Goal: Task Accomplishment & Management: Complete application form

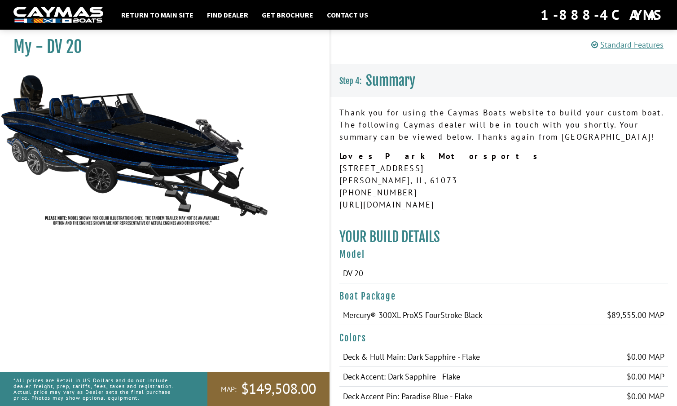
scroll to position [125, 24]
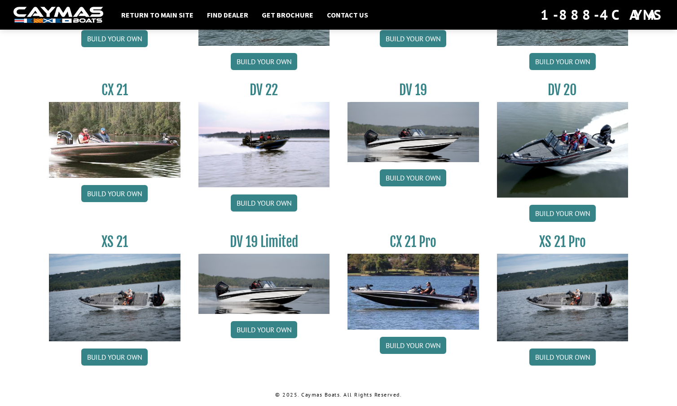
scroll to position [1021, 0]
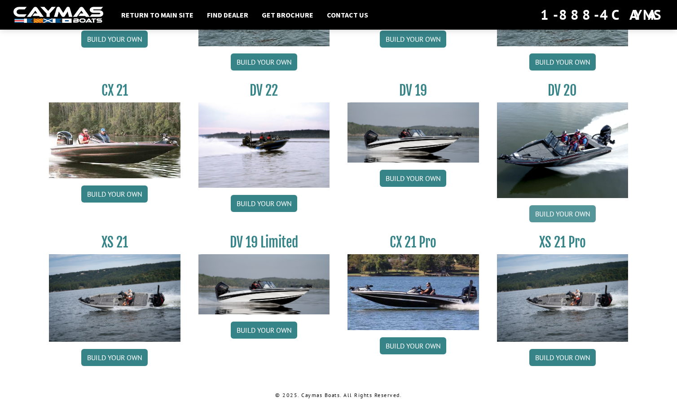
click at [574, 209] on link "Build your own" at bounding box center [562, 213] width 66 height 17
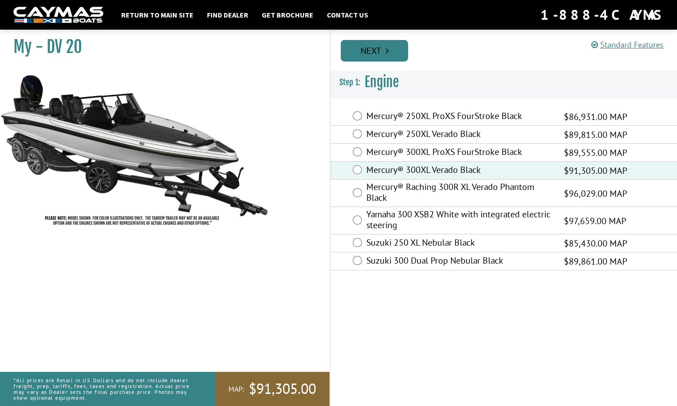
click at [382, 50] on link "Next" at bounding box center [374, 51] width 67 height 22
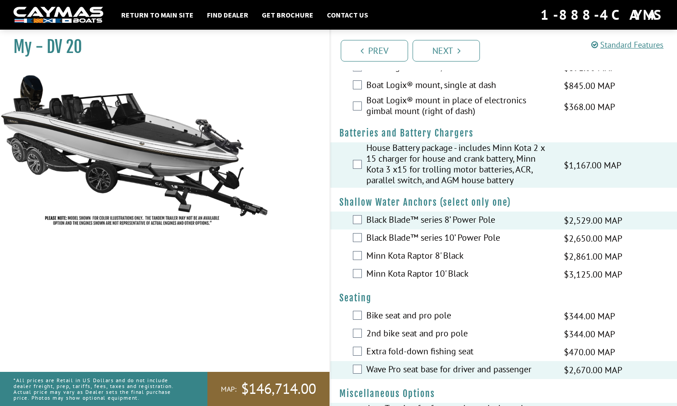
scroll to position [593, 0]
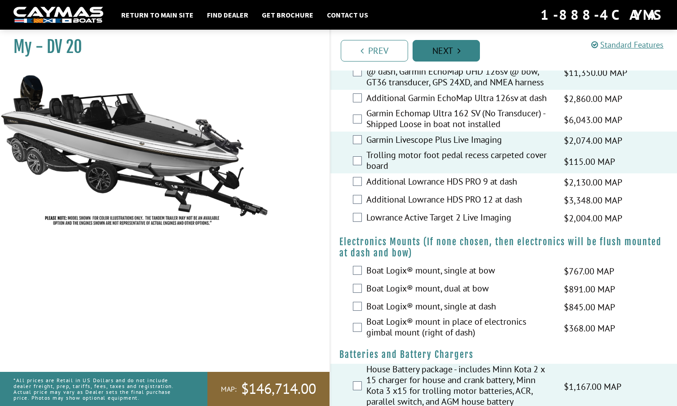
click at [451, 48] on link "Next" at bounding box center [446, 51] width 67 height 22
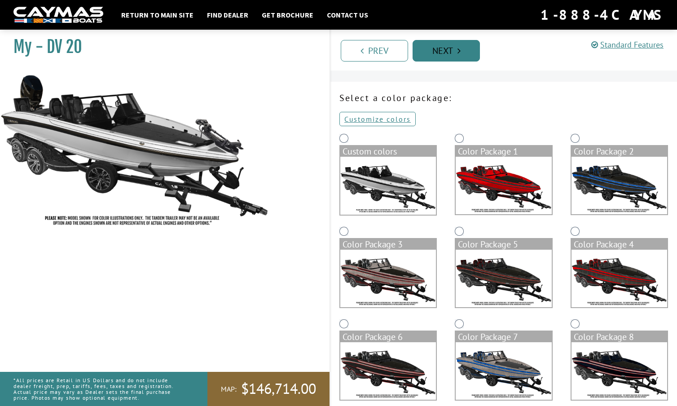
scroll to position [0, 0]
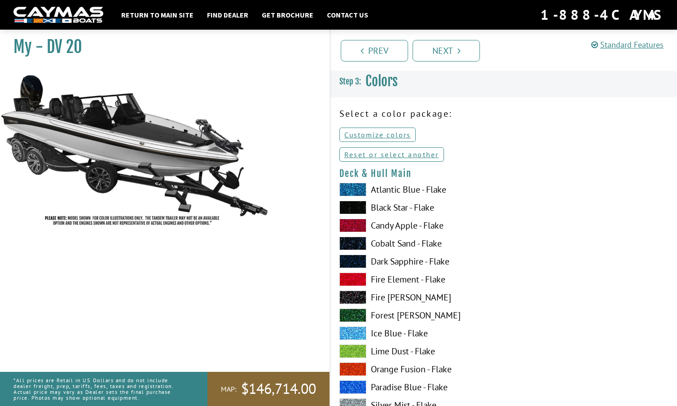
click at [357, 207] on span at bounding box center [352, 207] width 27 height 13
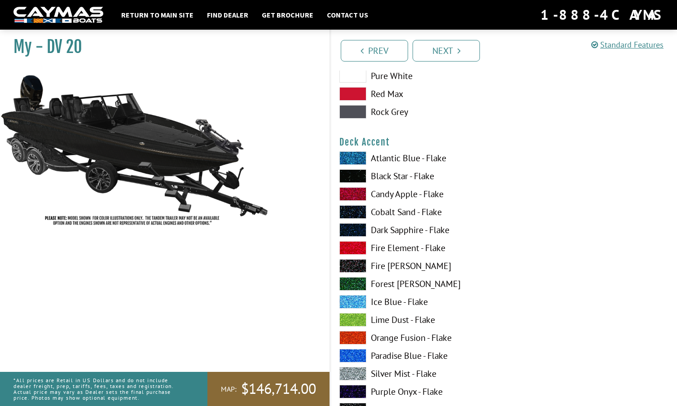
scroll to position [604, 0]
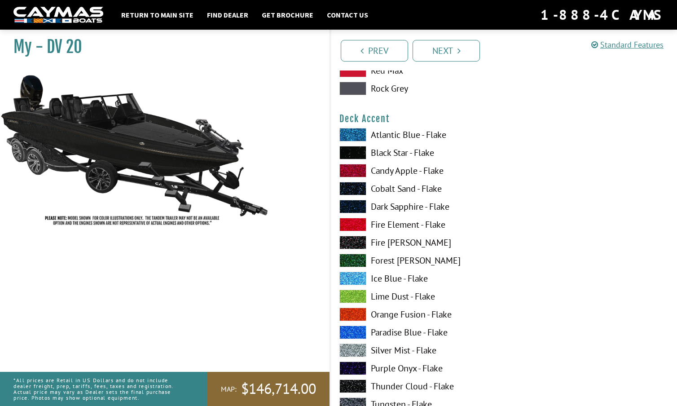
click at [350, 276] on span at bounding box center [352, 278] width 27 height 13
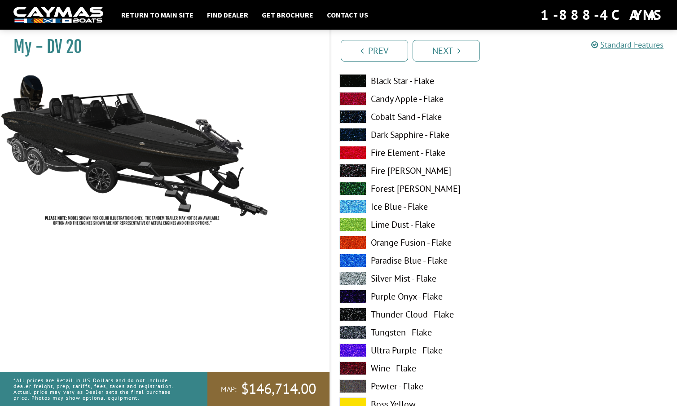
scroll to position [681, 0]
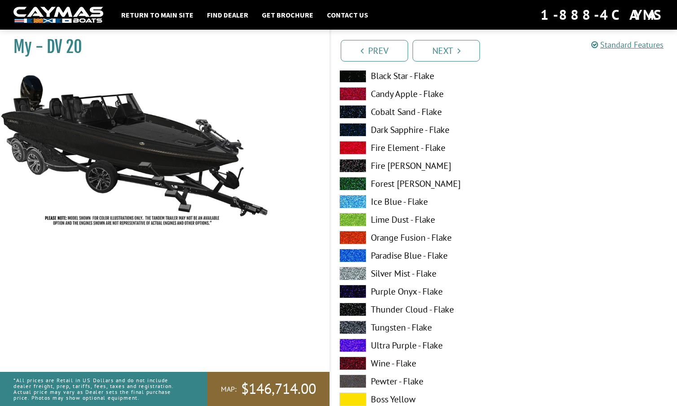
click at [356, 380] on span at bounding box center [352, 380] width 27 height 13
click at [358, 324] on span at bounding box center [352, 327] width 27 height 13
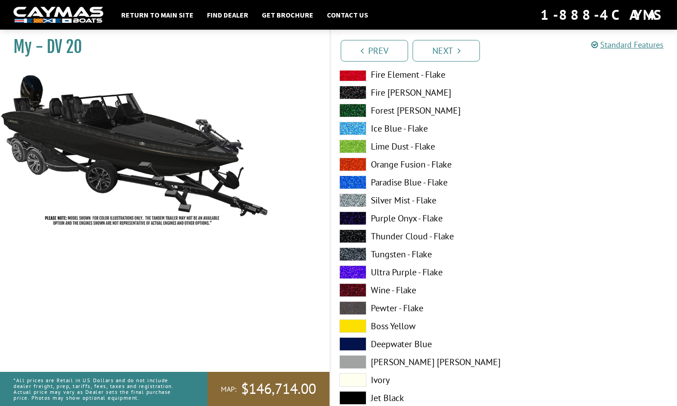
scroll to position [758, 0]
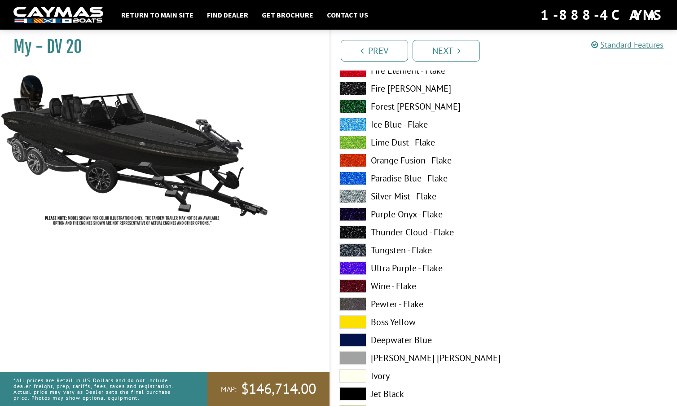
click at [354, 354] on span at bounding box center [352, 357] width 27 height 13
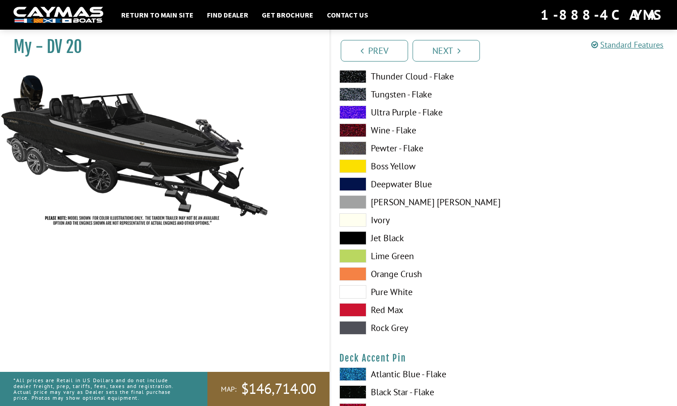
scroll to position [909, 0]
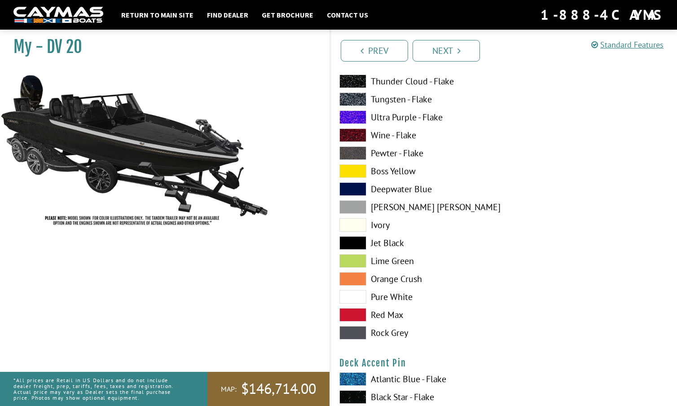
click at [356, 328] on span at bounding box center [352, 332] width 27 height 13
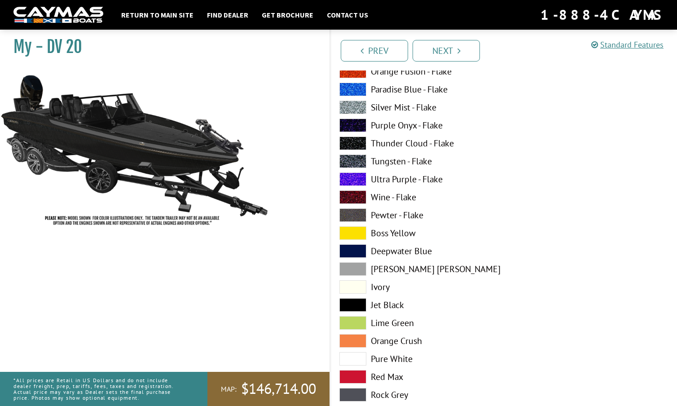
scroll to position [822, 0]
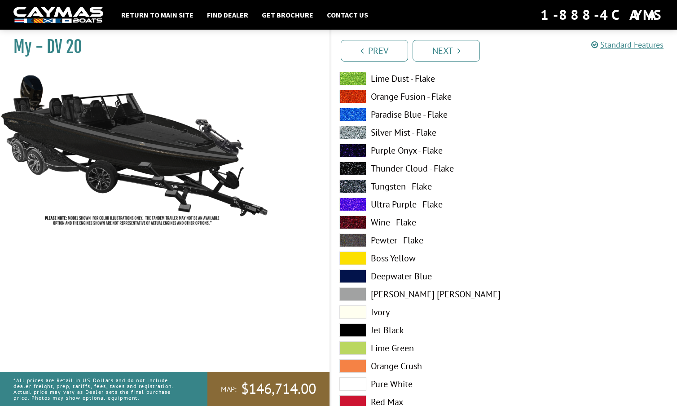
click at [349, 237] on span at bounding box center [352, 239] width 27 height 13
click at [356, 165] on span at bounding box center [352, 168] width 27 height 13
click at [352, 181] on span at bounding box center [352, 186] width 27 height 13
click at [352, 127] on span at bounding box center [352, 132] width 27 height 13
click at [355, 187] on span at bounding box center [352, 186] width 27 height 13
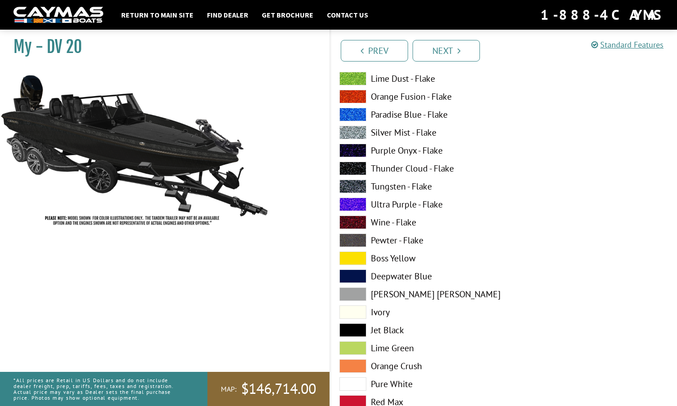
click at [353, 237] on span at bounding box center [352, 239] width 27 height 13
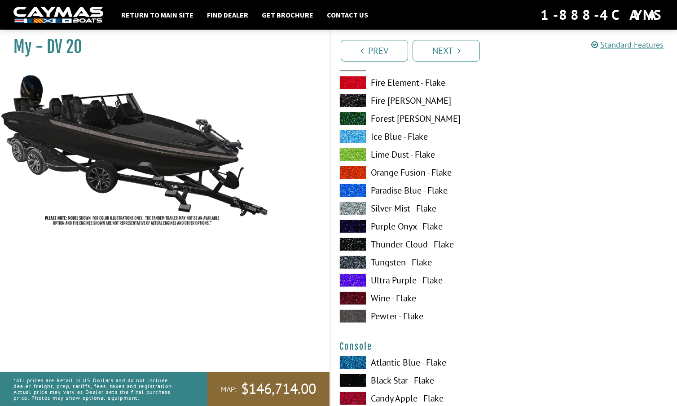
scroll to position [1297, 0]
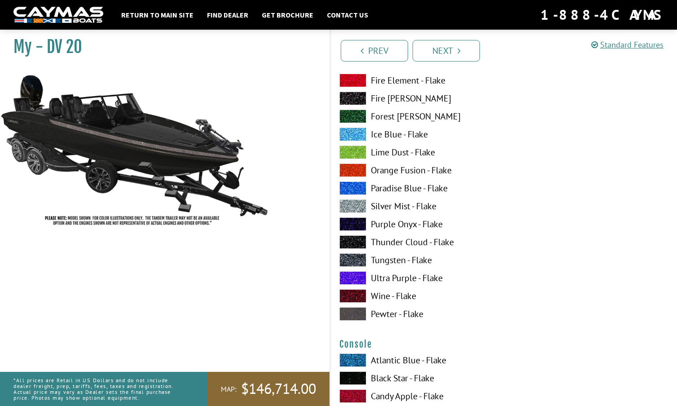
click at [353, 314] on span at bounding box center [352, 313] width 27 height 13
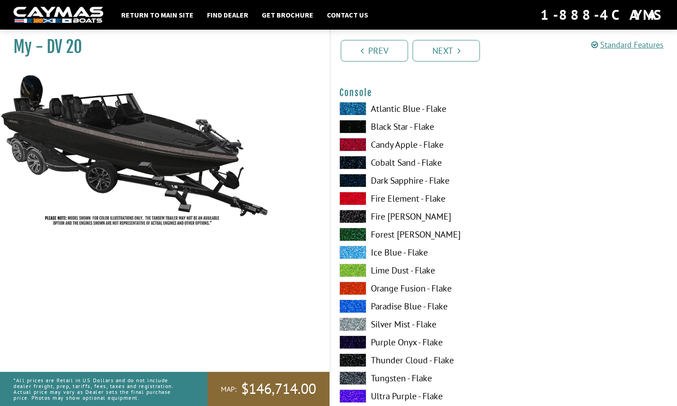
scroll to position [1549, 0]
click at [355, 125] on span at bounding box center [352, 125] width 27 height 13
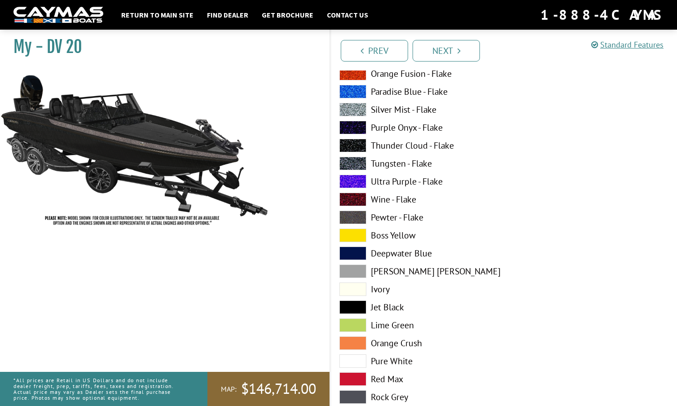
scroll to position [1766, 0]
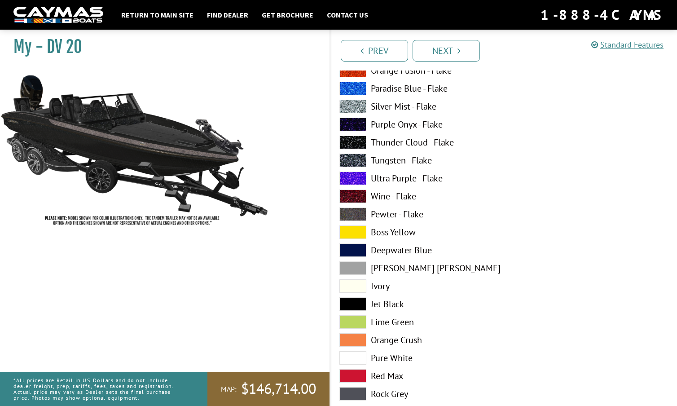
click at [352, 304] on span at bounding box center [352, 303] width 27 height 13
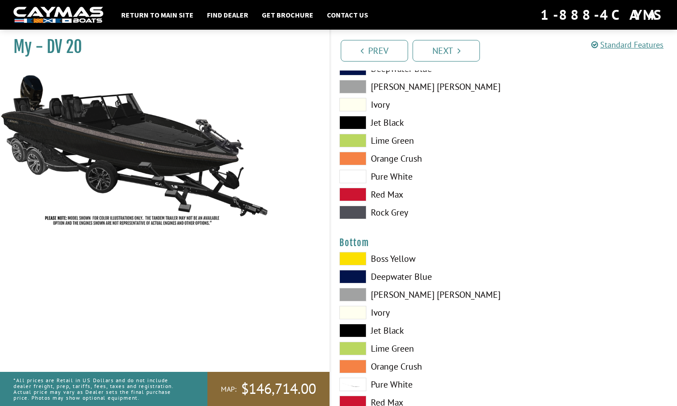
scroll to position [1948, 0]
click at [357, 327] on span at bounding box center [352, 329] width 27 height 13
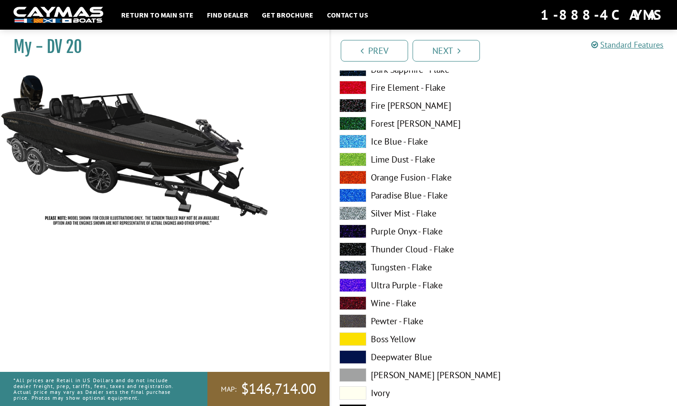
scroll to position [2412, 0]
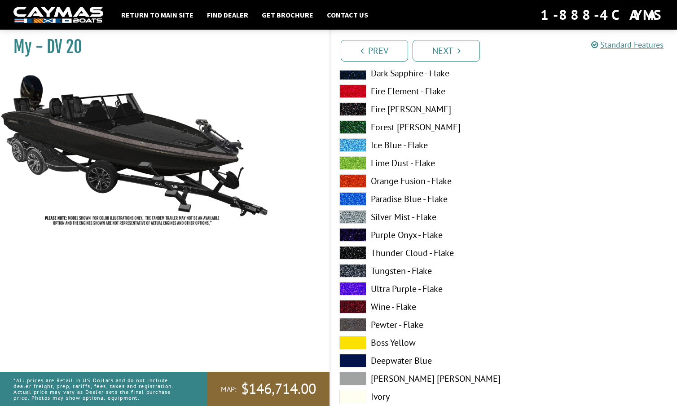
click at [353, 268] on span at bounding box center [352, 270] width 27 height 13
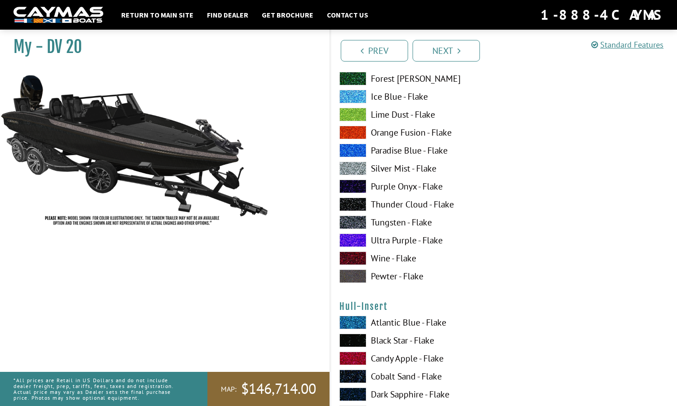
scroll to position [3011, 0]
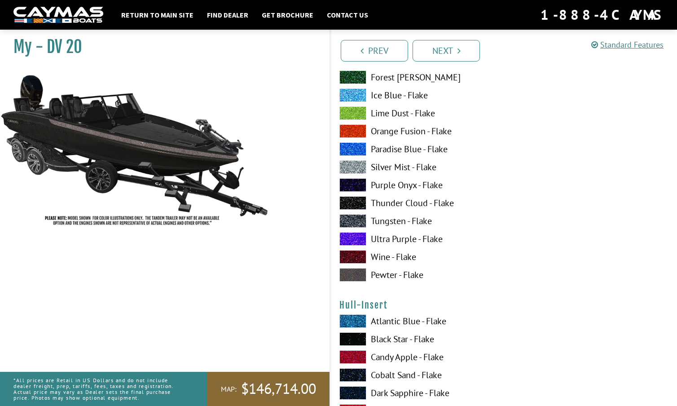
click at [354, 218] on span at bounding box center [352, 220] width 27 height 13
click at [354, 217] on span at bounding box center [352, 220] width 27 height 13
click at [355, 218] on span at bounding box center [352, 220] width 27 height 13
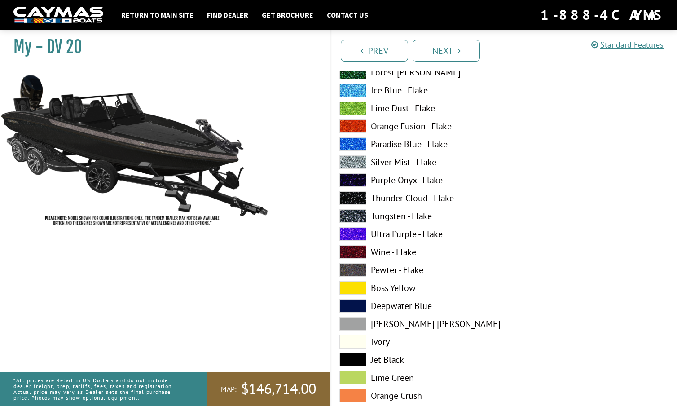
scroll to position [2468, 0]
click at [355, 268] on span at bounding box center [352, 269] width 27 height 13
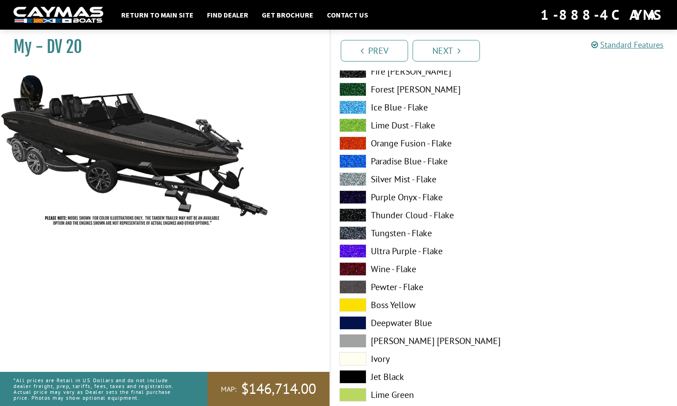
scroll to position [778, 0]
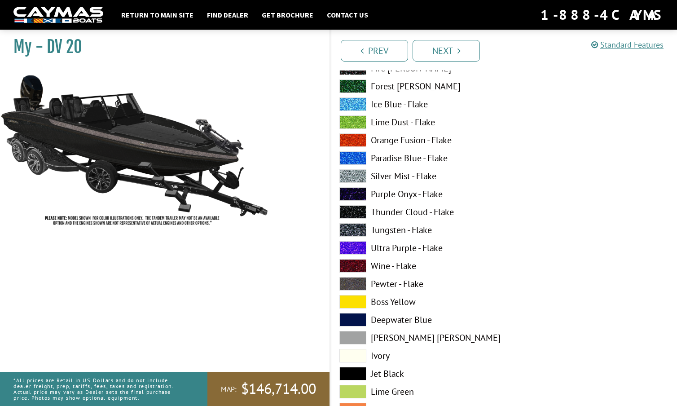
click at [356, 297] on span at bounding box center [352, 301] width 27 height 13
click at [357, 281] on span at bounding box center [352, 283] width 27 height 13
click at [355, 229] on span at bounding box center [352, 229] width 27 height 13
click at [356, 175] on span at bounding box center [352, 175] width 27 height 13
click at [351, 227] on span at bounding box center [352, 229] width 27 height 13
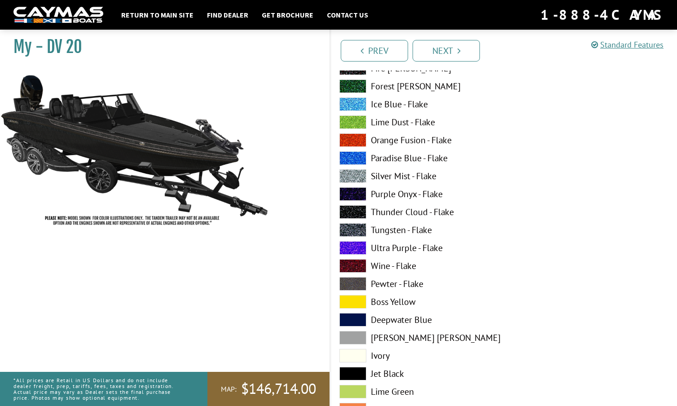
click at [353, 281] on span at bounding box center [352, 283] width 27 height 13
click at [355, 225] on span at bounding box center [352, 229] width 27 height 13
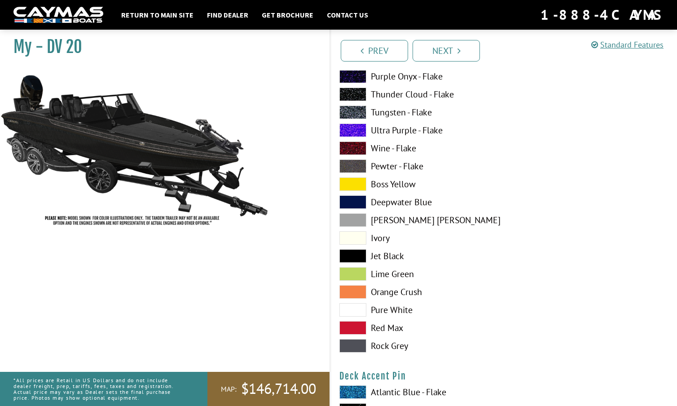
scroll to position [901, 0]
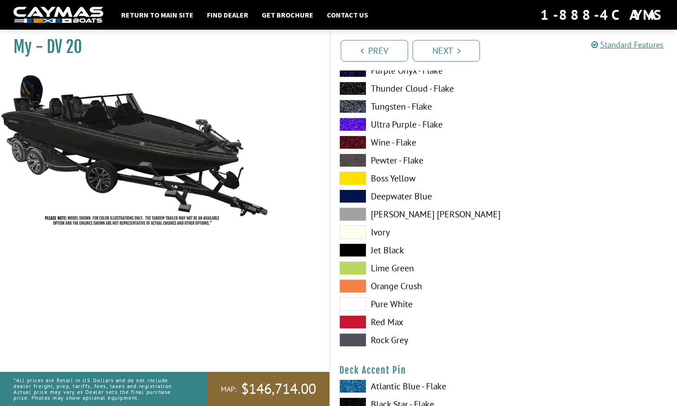
click at [356, 341] on span at bounding box center [352, 339] width 27 height 13
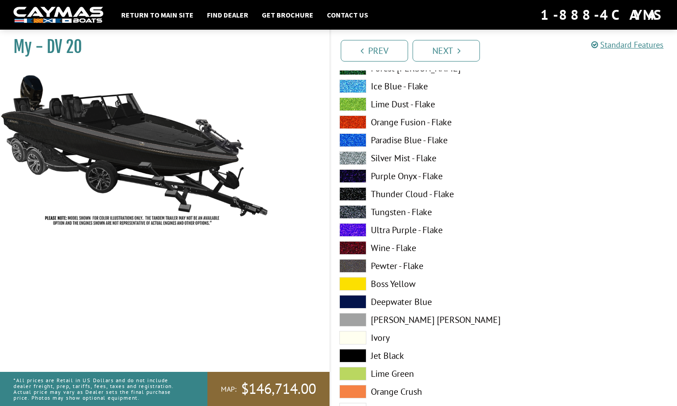
scroll to position [790, 0]
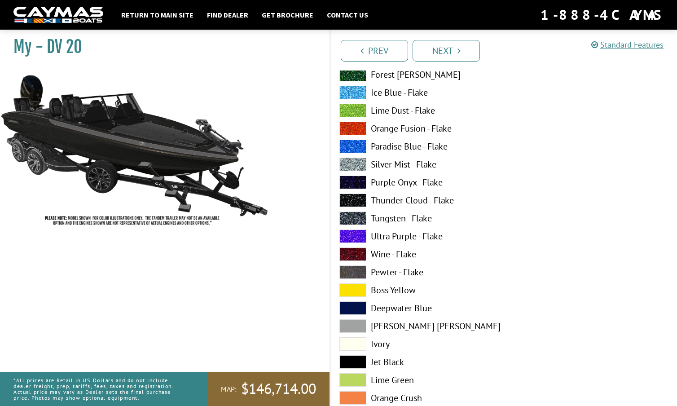
click at [358, 163] on span at bounding box center [352, 164] width 27 height 13
click at [351, 219] on span at bounding box center [352, 217] width 27 height 13
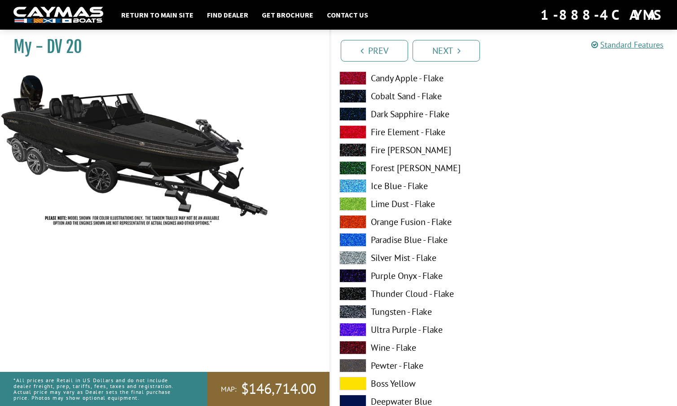
scroll to position [695, 0]
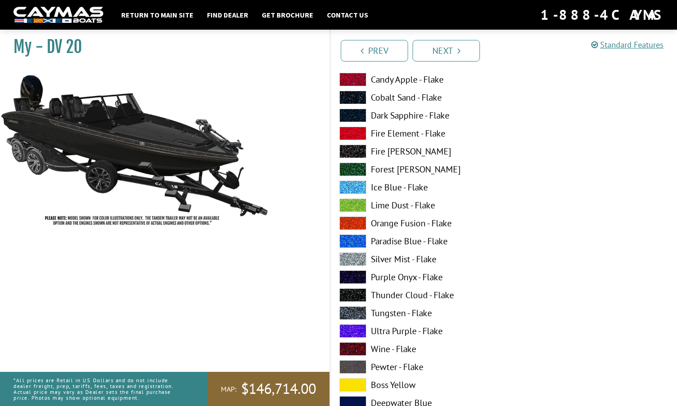
click at [355, 149] on span at bounding box center [352, 151] width 27 height 13
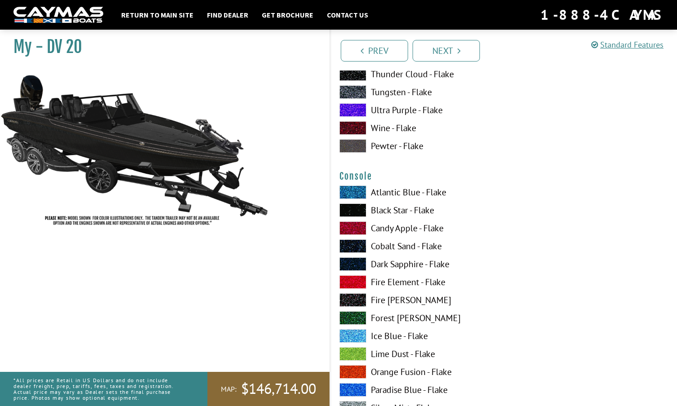
scroll to position [1465, 0]
click at [356, 210] on span at bounding box center [352, 209] width 27 height 13
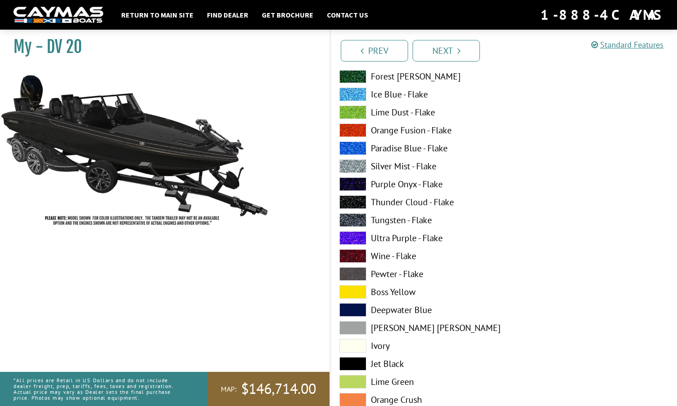
scroll to position [1709, 0]
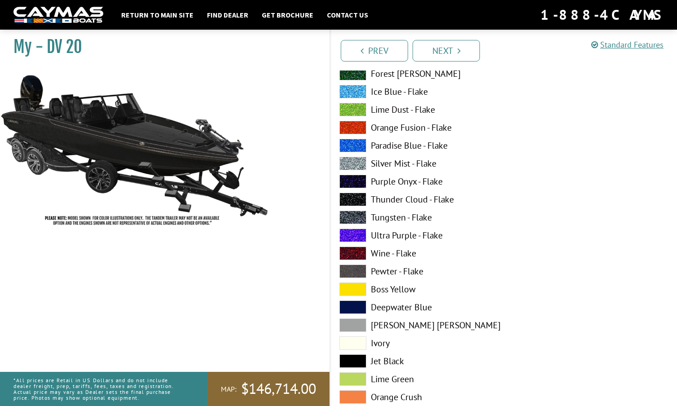
click at [354, 269] on span at bounding box center [352, 270] width 27 height 13
click at [355, 356] on span at bounding box center [352, 360] width 27 height 13
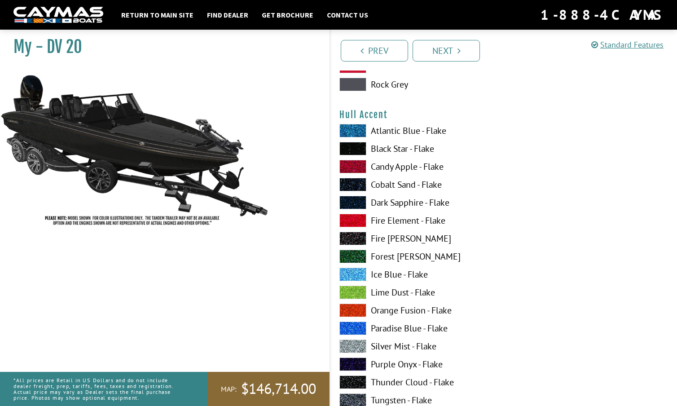
scroll to position [2284, 0]
click at [356, 343] on span at bounding box center [352, 345] width 27 height 13
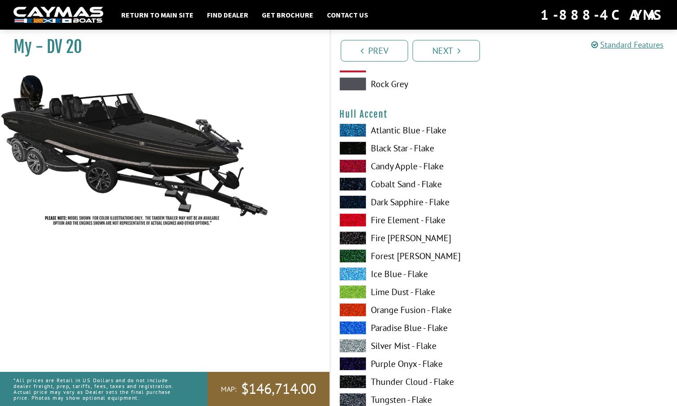
click at [356, 343] on span at bounding box center [352, 345] width 27 height 13
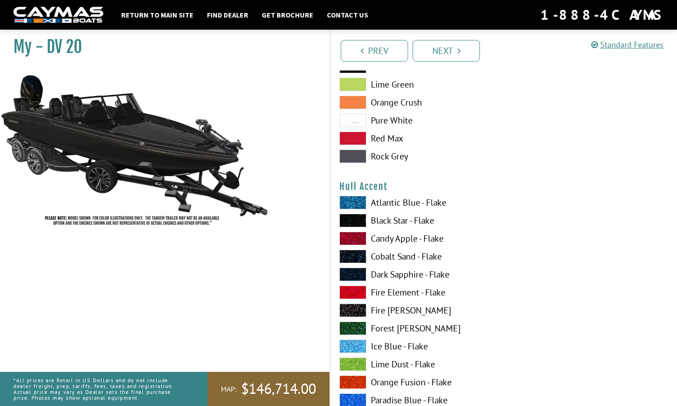
scroll to position [2214, 0]
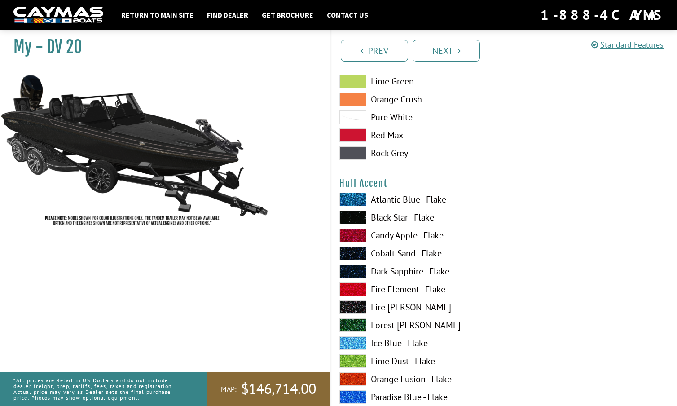
click at [356, 305] on span at bounding box center [352, 306] width 27 height 13
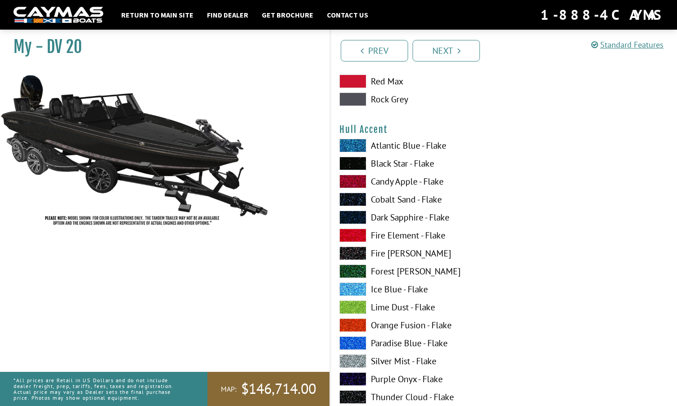
scroll to position [2270, 0]
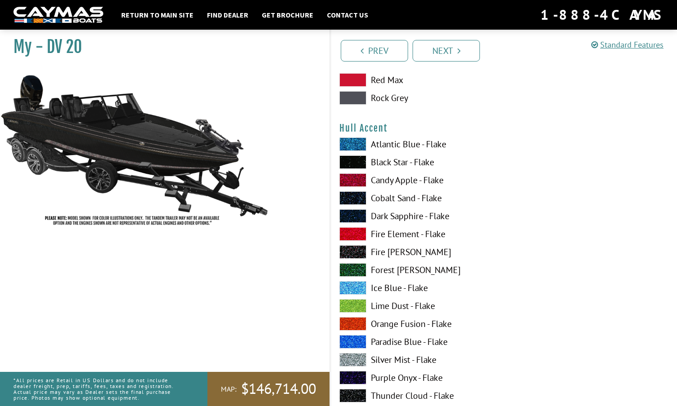
click at [354, 160] on span at bounding box center [352, 161] width 27 height 13
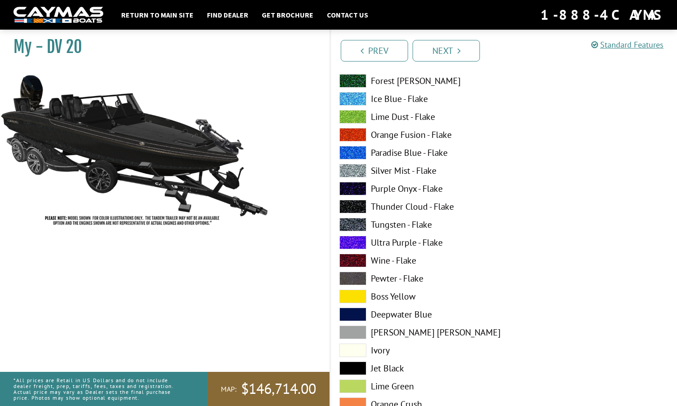
scroll to position [2458, 0]
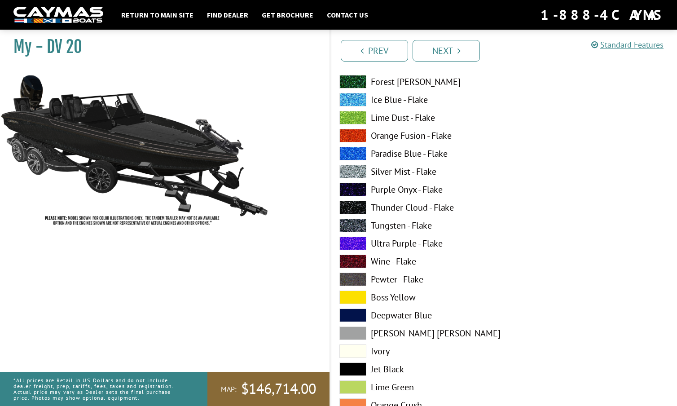
click at [352, 332] on span at bounding box center [352, 332] width 27 height 13
click at [355, 225] on span at bounding box center [352, 225] width 27 height 13
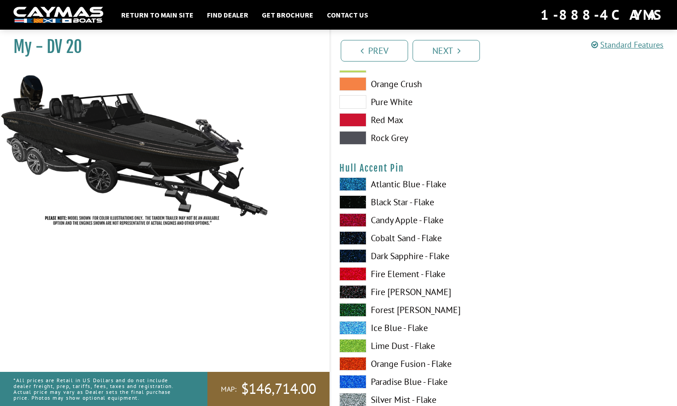
scroll to position [2781, 0]
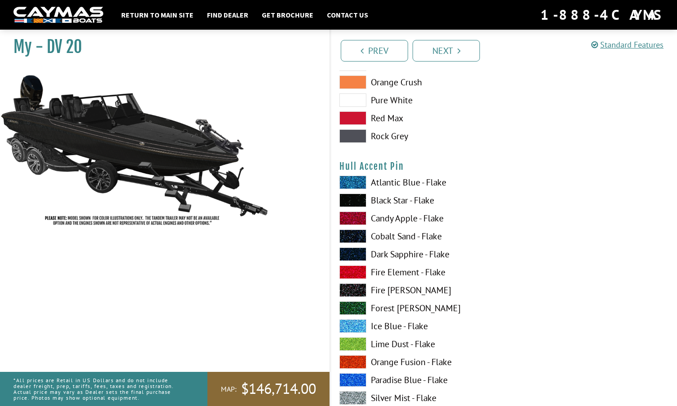
click at [353, 286] on span at bounding box center [352, 289] width 27 height 13
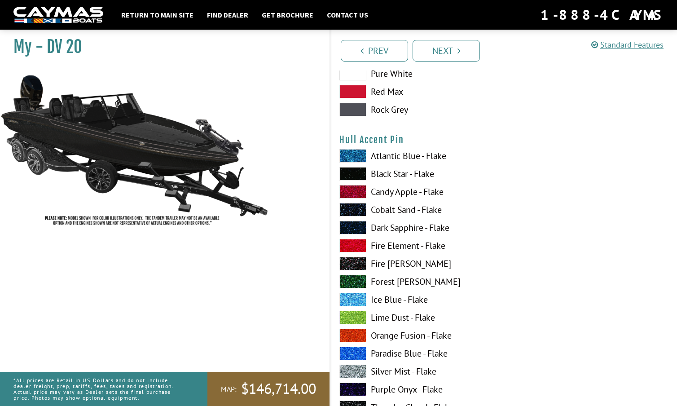
scroll to position [2815, 0]
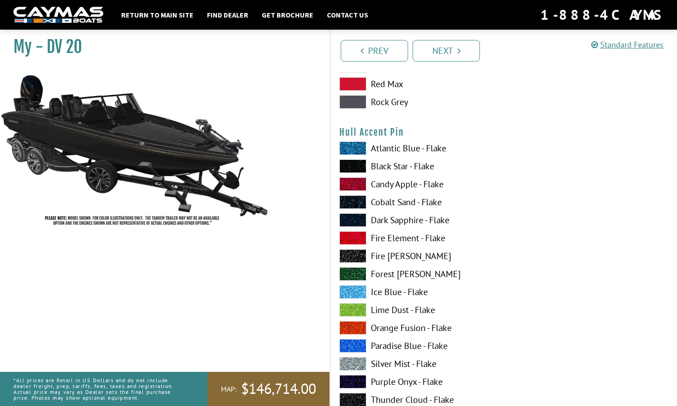
click at [355, 360] on span at bounding box center [352, 363] width 27 height 13
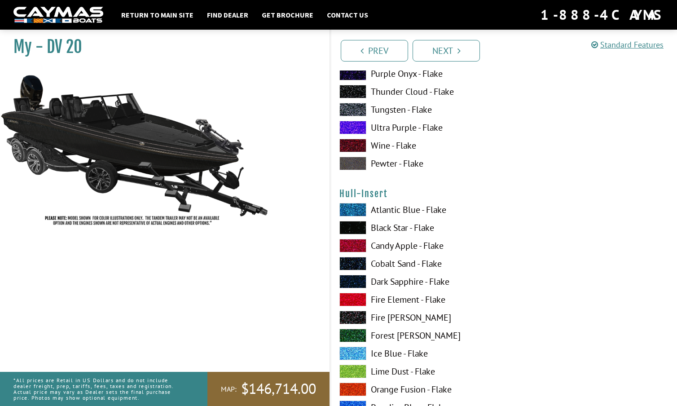
scroll to position [3140, 0]
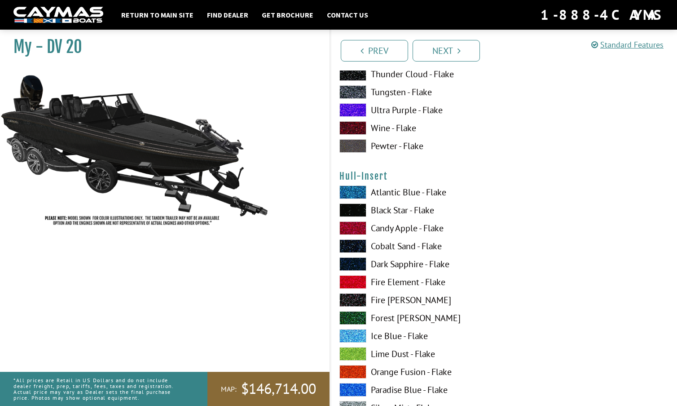
click at [354, 298] on span at bounding box center [352, 299] width 27 height 13
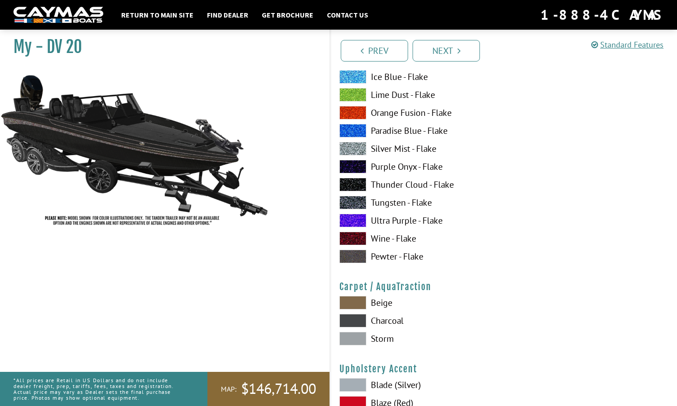
scroll to position [3943, 0]
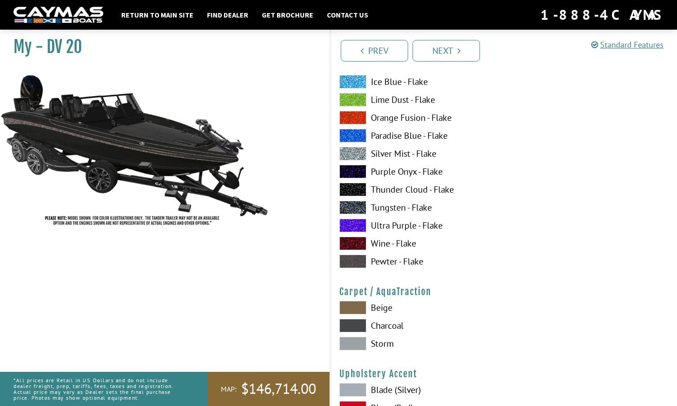
click at [351, 258] on span at bounding box center [352, 261] width 27 height 13
click at [352, 259] on span at bounding box center [352, 261] width 27 height 13
click at [353, 154] on span at bounding box center [352, 153] width 27 height 13
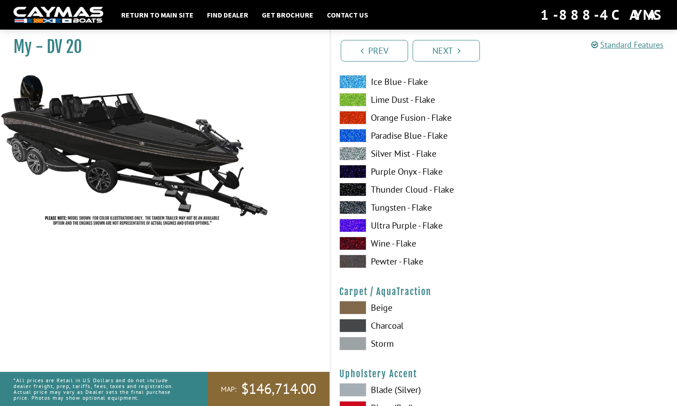
click at [353, 154] on span at bounding box center [352, 153] width 27 height 13
click at [357, 257] on span at bounding box center [352, 261] width 27 height 13
click at [352, 152] on span at bounding box center [352, 153] width 27 height 13
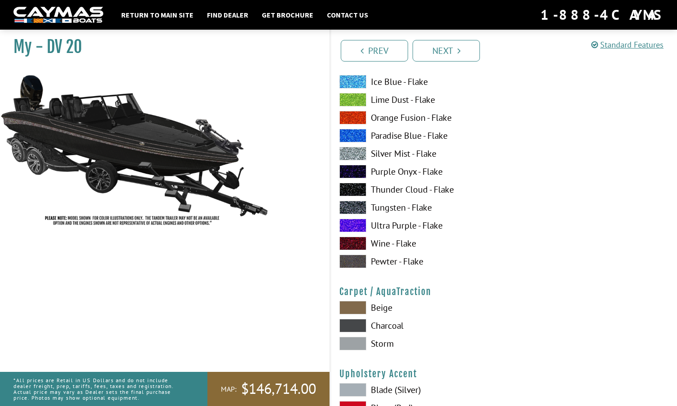
click at [352, 152] on span at bounding box center [352, 153] width 27 height 13
click at [358, 202] on span at bounding box center [352, 207] width 27 height 13
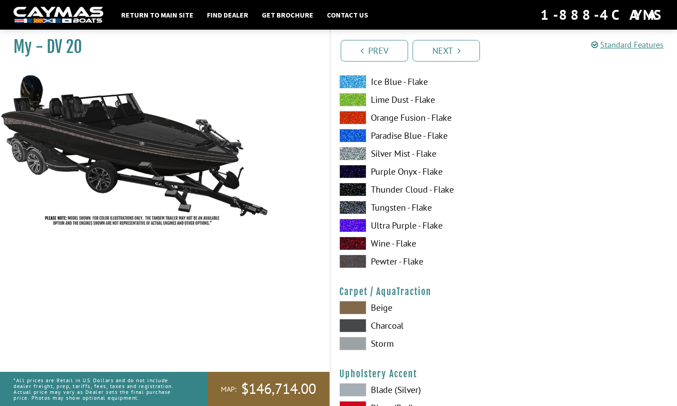
click at [358, 202] on span at bounding box center [352, 207] width 27 height 13
click at [350, 259] on span at bounding box center [352, 261] width 27 height 13
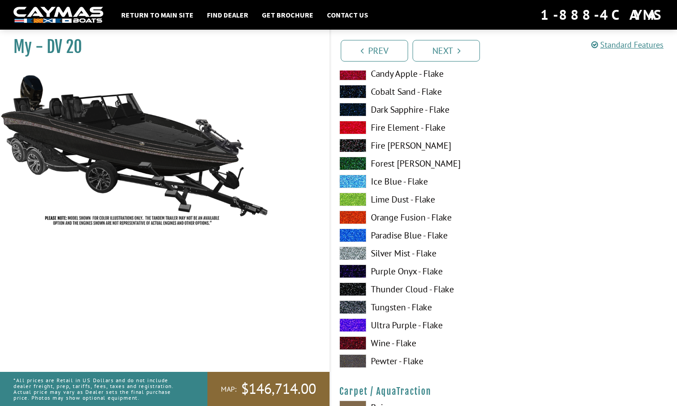
scroll to position [3843, 0]
click at [356, 143] on span at bounding box center [352, 145] width 27 height 13
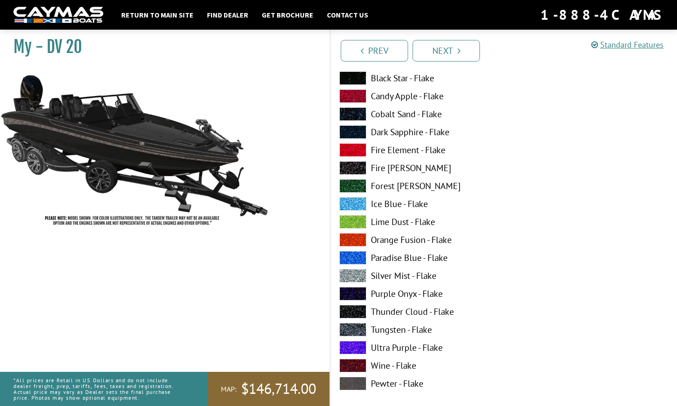
scroll to position [3825, 0]
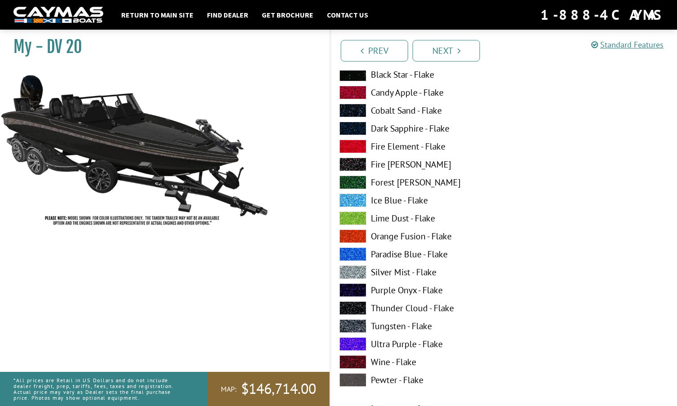
click at [359, 268] on span at bounding box center [352, 271] width 27 height 13
click at [356, 321] on span at bounding box center [352, 325] width 27 height 13
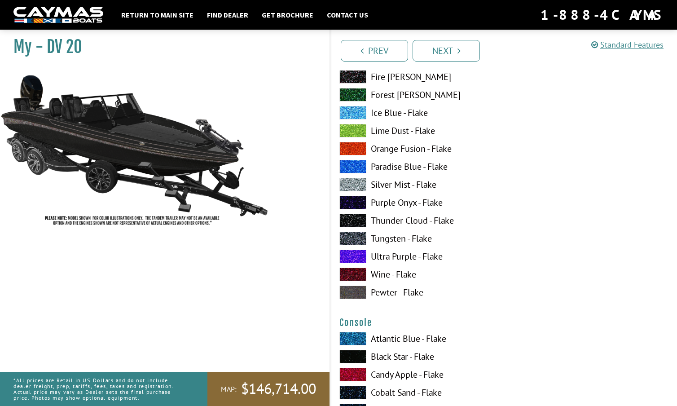
scroll to position [1321, 0]
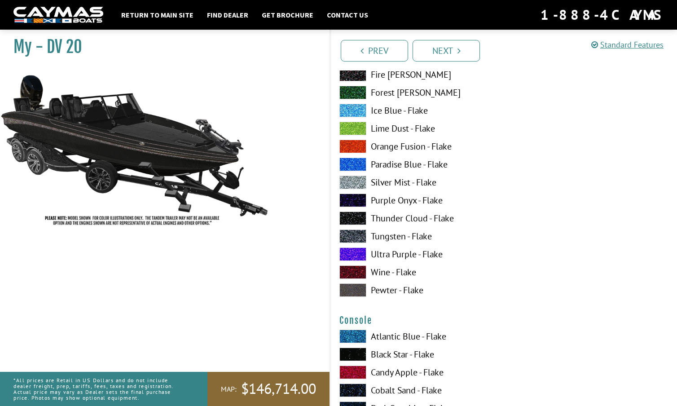
click at [359, 234] on span at bounding box center [352, 235] width 27 height 13
click at [359, 235] on span at bounding box center [352, 235] width 27 height 13
click at [358, 289] on span at bounding box center [352, 289] width 27 height 13
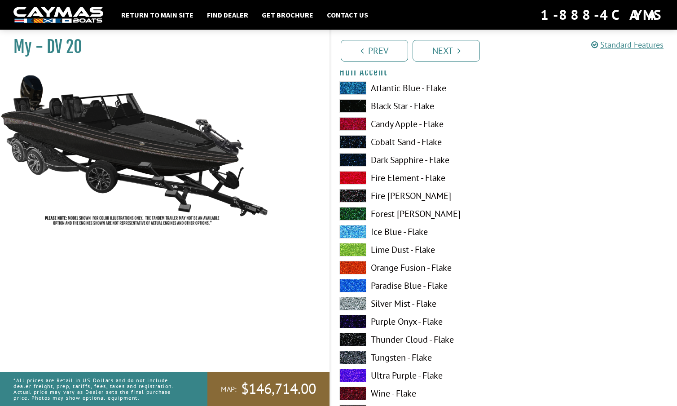
scroll to position [2326, 0]
click at [354, 354] on span at bounding box center [352, 356] width 27 height 13
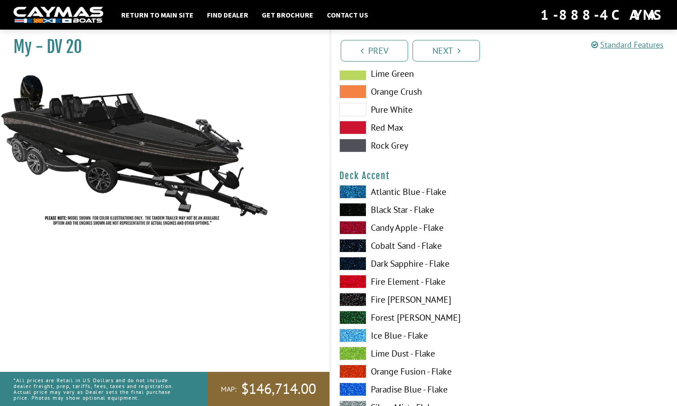
scroll to position [562, 0]
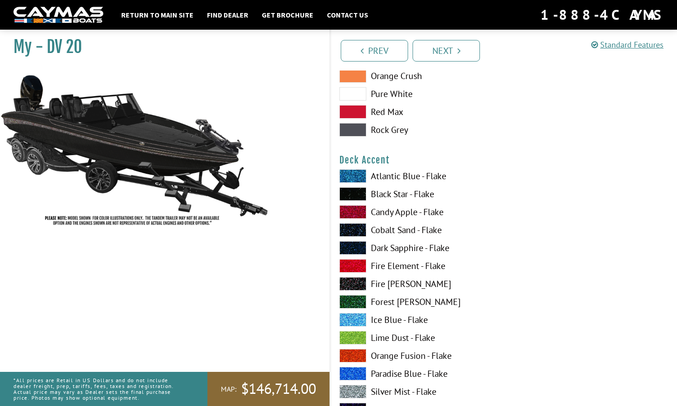
click at [355, 265] on span at bounding box center [352, 265] width 27 height 13
click at [354, 283] on span at bounding box center [352, 283] width 27 height 13
click at [353, 282] on span at bounding box center [352, 283] width 27 height 13
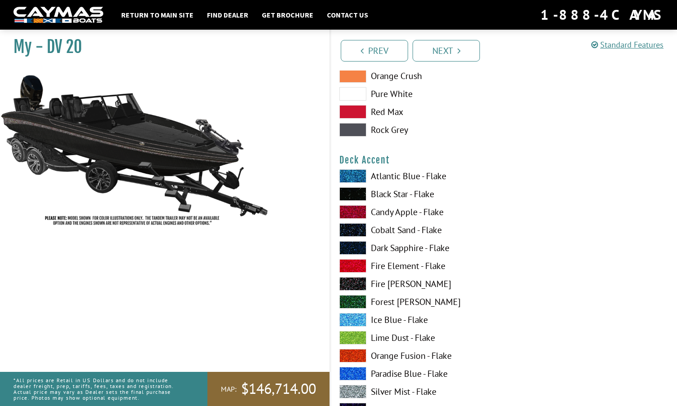
click at [356, 281] on span at bounding box center [352, 283] width 27 height 13
click at [355, 261] on span at bounding box center [352, 265] width 27 height 13
click at [354, 281] on span at bounding box center [352, 283] width 27 height 13
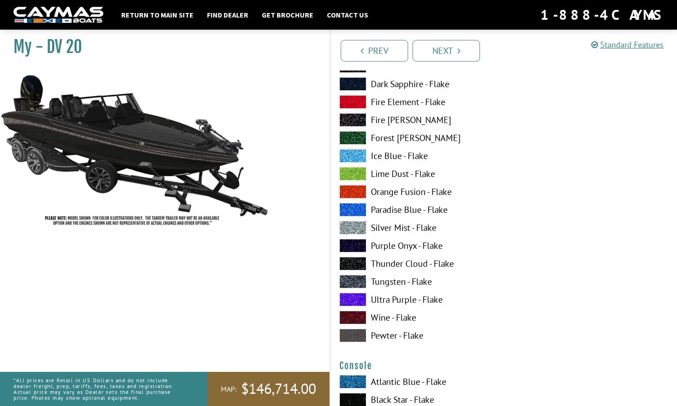
scroll to position [1278, 0]
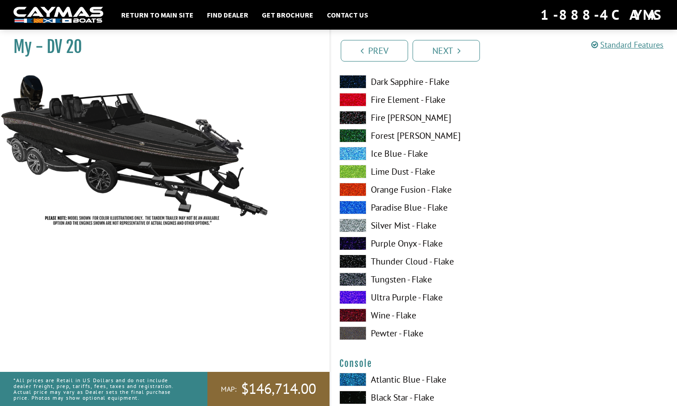
click at [353, 276] on span at bounding box center [352, 278] width 27 height 13
click at [352, 332] on span at bounding box center [352, 332] width 27 height 13
click at [349, 223] on span at bounding box center [352, 225] width 27 height 13
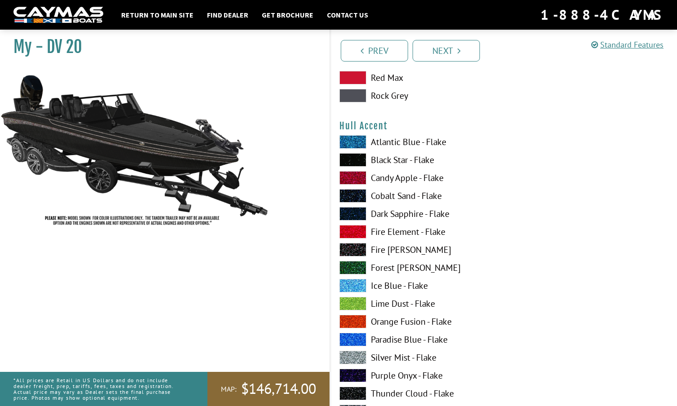
scroll to position [2273, 0]
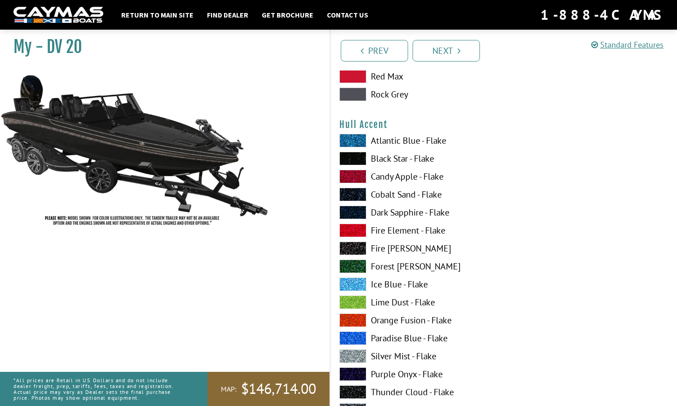
click at [353, 229] on span at bounding box center [352, 230] width 27 height 13
click at [354, 247] on span at bounding box center [352, 248] width 27 height 13
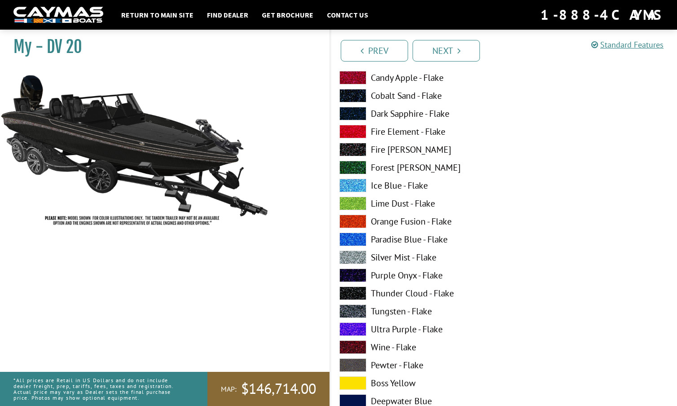
scroll to position [2372, 0]
click at [353, 309] on span at bounding box center [352, 310] width 27 height 13
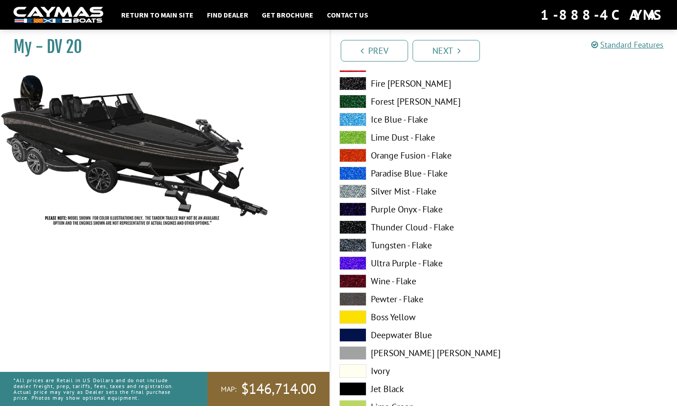
scroll to position [2439, 0]
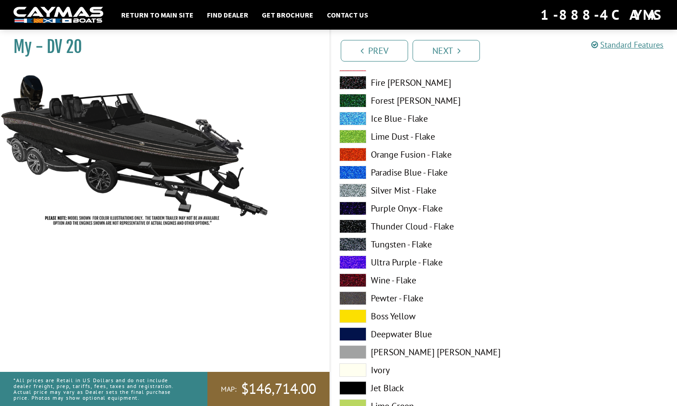
click at [353, 293] on span at bounding box center [352, 297] width 27 height 13
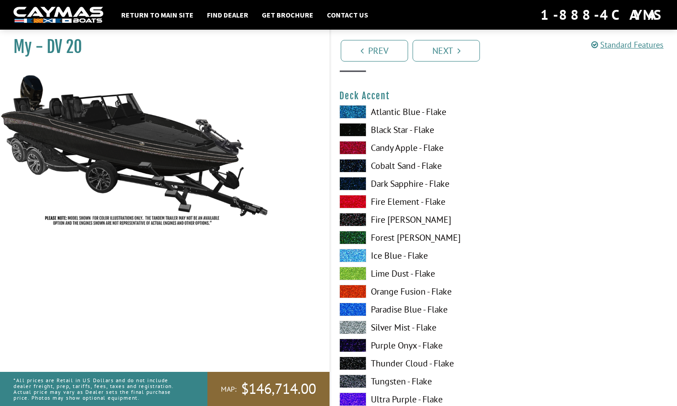
scroll to position [628, 0]
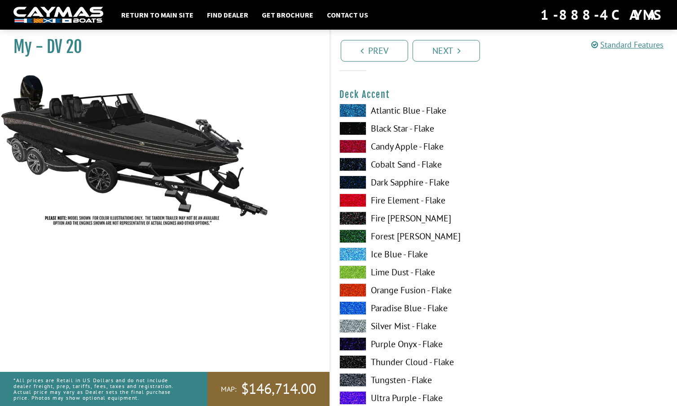
click at [355, 197] on span at bounding box center [352, 199] width 27 height 13
click at [354, 223] on span at bounding box center [352, 217] width 27 height 13
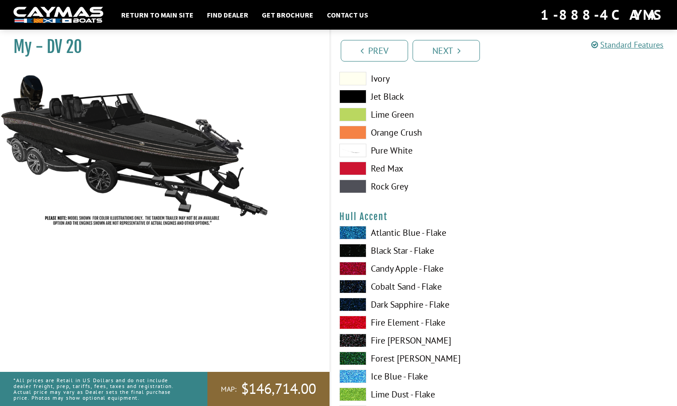
scroll to position [2195, 0]
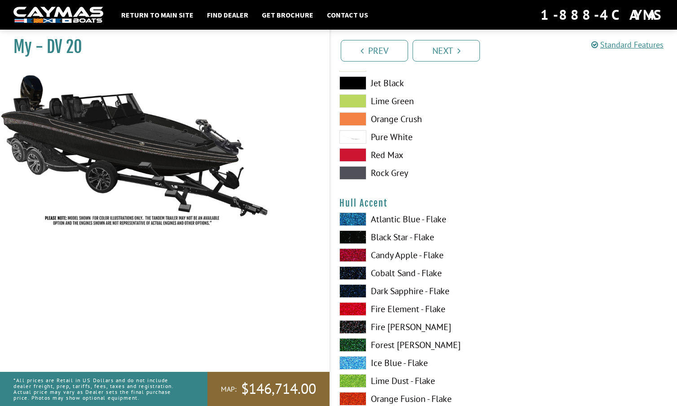
click at [358, 325] on span at bounding box center [352, 326] width 27 height 13
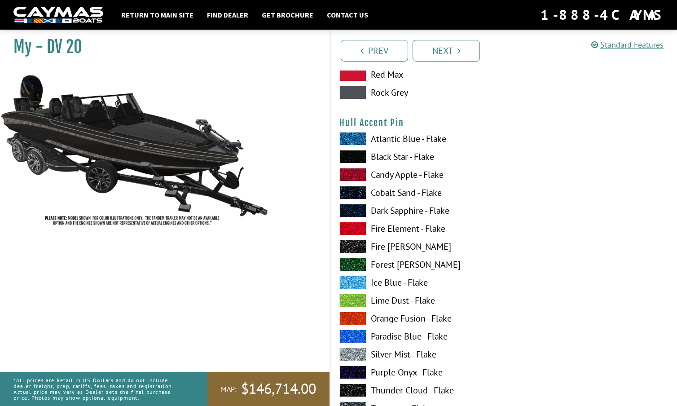
scroll to position [2828, 0]
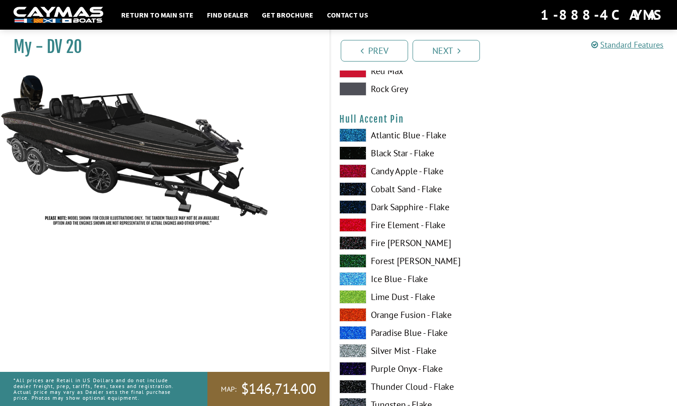
click at [354, 350] on span at bounding box center [352, 350] width 27 height 13
click at [351, 243] on span at bounding box center [352, 242] width 27 height 13
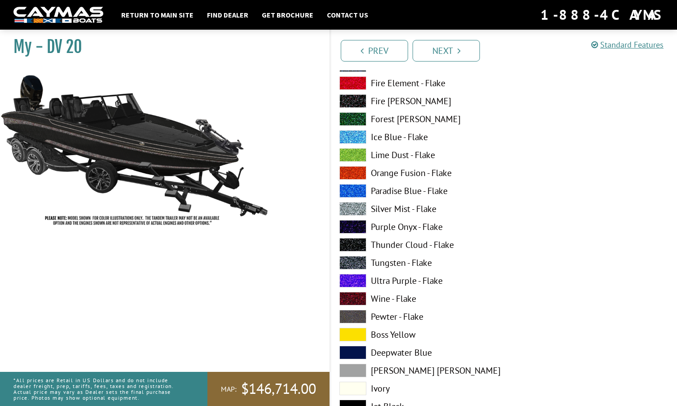
scroll to position [2417, 0]
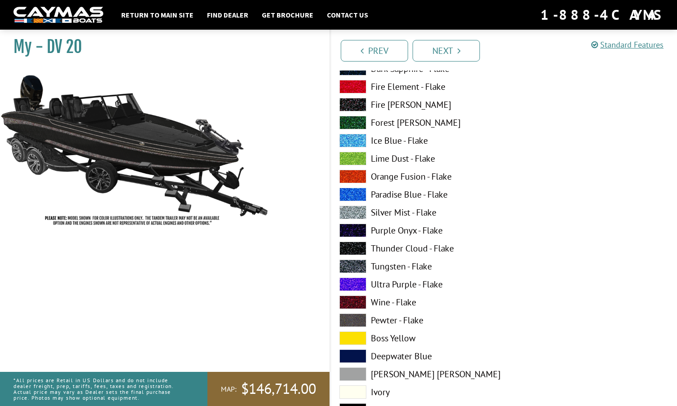
click at [351, 105] on span at bounding box center [352, 104] width 27 height 13
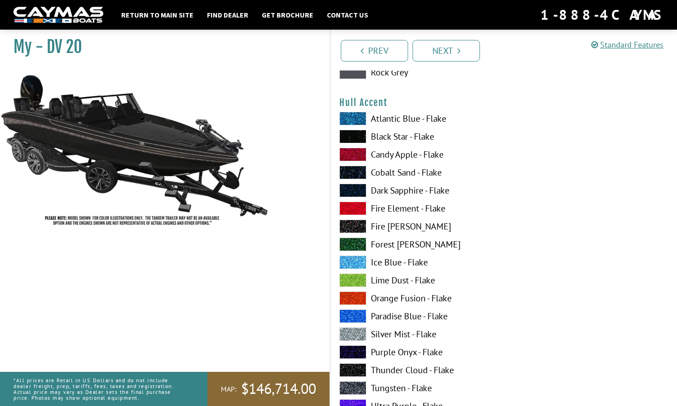
scroll to position [2290, 0]
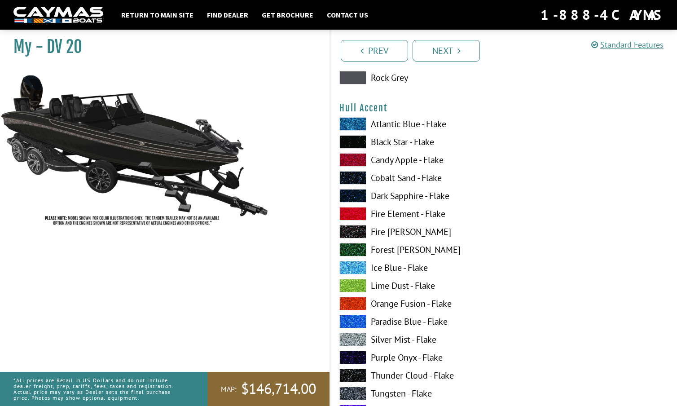
click at [358, 139] on span at bounding box center [352, 141] width 27 height 13
click at [359, 141] on span at bounding box center [352, 141] width 27 height 13
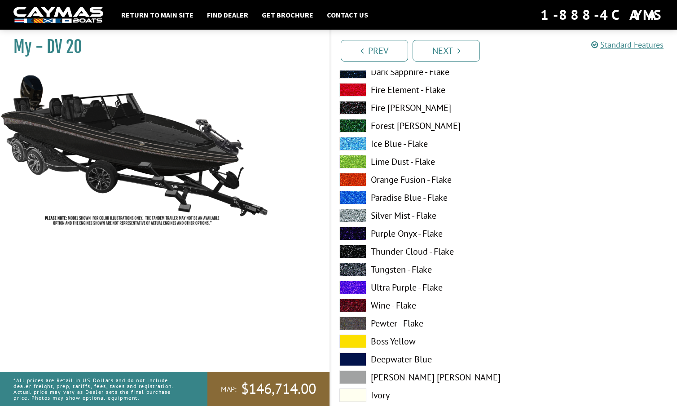
scroll to position [2418, 0]
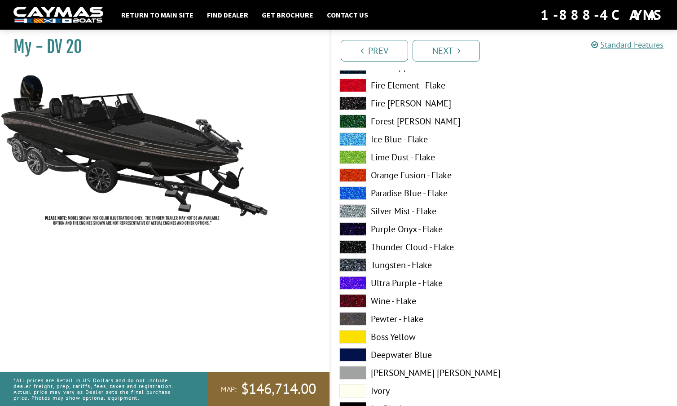
click at [357, 246] on span at bounding box center [352, 246] width 27 height 13
click at [357, 262] on span at bounding box center [352, 264] width 27 height 13
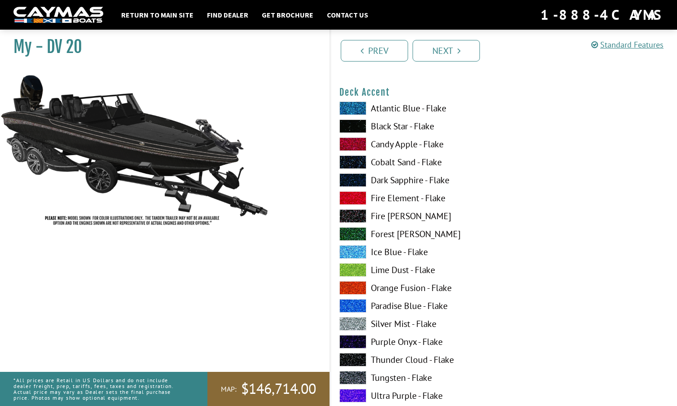
scroll to position [630, 0]
click at [352, 373] on span at bounding box center [352, 377] width 27 height 13
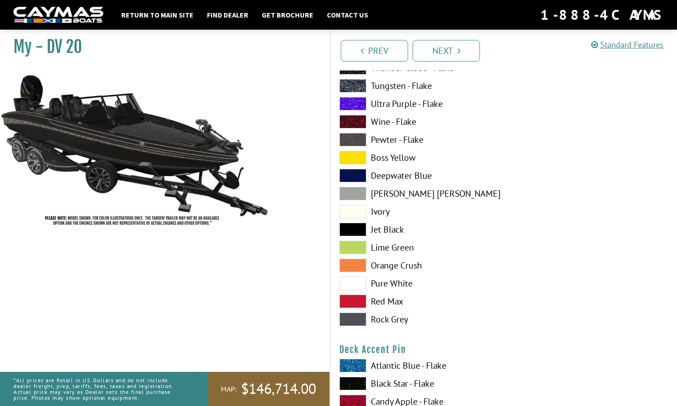
scroll to position [920, 0]
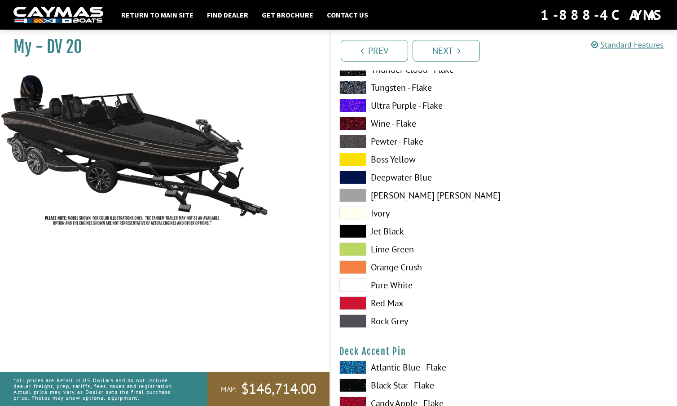
click at [354, 320] on span at bounding box center [352, 320] width 27 height 13
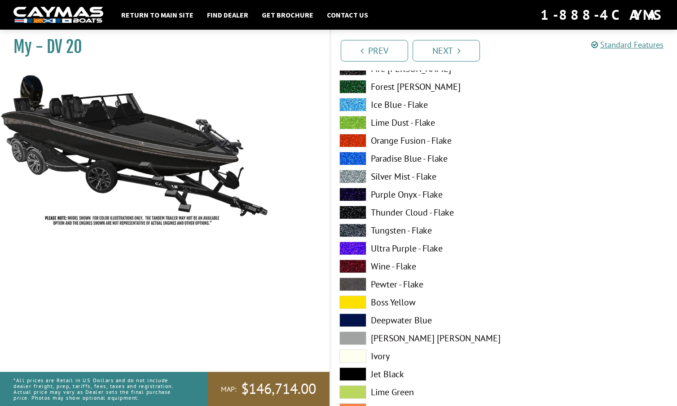
scroll to position [777, 0]
click at [356, 284] on span at bounding box center [352, 284] width 27 height 13
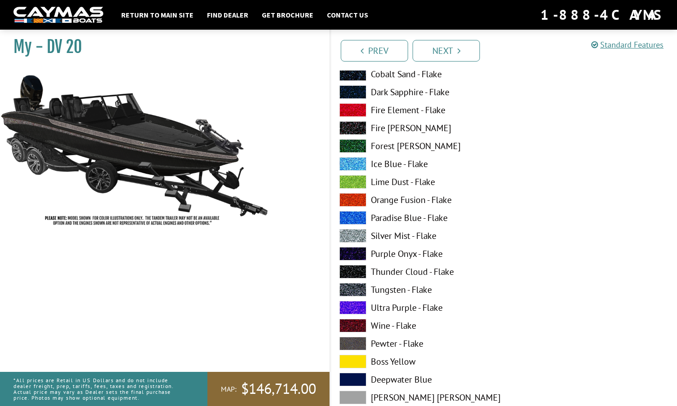
scroll to position [706, 0]
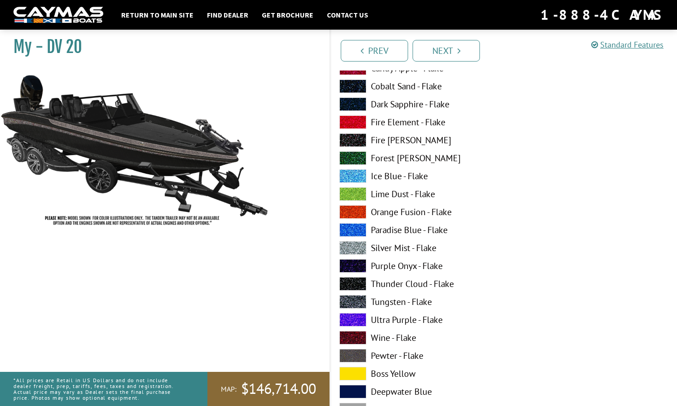
click at [356, 299] on span at bounding box center [352, 301] width 27 height 13
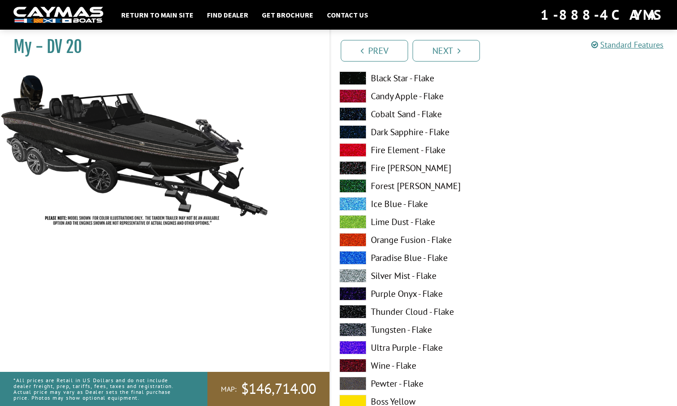
scroll to position [679, 0]
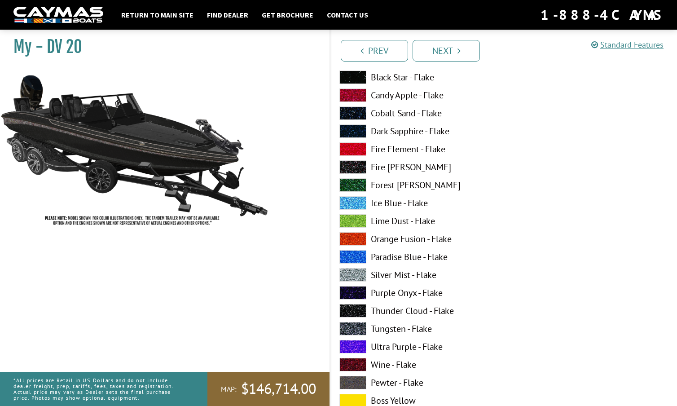
click at [350, 165] on span at bounding box center [352, 166] width 27 height 13
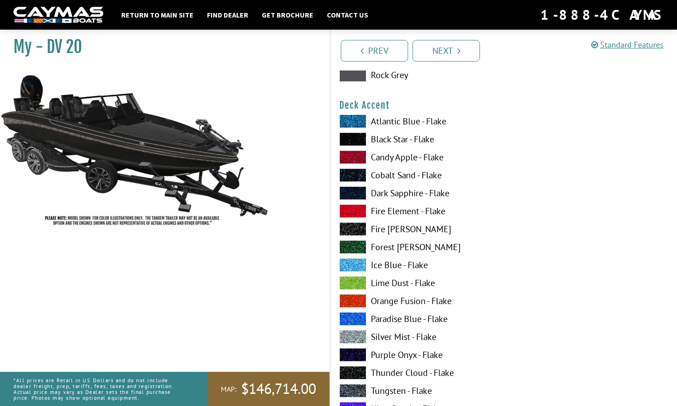
scroll to position [618, 0]
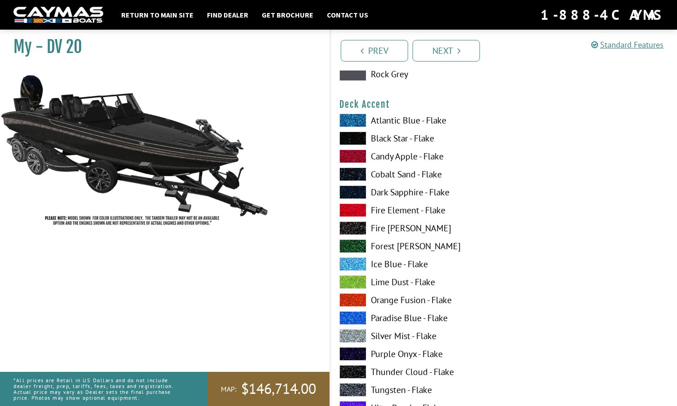
click at [352, 228] on span at bounding box center [352, 227] width 27 height 13
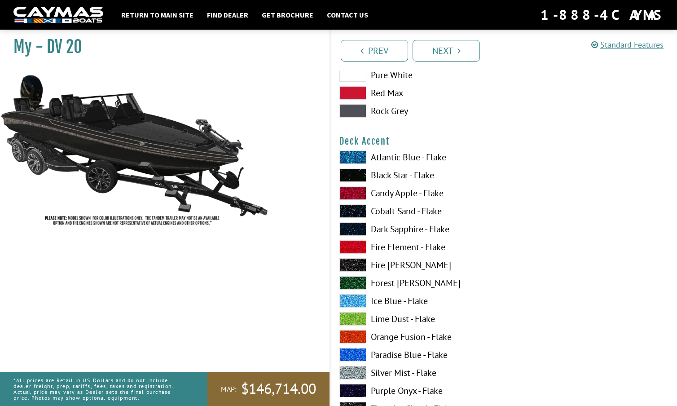
scroll to position [583, 0]
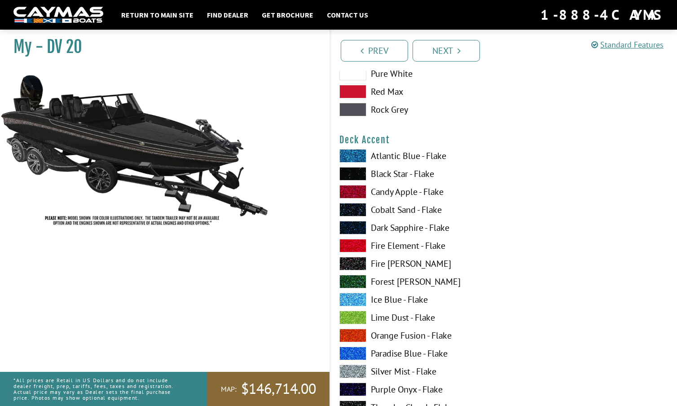
click at [355, 244] on span at bounding box center [352, 245] width 27 height 13
click at [356, 261] on span at bounding box center [352, 263] width 27 height 13
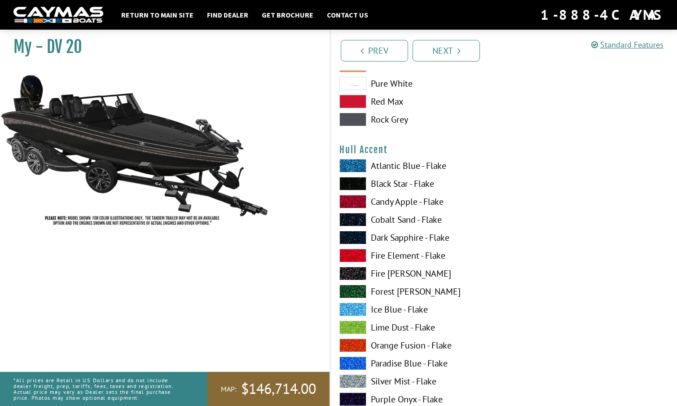
scroll to position [2252, 0]
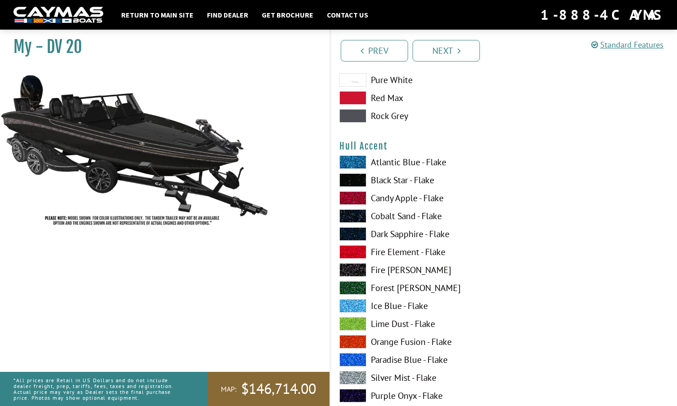
click at [355, 268] on span at bounding box center [352, 269] width 27 height 13
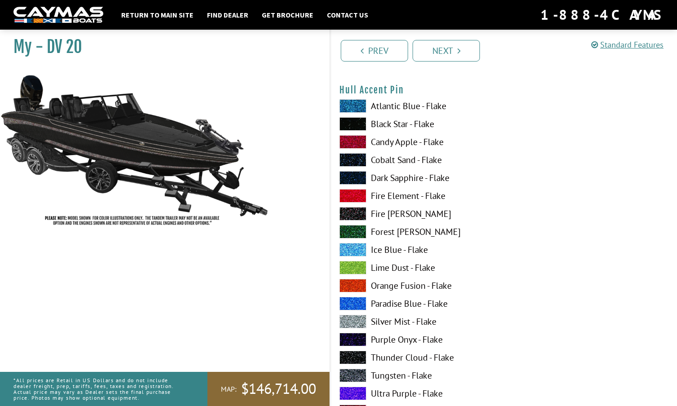
scroll to position [2867, 0]
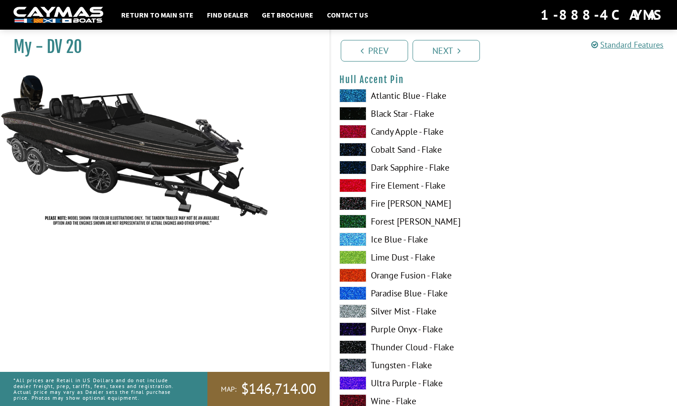
click at [354, 310] on span at bounding box center [352, 310] width 27 height 13
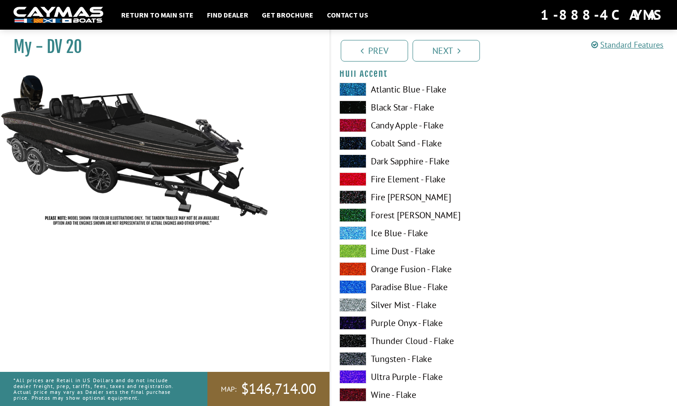
scroll to position [2320, 0]
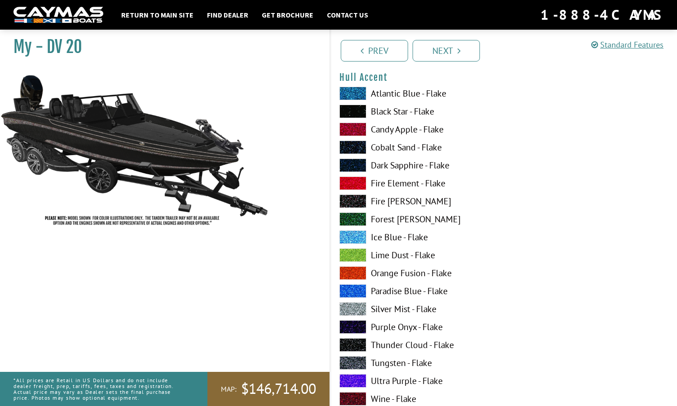
click at [355, 199] on span at bounding box center [352, 200] width 27 height 13
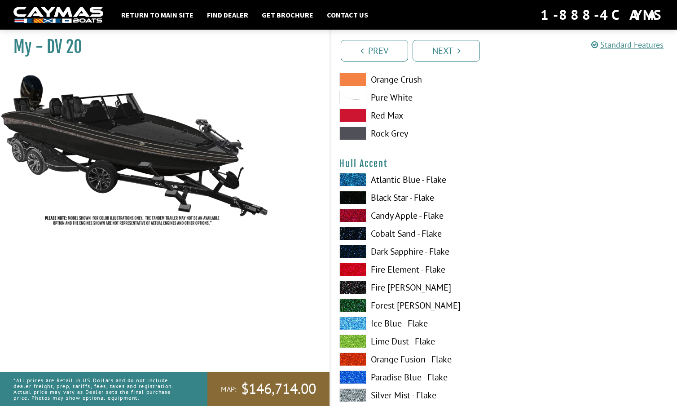
scroll to position [2233, 0]
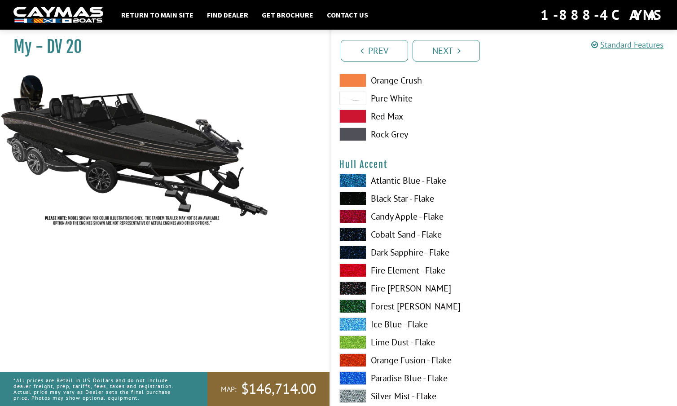
click at [355, 194] on span at bounding box center [352, 198] width 27 height 13
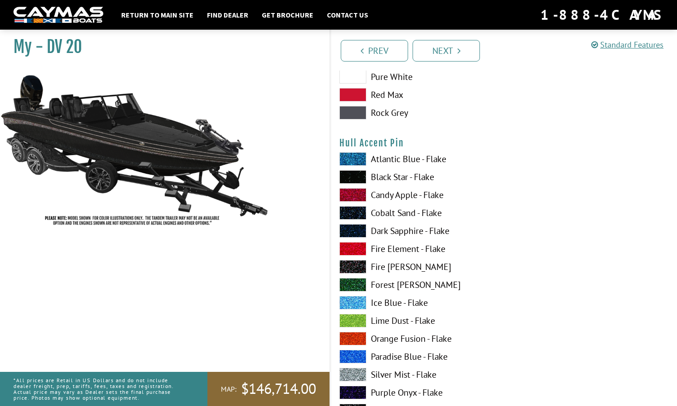
scroll to position [2808, 0]
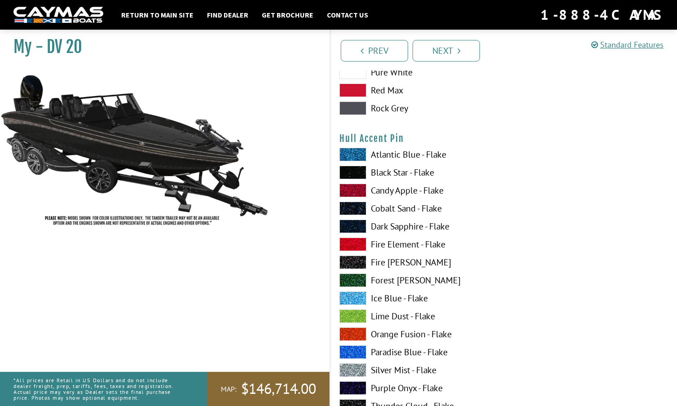
click at [358, 297] on span at bounding box center [352, 297] width 27 height 13
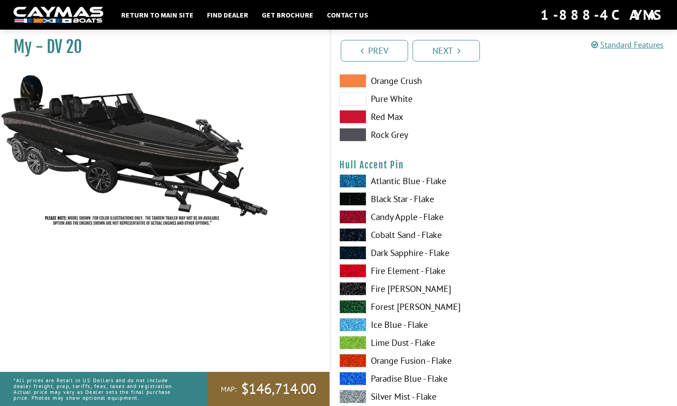
scroll to position [2781, 0]
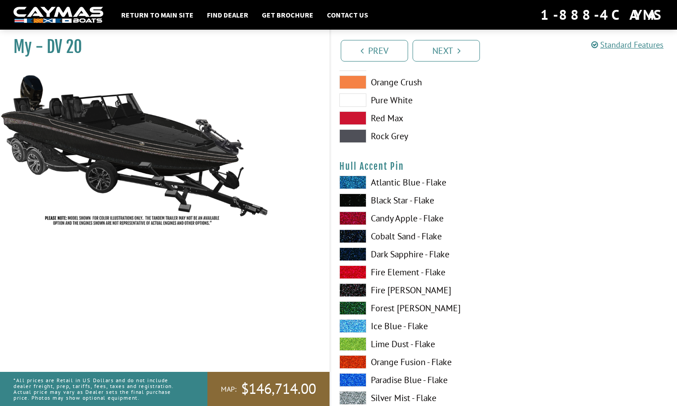
click at [354, 196] on span at bounding box center [352, 199] width 27 height 13
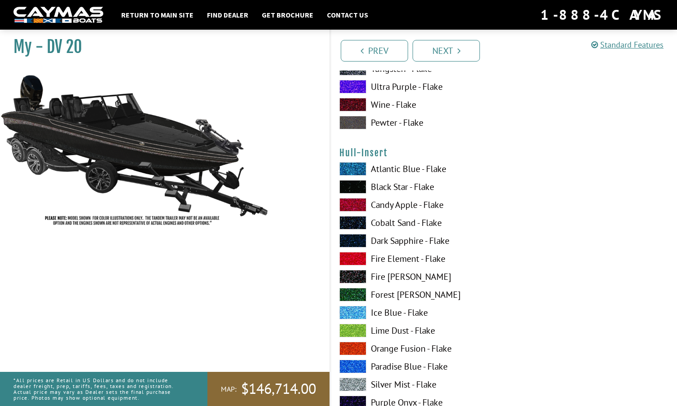
scroll to position [3165, 0]
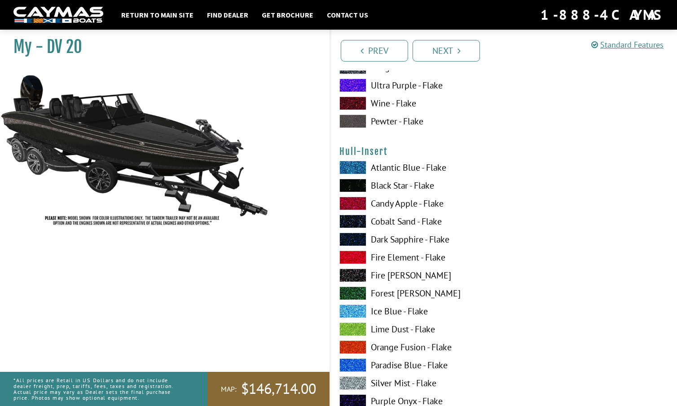
click at [352, 258] on span at bounding box center [352, 256] width 27 height 13
click at [355, 271] on span at bounding box center [352, 274] width 27 height 13
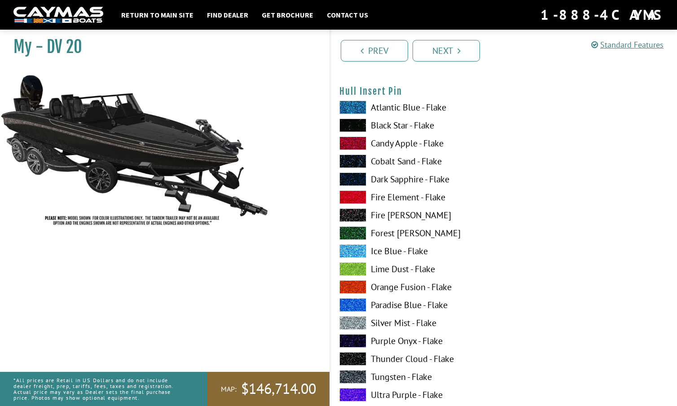
scroll to position [3774, 0]
click at [353, 323] on span at bounding box center [352, 322] width 27 height 13
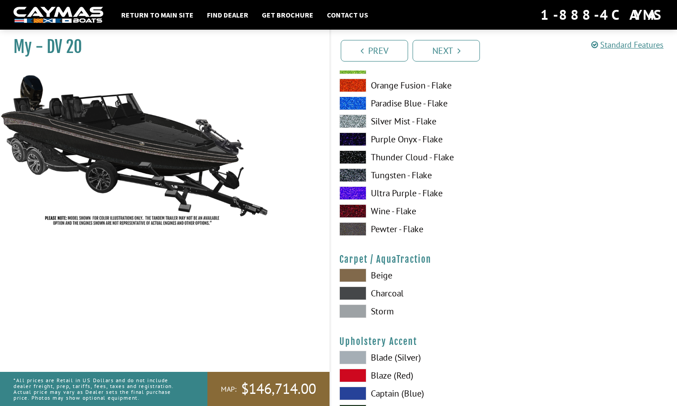
scroll to position [3979, 0]
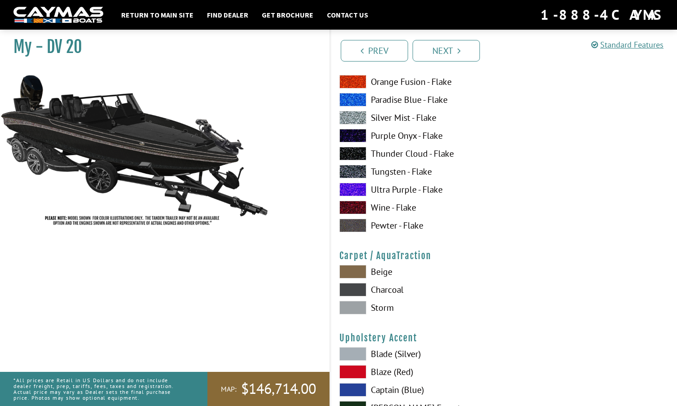
click at [356, 303] on span at bounding box center [352, 307] width 27 height 13
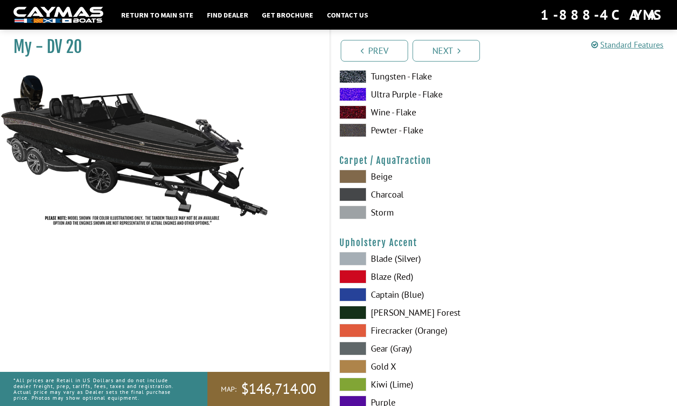
scroll to position [4079, 0]
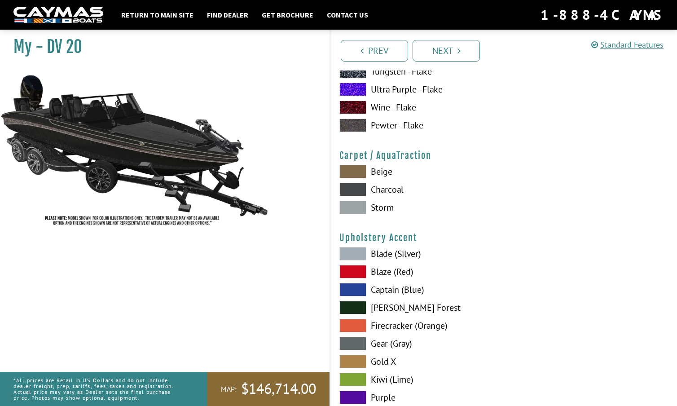
click at [356, 253] on span at bounding box center [352, 253] width 27 height 13
click at [351, 338] on span at bounding box center [352, 343] width 27 height 13
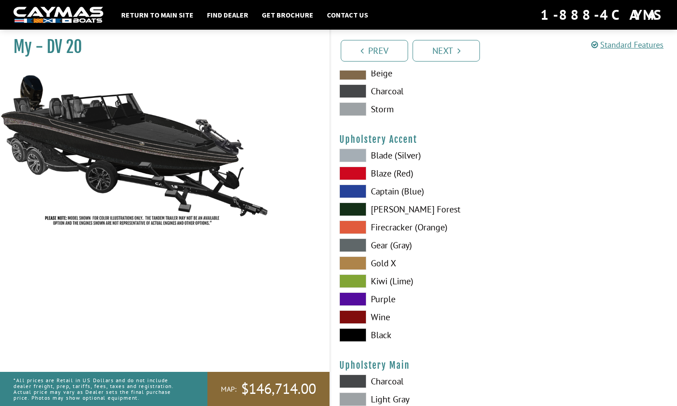
scroll to position [4181, 0]
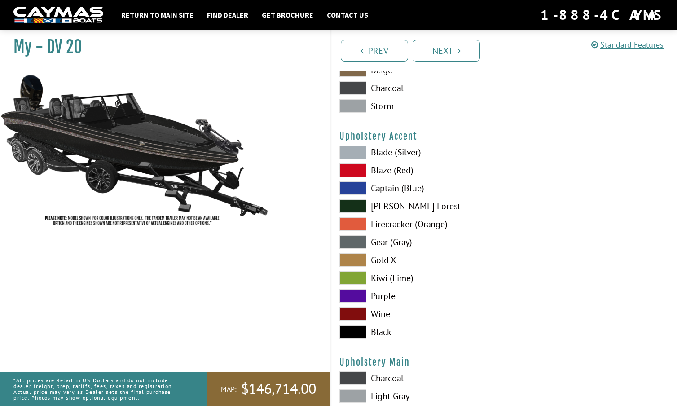
click at [353, 330] on span at bounding box center [352, 331] width 27 height 13
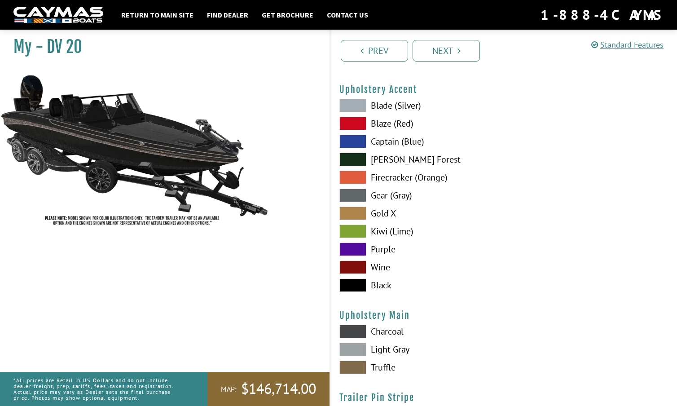
scroll to position [4228, 0]
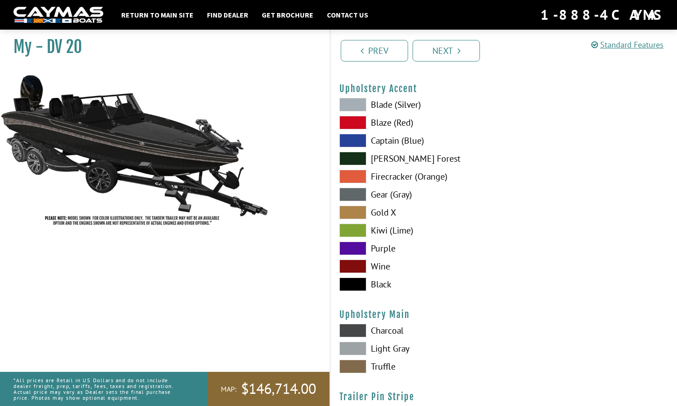
click at [353, 346] on span at bounding box center [352, 348] width 27 height 13
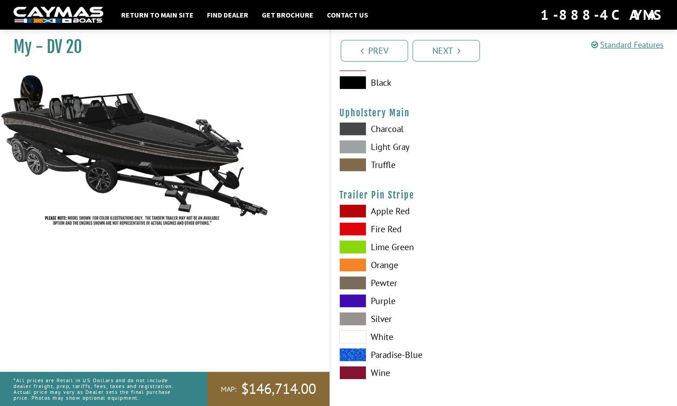
scroll to position [4430, 0]
click at [352, 317] on span at bounding box center [352, 318] width 27 height 13
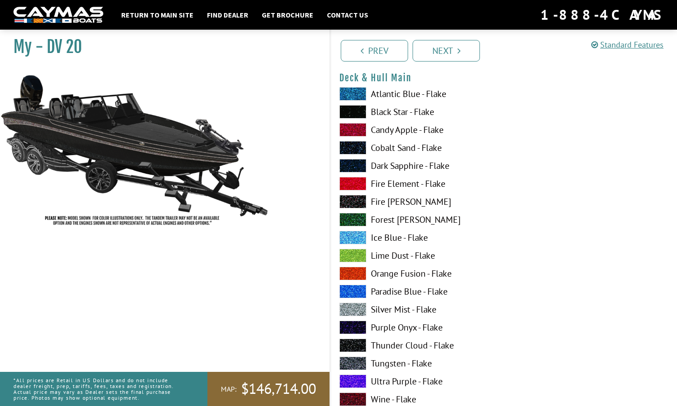
scroll to position [96, 0]
click at [358, 201] on span at bounding box center [352, 200] width 27 height 13
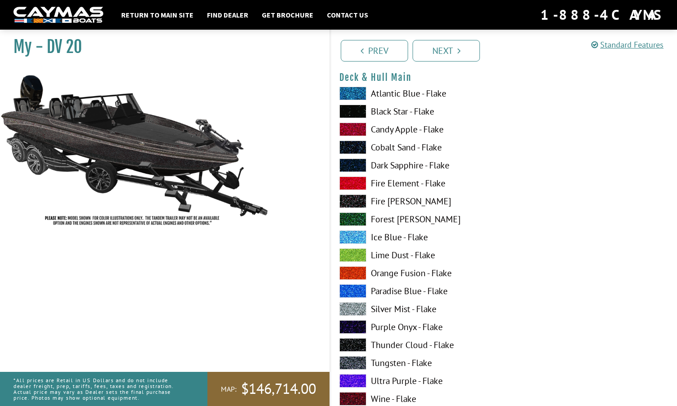
click at [355, 112] on span at bounding box center [352, 111] width 27 height 13
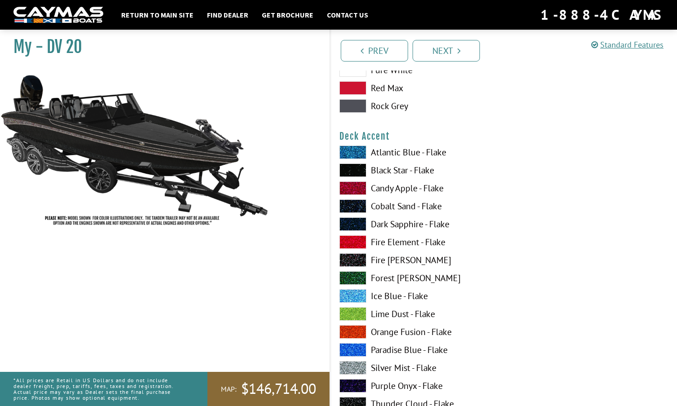
scroll to position [587, 0]
click at [355, 239] on span at bounding box center [352, 241] width 27 height 13
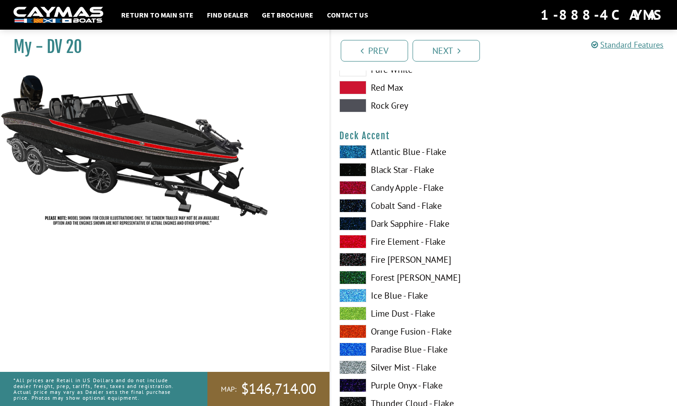
click at [356, 256] on span at bounding box center [352, 259] width 27 height 13
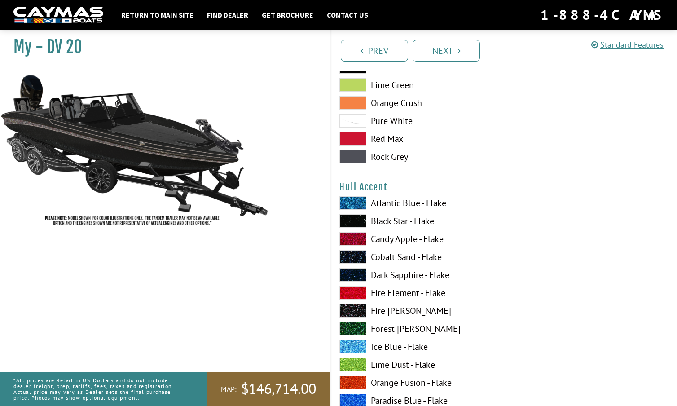
scroll to position [2212, 0]
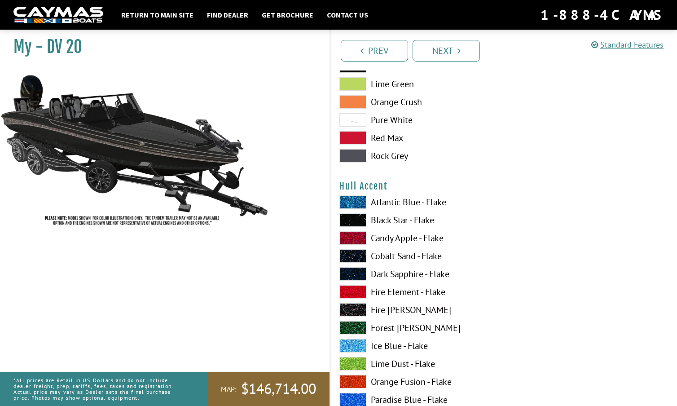
click at [352, 235] on span at bounding box center [352, 237] width 27 height 13
click at [356, 217] on span at bounding box center [352, 219] width 27 height 13
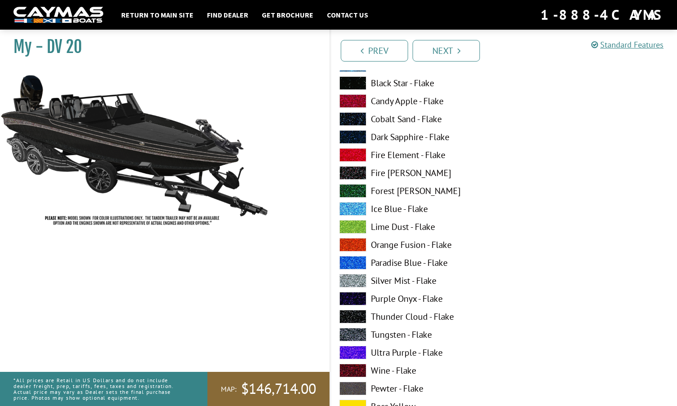
scroll to position [2350, 0]
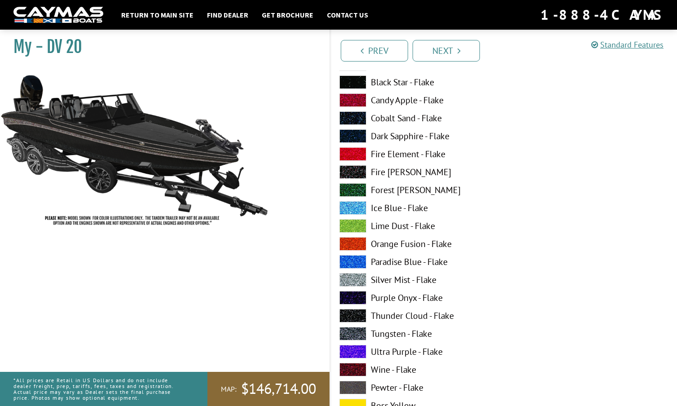
click at [351, 277] on span at bounding box center [352, 279] width 27 height 13
click at [359, 170] on span at bounding box center [352, 171] width 27 height 13
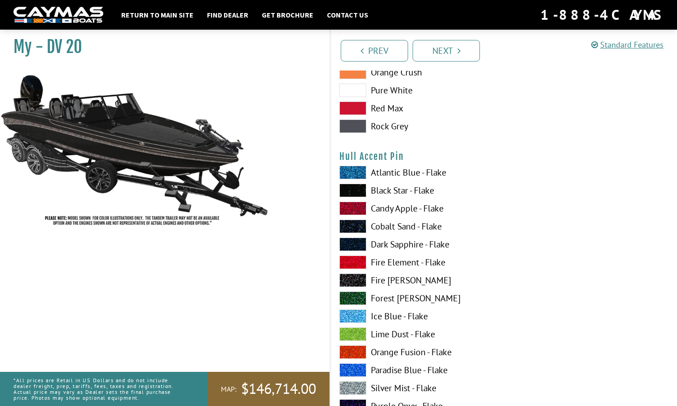
scroll to position [2802, 0]
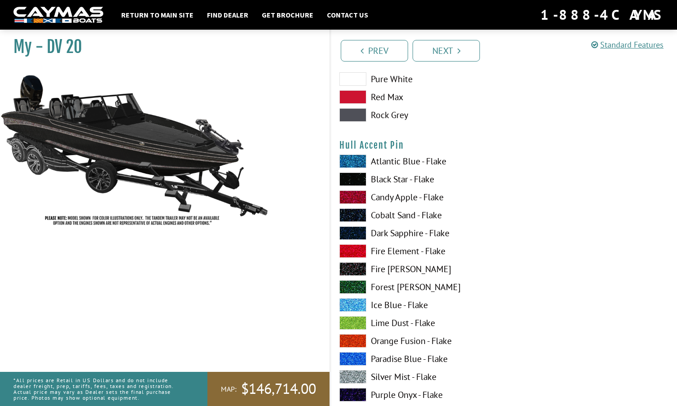
click at [353, 374] on span at bounding box center [352, 376] width 27 height 13
click at [351, 176] on span at bounding box center [352, 178] width 27 height 13
click at [354, 161] on span at bounding box center [352, 160] width 27 height 13
click at [355, 174] on span at bounding box center [352, 178] width 27 height 13
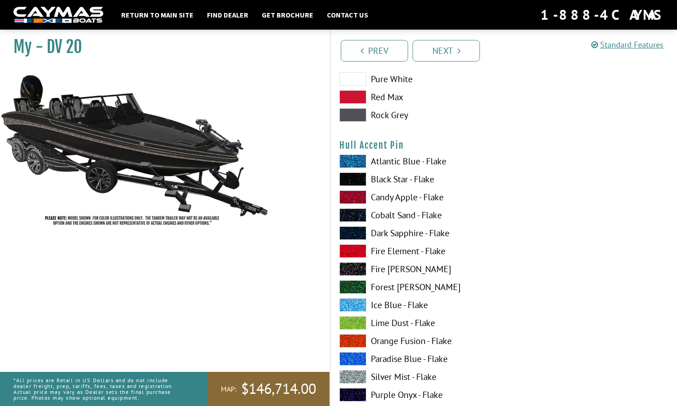
click at [359, 369] on div "Atlantic Blue - Flake Black Star - Flake Candy Apple - Flake Cobalt Sand - Flak…" at bounding box center [416, 324] width 173 height 341
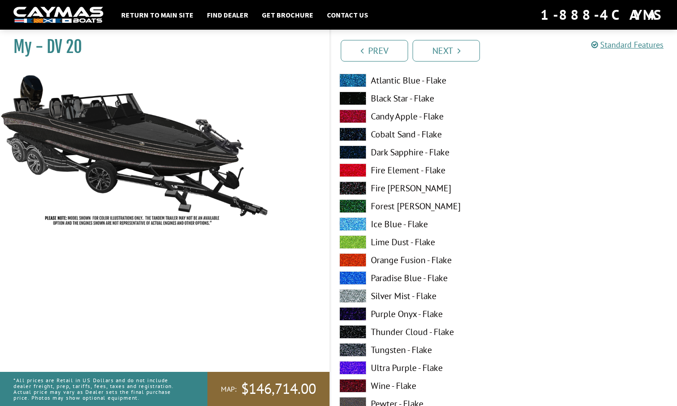
scroll to position [2888, 0]
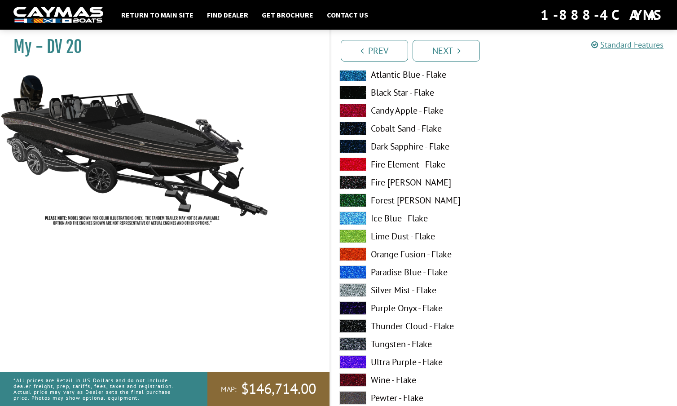
click at [358, 343] on span at bounding box center [352, 343] width 27 height 13
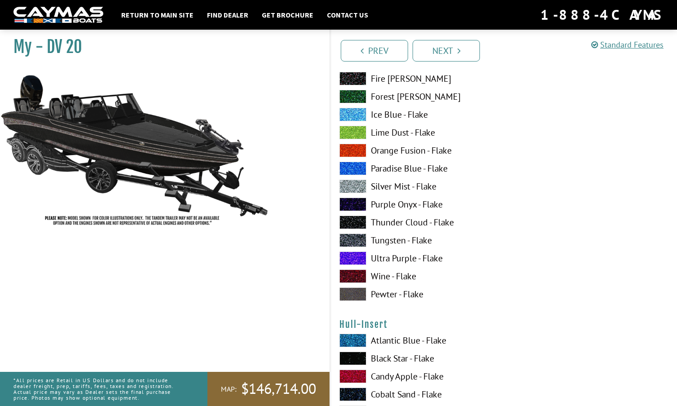
scroll to position [2994, 0]
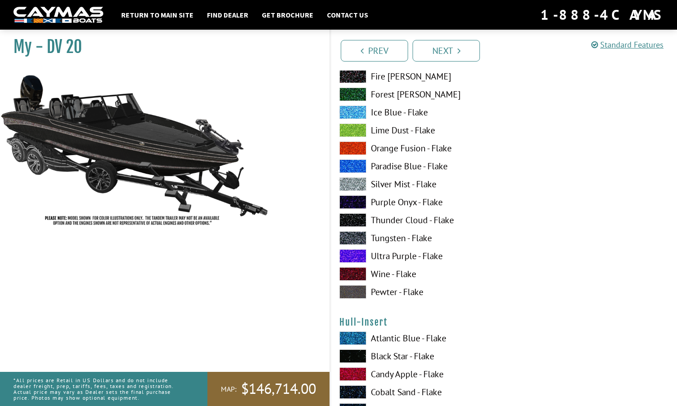
click at [355, 291] on span at bounding box center [352, 291] width 27 height 13
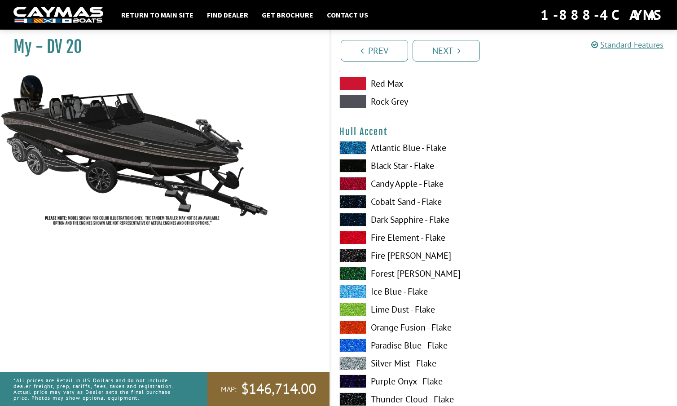
scroll to position [2267, 0]
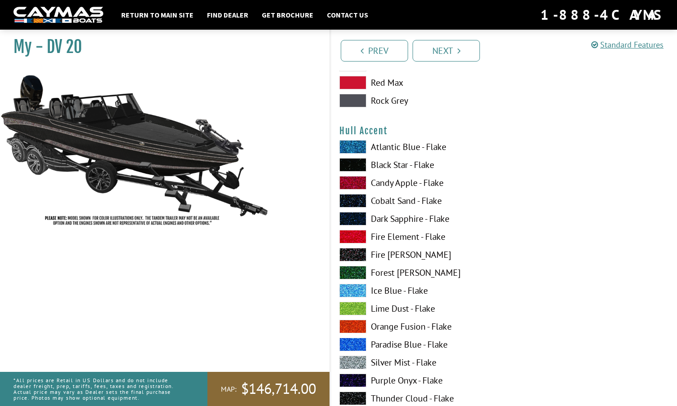
click at [357, 159] on span at bounding box center [352, 164] width 27 height 13
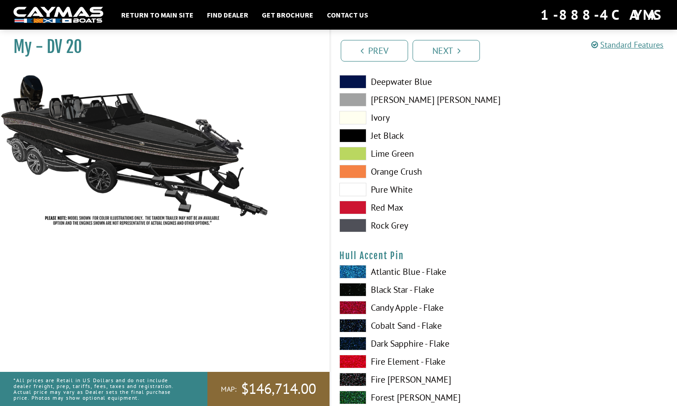
scroll to position [2701, 0]
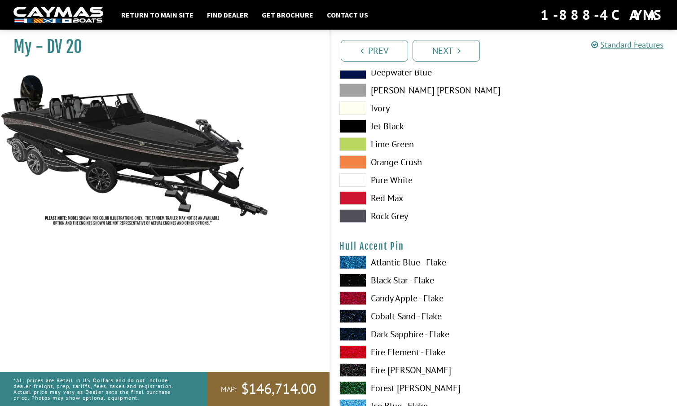
click at [354, 277] on span at bounding box center [352, 279] width 27 height 13
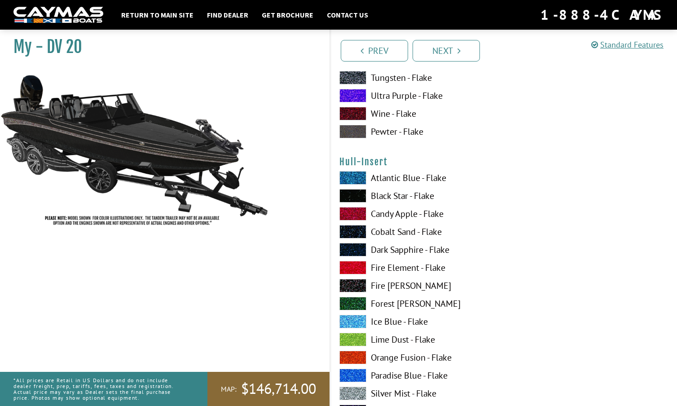
scroll to position [3155, 0]
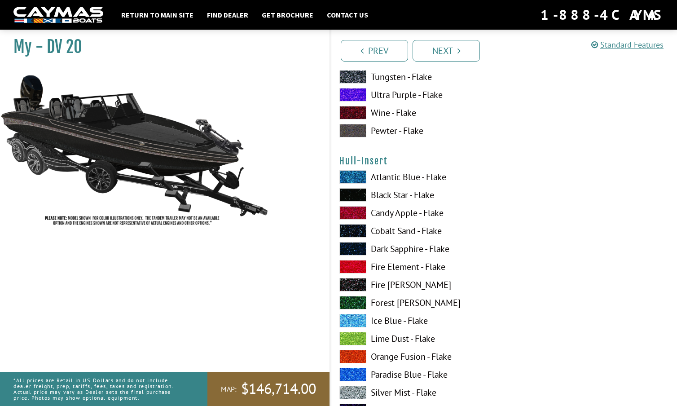
click at [355, 318] on span at bounding box center [352, 320] width 27 height 13
click at [354, 278] on span at bounding box center [352, 284] width 27 height 13
click at [356, 388] on span at bounding box center [352, 392] width 27 height 13
click at [355, 283] on span at bounding box center [352, 284] width 27 height 13
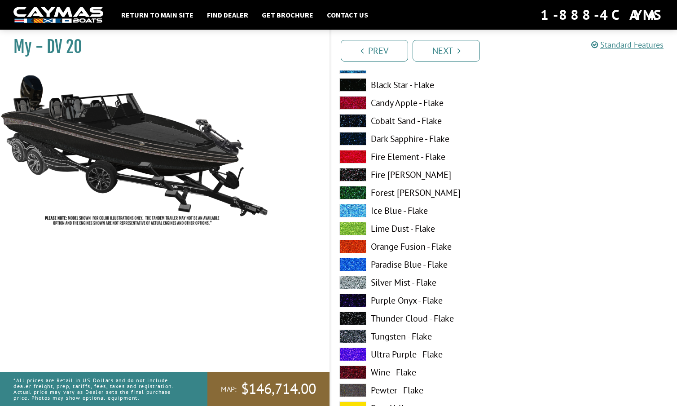
scroll to position [3269, 0]
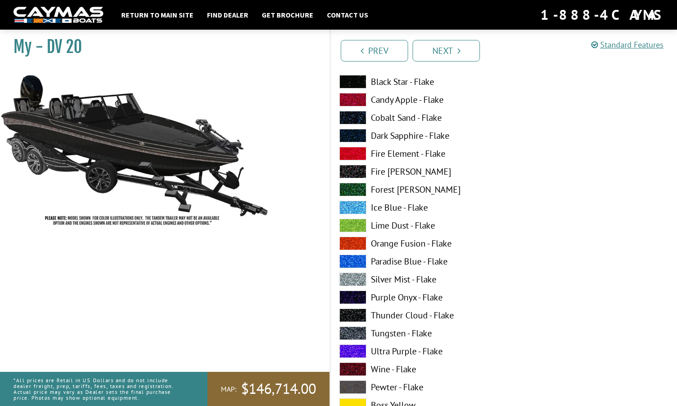
click at [357, 331] on span at bounding box center [352, 332] width 27 height 13
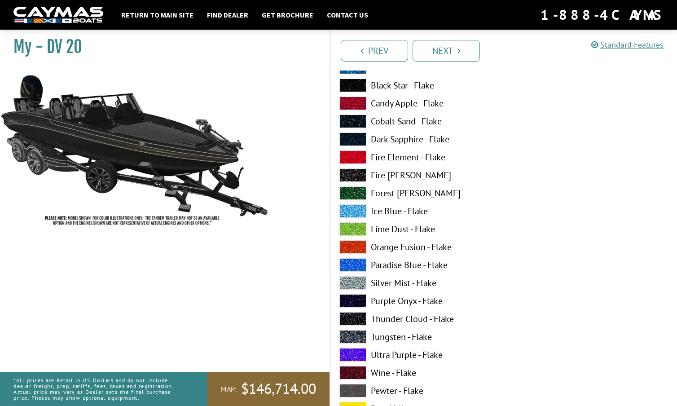
scroll to position [673, 0]
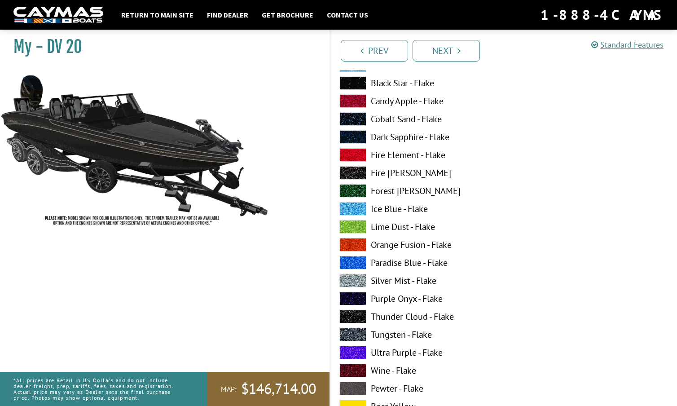
click at [355, 331] on span at bounding box center [352, 334] width 27 height 13
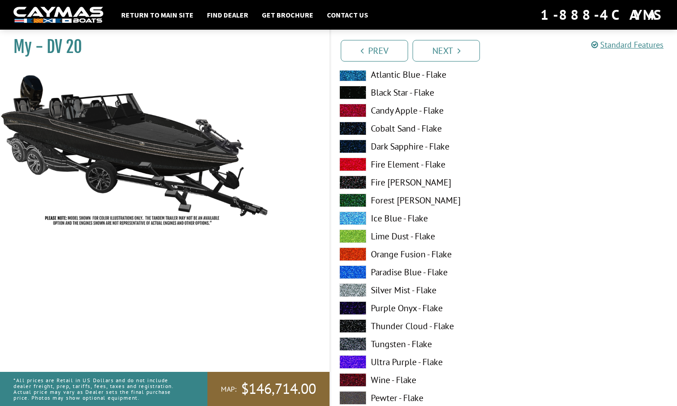
scroll to position [2341, 0]
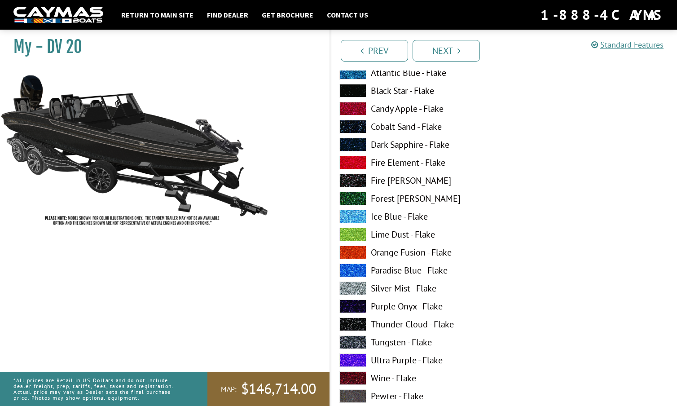
click at [355, 340] on span at bounding box center [352, 341] width 27 height 13
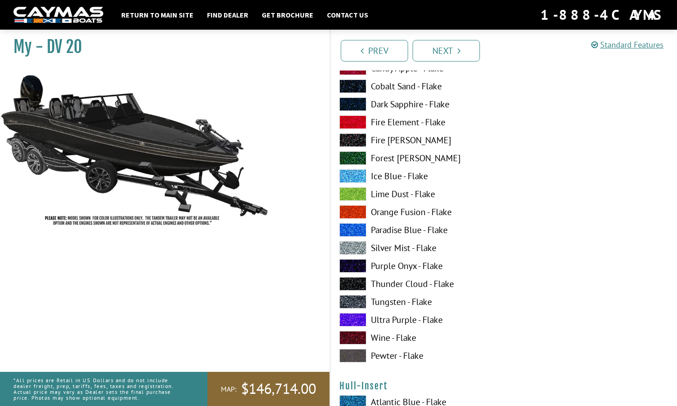
scroll to position [2939, 0]
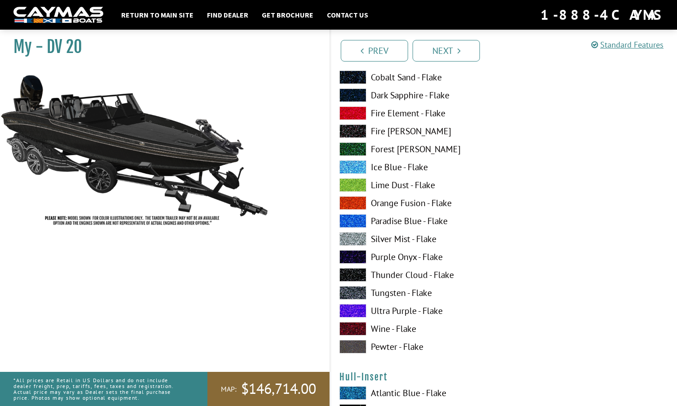
click at [356, 239] on span at bounding box center [352, 238] width 27 height 13
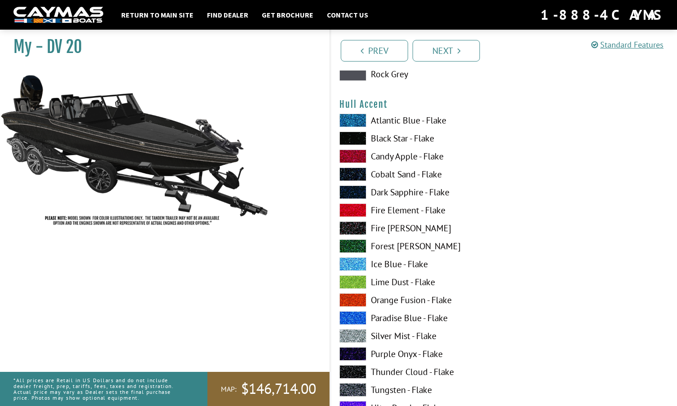
scroll to position [2273, 0]
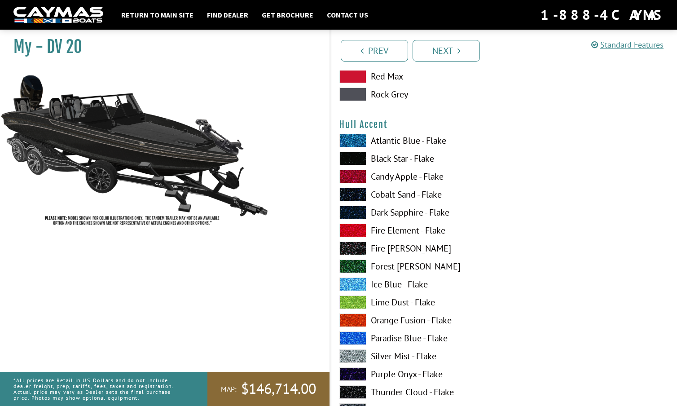
click at [356, 156] on span at bounding box center [352, 158] width 27 height 13
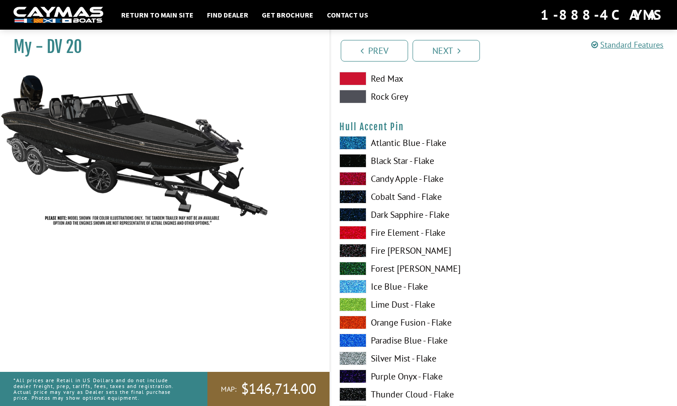
scroll to position [2817, 0]
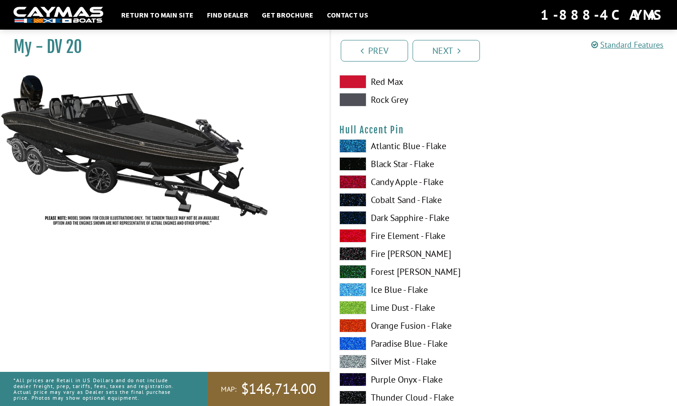
click at [359, 163] on span at bounding box center [352, 163] width 27 height 13
click at [354, 181] on span at bounding box center [352, 181] width 27 height 13
click at [354, 162] on span at bounding box center [352, 163] width 27 height 13
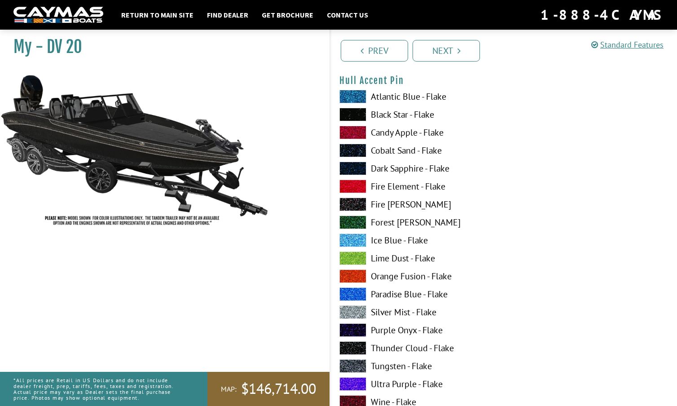
scroll to position [2869, 0]
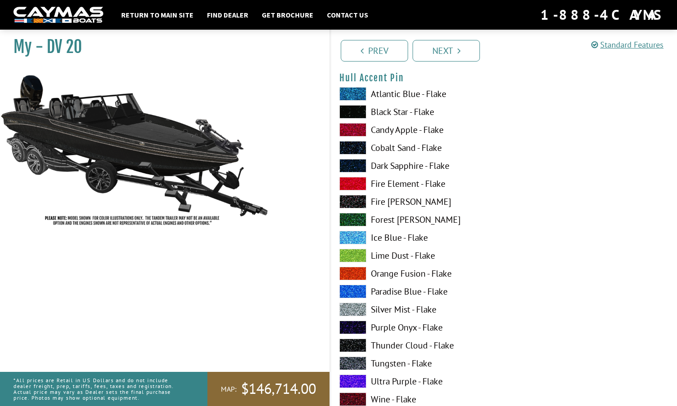
click at [357, 306] on span at bounding box center [352, 309] width 27 height 13
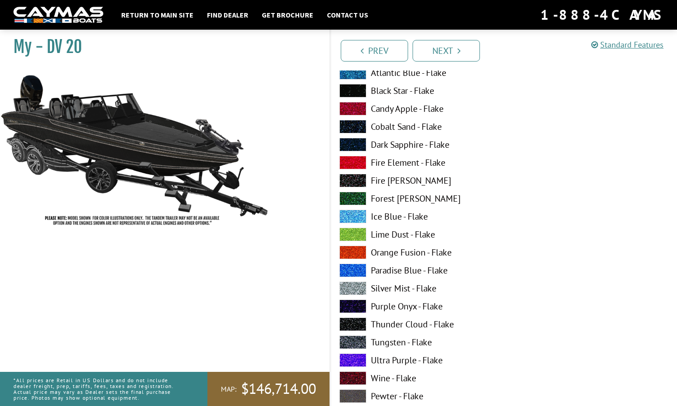
click at [356, 339] on span at bounding box center [352, 341] width 27 height 13
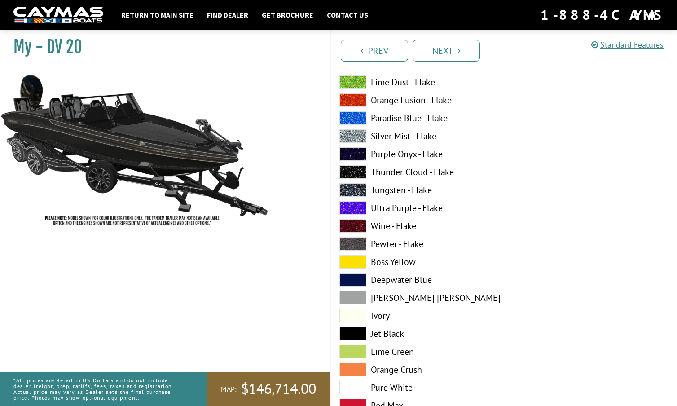
scroll to position [2491, 0]
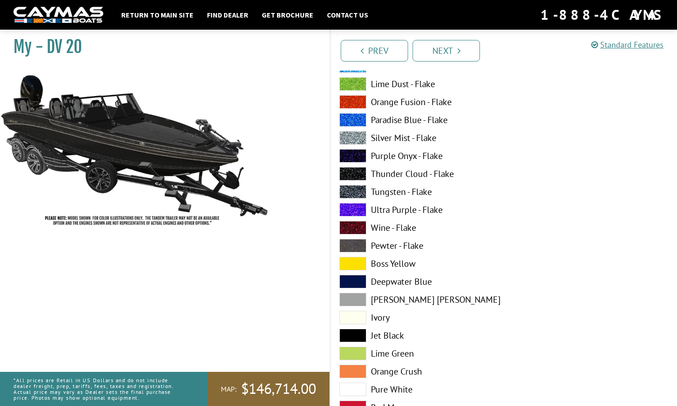
click at [352, 188] on span at bounding box center [352, 191] width 27 height 13
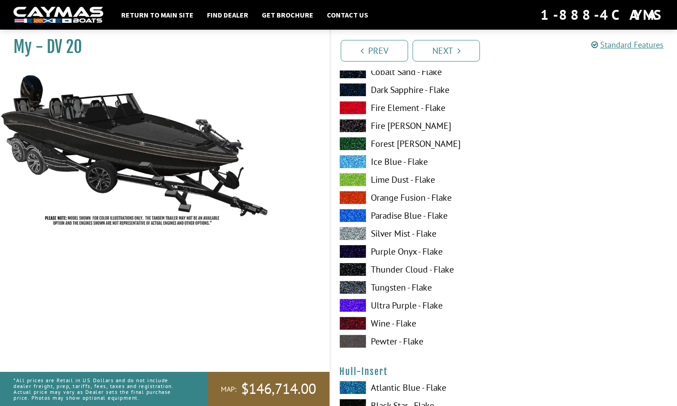
scroll to position [2947, 0]
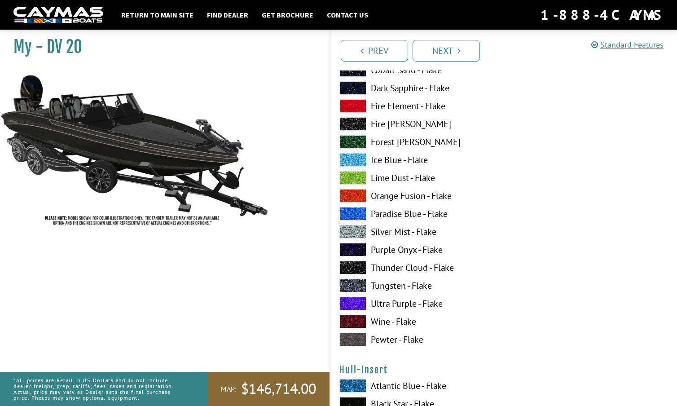
click at [355, 230] on span at bounding box center [352, 231] width 27 height 13
click at [350, 285] on span at bounding box center [352, 285] width 27 height 13
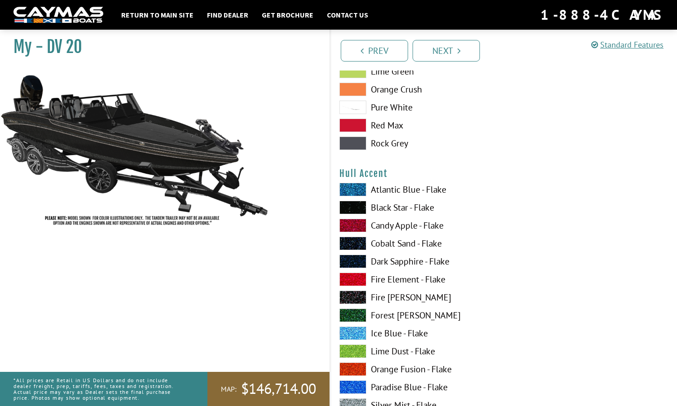
scroll to position [2224, 0]
click at [355, 207] on span at bounding box center [352, 207] width 27 height 13
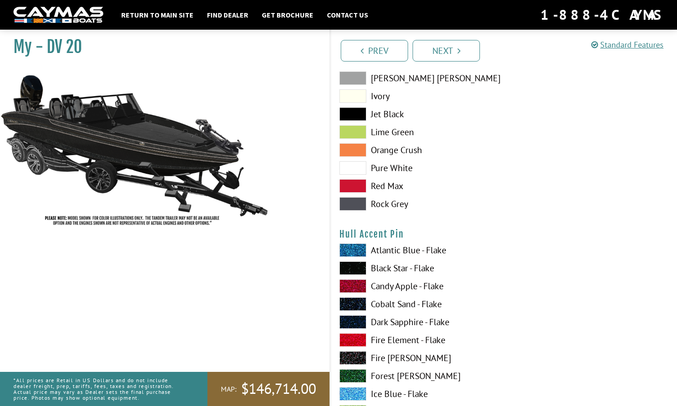
scroll to position [2717, 0]
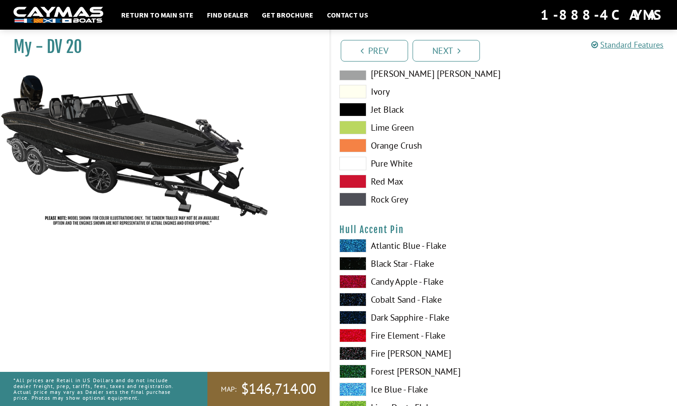
click at [355, 259] on span at bounding box center [352, 263] width 27 height 13
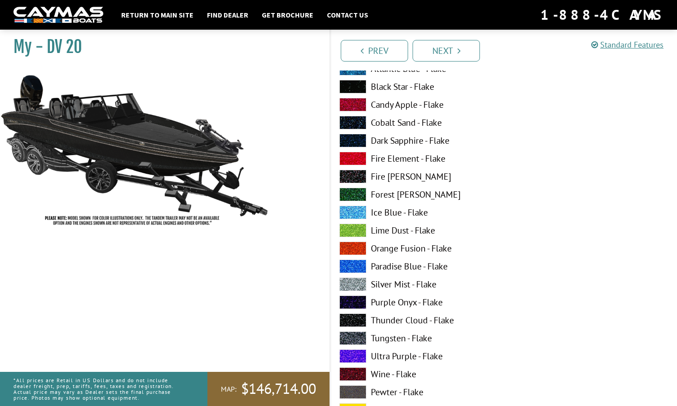
scroll to position [3265, 0]
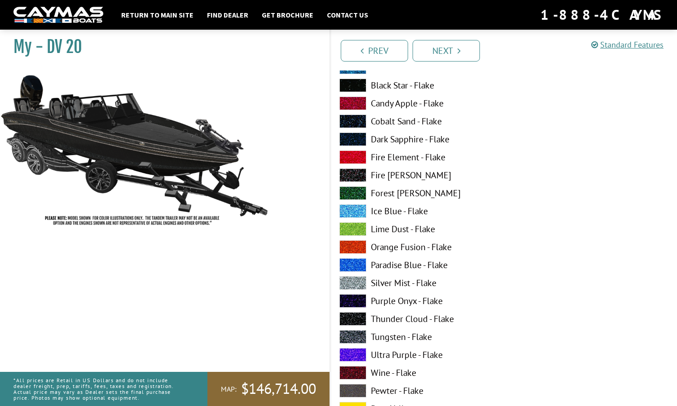
click at [350, 351] on span at bounding box center [352, 354] width 27 height 13
click at [356, 336] on span at bounding box center [352, 336] width 27 height 13
click at [356, 281] on span at bounding box center [352, 282] width 27 height 13
click at [351, 336] on span at bounding box center [352, 336] width 27 height 13
click at [360, 389] on span at bounding box center [352, 390] width 27 height 13
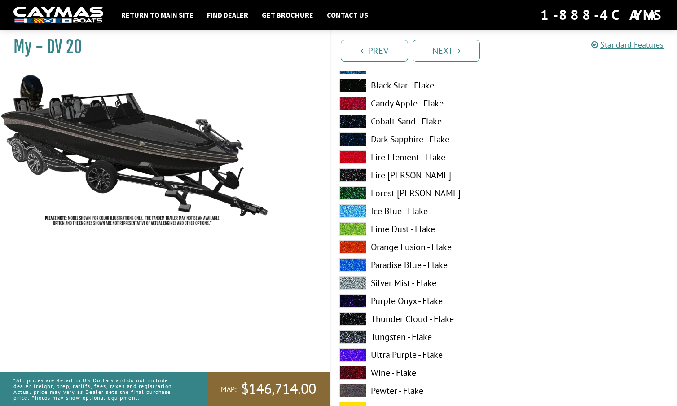
click at [358, 333] on span at bounding box center [352, 336] width 27 height 13
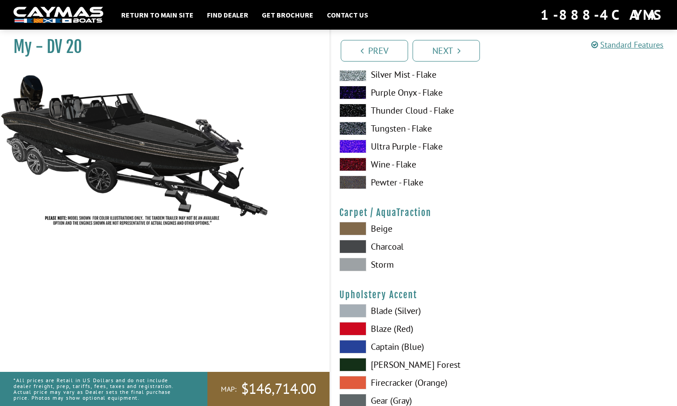
scroll to position [4024, 0]
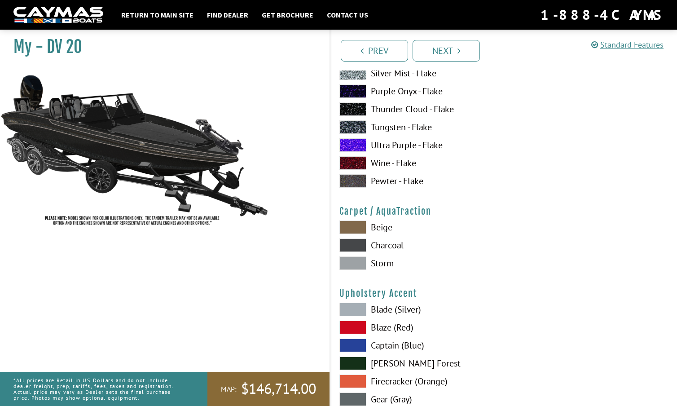
click at [349, 241] on span at bounding box center [352, 244] width 27 height 13
click at [353, 260] on span at bounding box center [352, 262] width 27 height 13
click at [356, 245] on span at bounding box center [352, 244] width 27 height 13
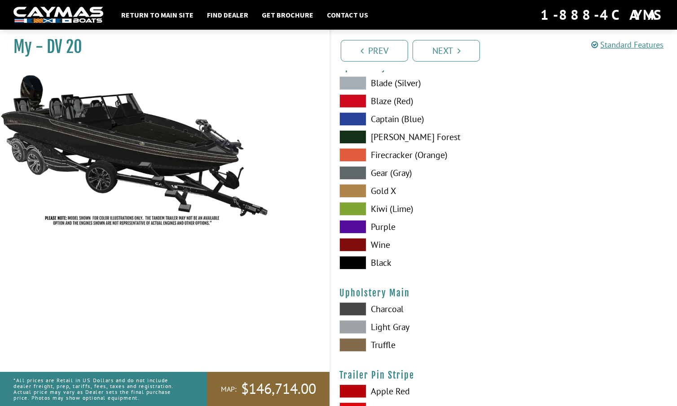
scroll to position [4260, 0]
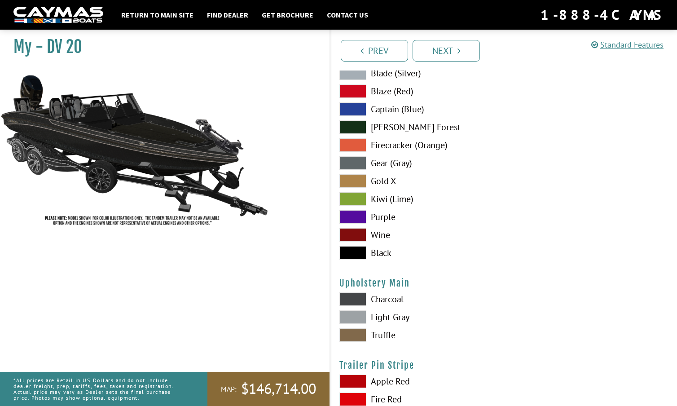
click at [352, 298] on span at bounding box center [352, 298] width 27 height 13
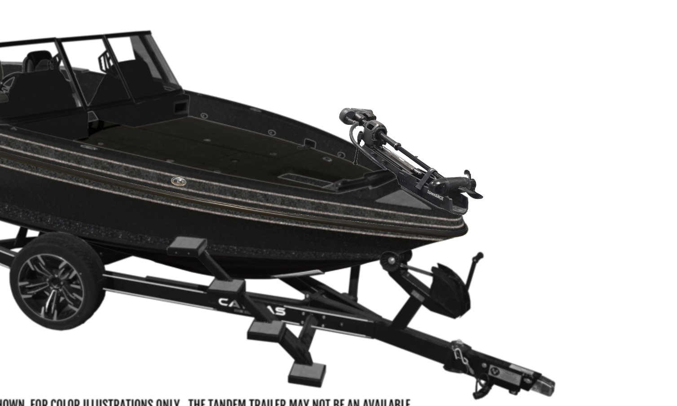
scroll to position [3109, 0]
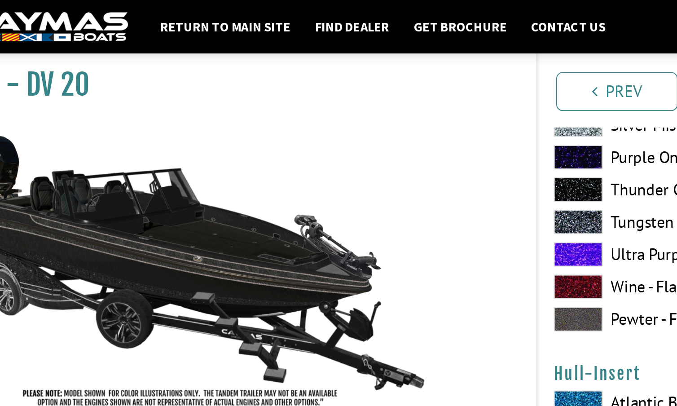
drag, startPoint x: 311, startPoint y: 119, endPoint x: 261, endPoint y: 123, distance: 50.5
click at [261, 123] on div "My - DV 20" at bounding box center [160, 229] width 338 height 406
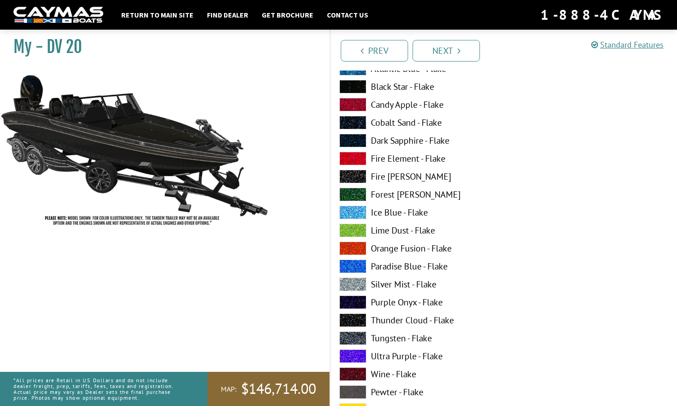
scroll to position [121, 0]
click at [351, 317] on span at bounding box center [352, 319] width 27 height 13
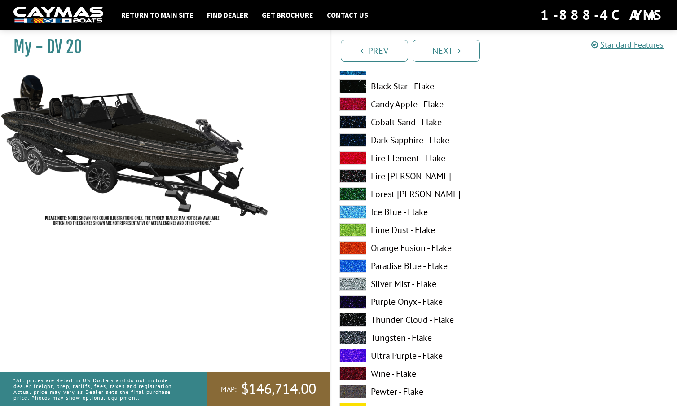
click at [355, 85] on span at bounding box center [352, 85] width 27 height 13
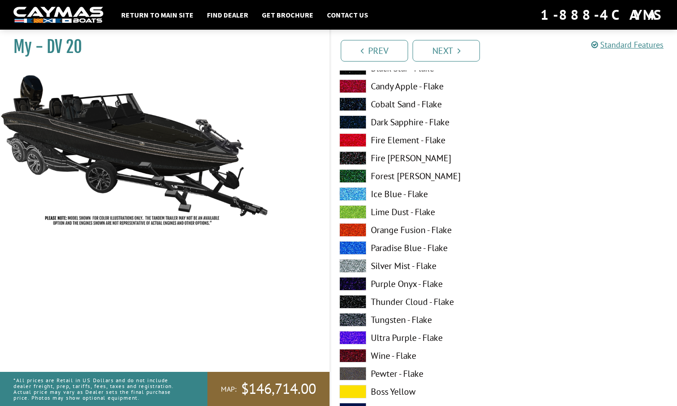
scroll to position [690, 0]
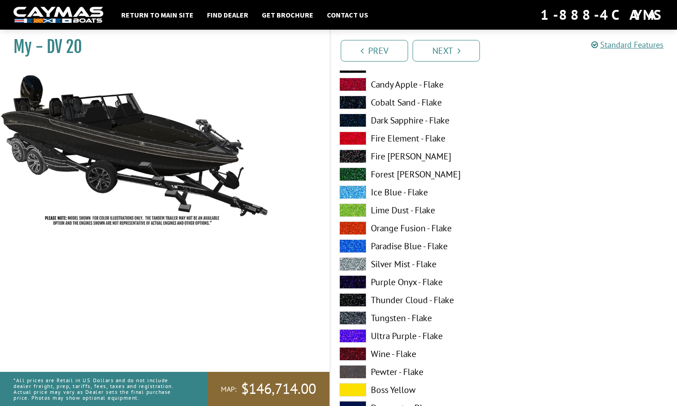
click at [355, 336] on span at bounding box center [352, 335] width 27 height 13
click at [356, 316] on span at bounding box center [352, 317] width 27 height 13
click at [358, 264] on span at bounding box center [352, 263] width 27 height 13
click at [356, 370] on span at bounding box center [352, 371] width 27 height 13
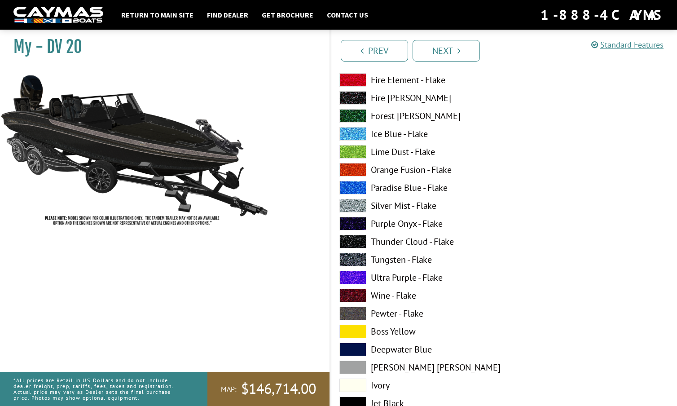
scroll to position [750, 0]
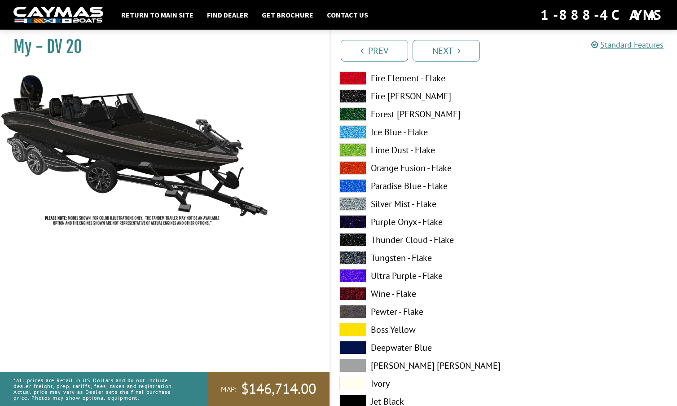
click at [356, 366] on span at bounding box center [352, 365] width 27 height 13
click at [352, 257] on span at bounding box center [352, 257] width 27 height 13
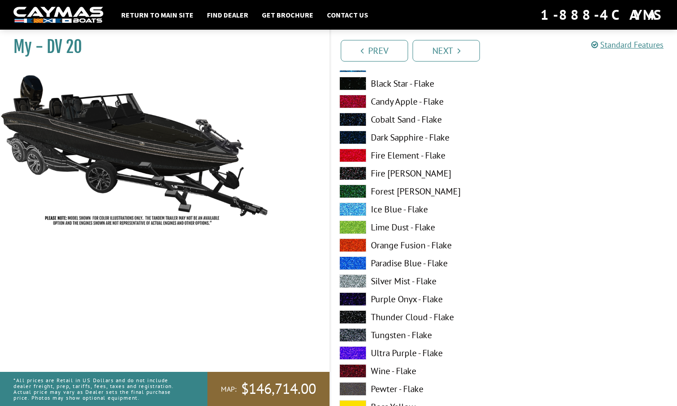
scroll to position [2378, 0]
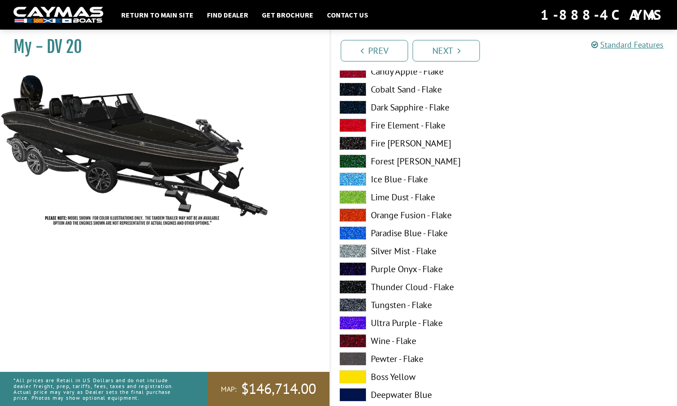
click at [351, 304] on span at bounding box center [352, 304] width 27 height 13
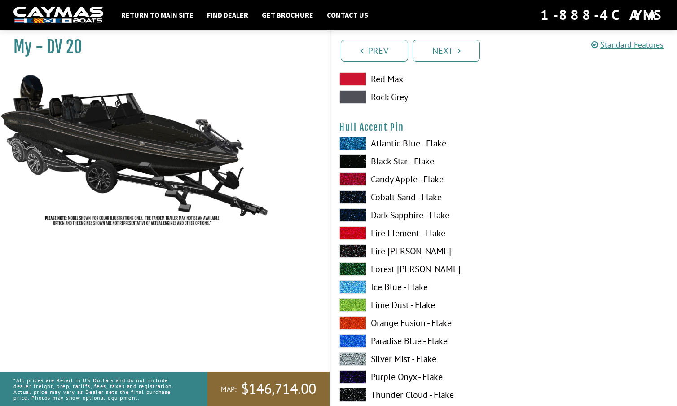
scroll to position [2822, 0]
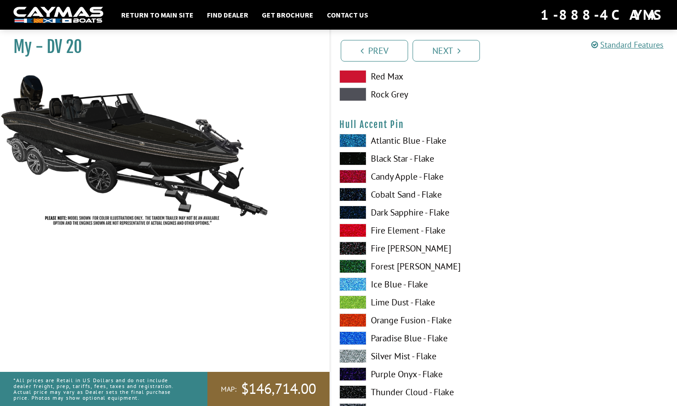
click at [354, 353] on span at bounding box center [352, 355] width 27 height 13
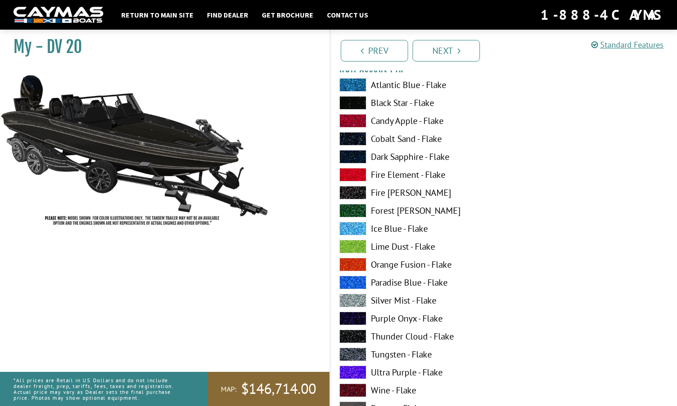
scroll to position [2878, 0]
click at [356, 351] on span at bounding box center [352, 353] width 27 height 13
click at [358, 296] on span at bounding box center [352, 300] width 27 height 13
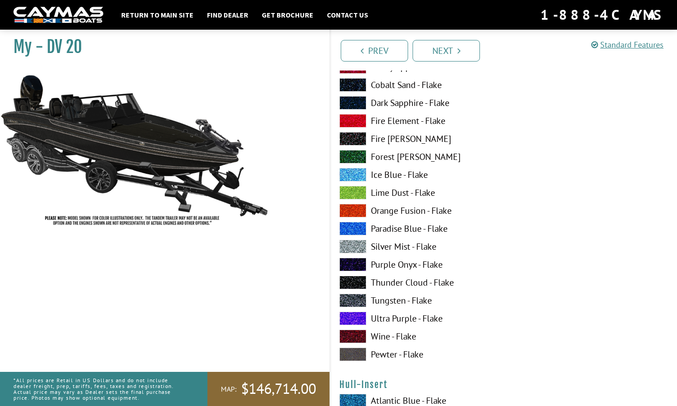
scroll to position [2933, 0]
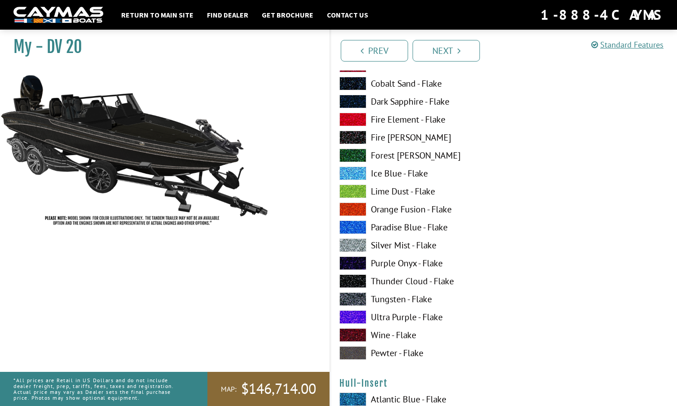
click at [356, 350] on span at bounding box center [352, 352] width 27 height 13
click at [360, 244] on span at bounding box center [352, 244] width 27 height 13
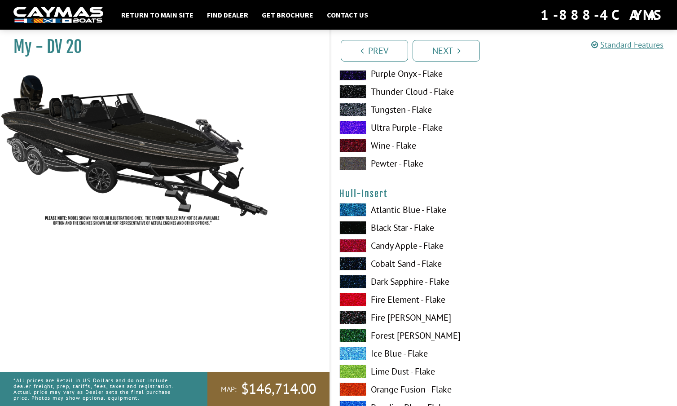
scroll to position [3124, 0]
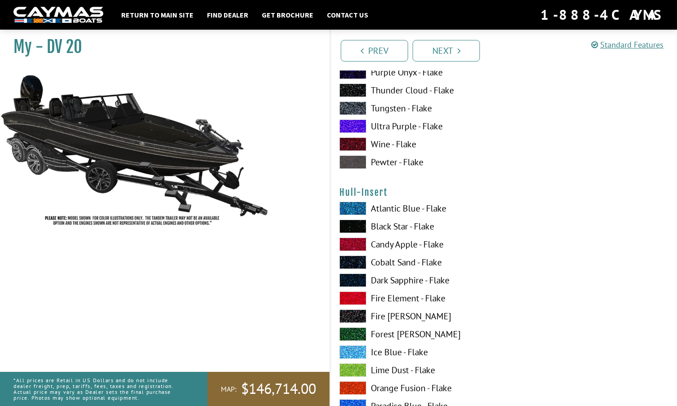
click at [360, 244] on span at bounding box center [352, 243] width 27 height 13
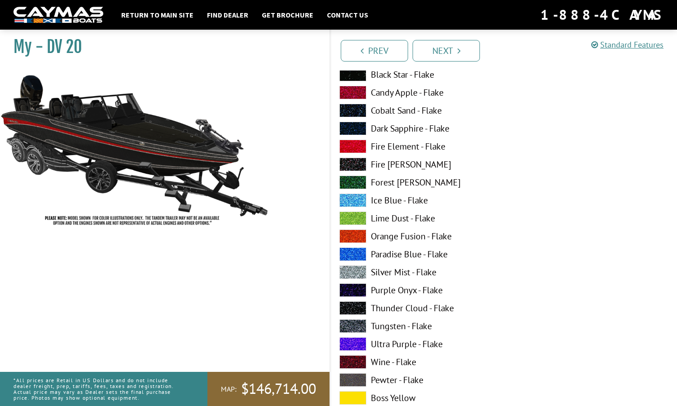
scroll to position [3282, 0]
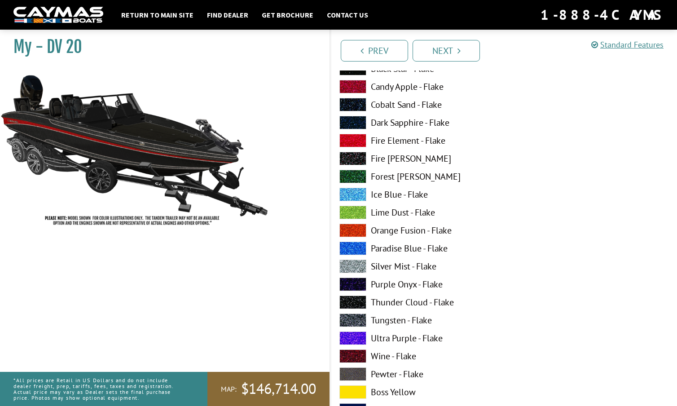
click at [347, 316] on span at bounding box center [352, 319] width 27 height 13
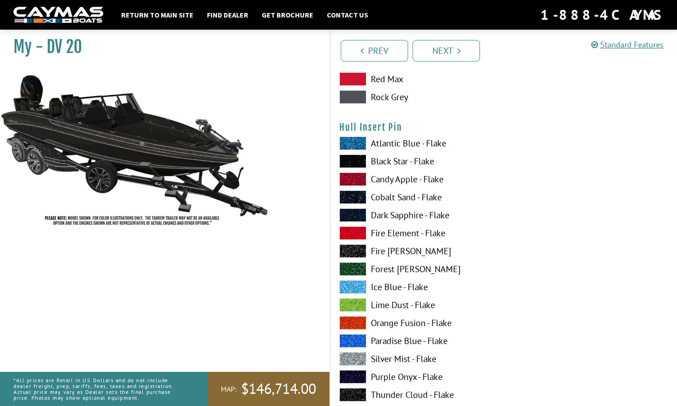
scroll to position [3739, 0]
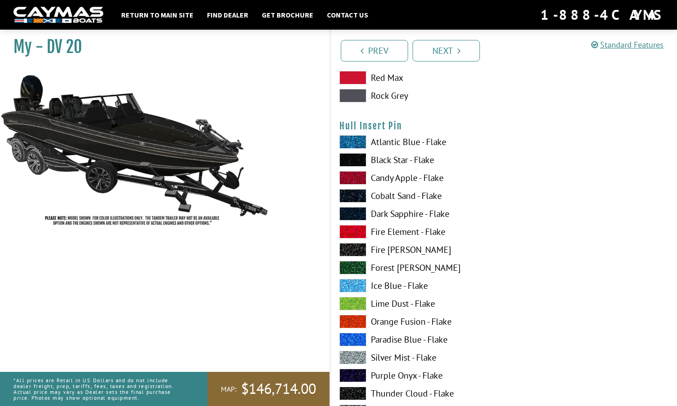
click at [357, 356] on span at bounding box center [352, 357] width 27 height 13
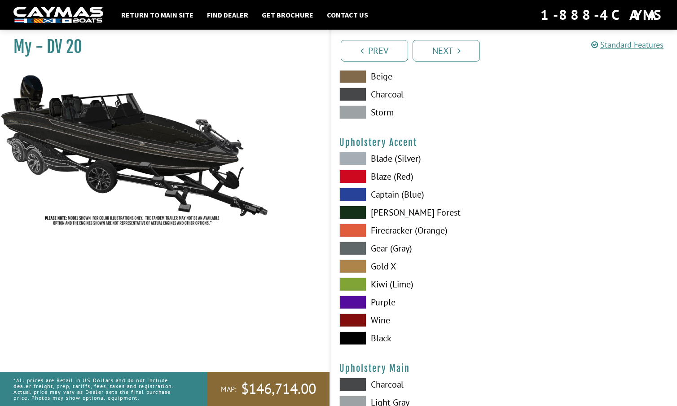
scroll to position [4177, 0]
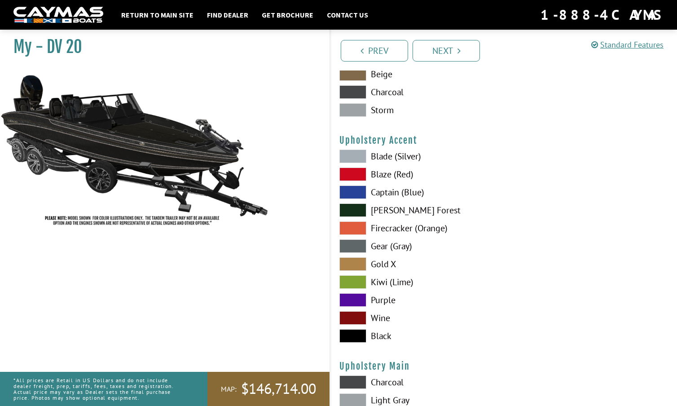
click at [357, 242] on span at bounding box center [352, 245] width 27 height 13
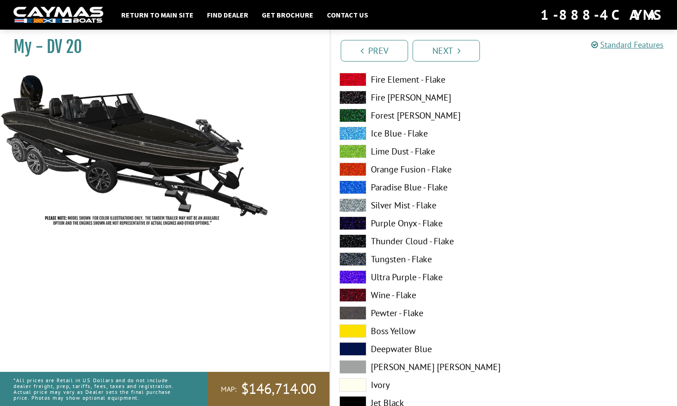
scroll to position [202, 0]
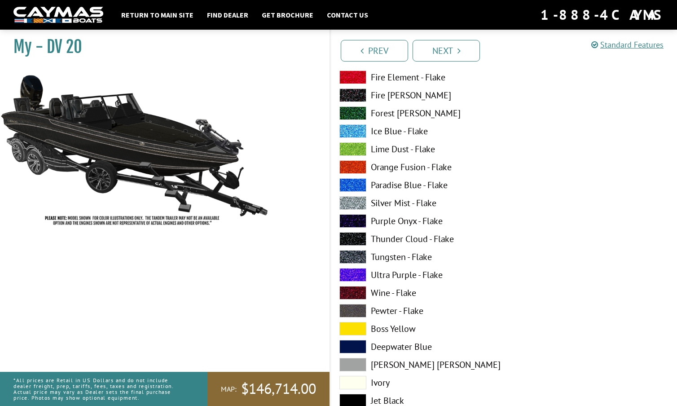
click at [359, 253] on span at bounding box center [352, 256] width 27 height 13
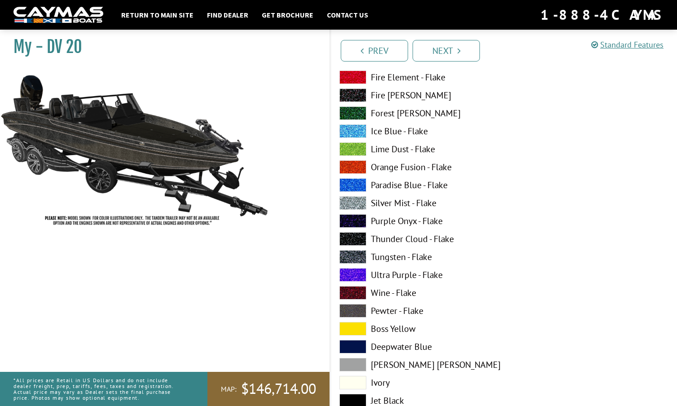
click at [358, 308] on span at bounding box center [352, 310] width 27 height 13
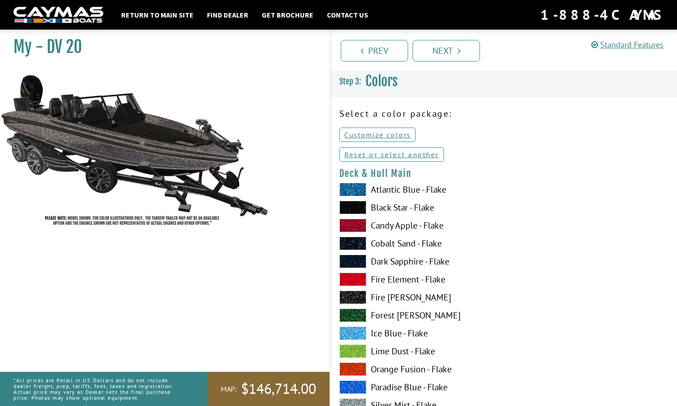
scroll to position [0, 0]
click at [363, 206] on span at bounding box center [352, 207] width 27 height 13
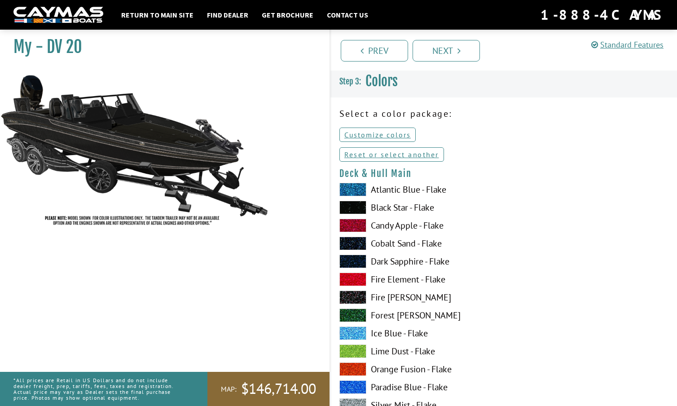
click at [355, 241] on span at bounding box center [352, 243] width 27 height 13
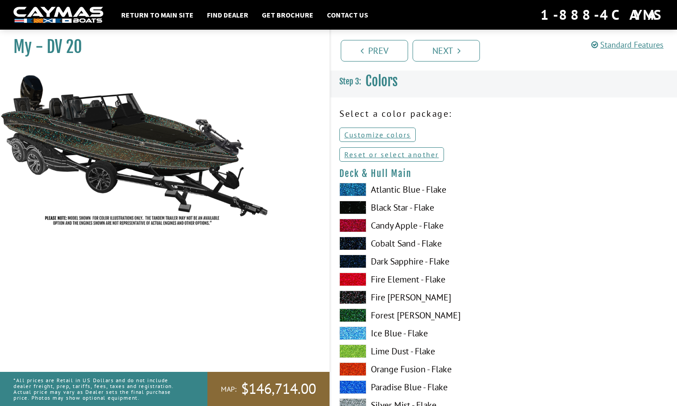
click at [357, 257] on span at bounding box center [352, 261] width 27 height 13
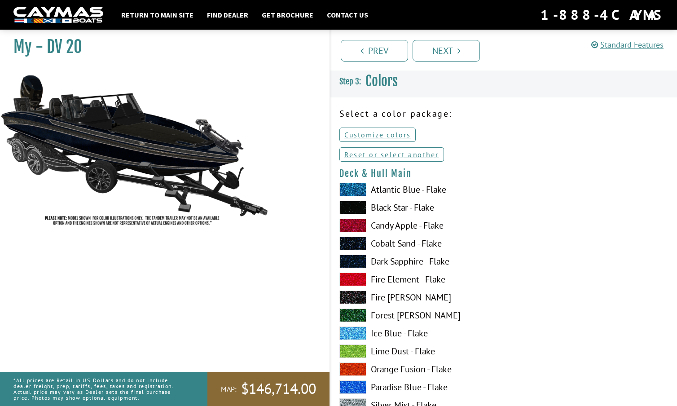
click at [355, 209] on span at bounding box center [352, 207] width 27 height 13
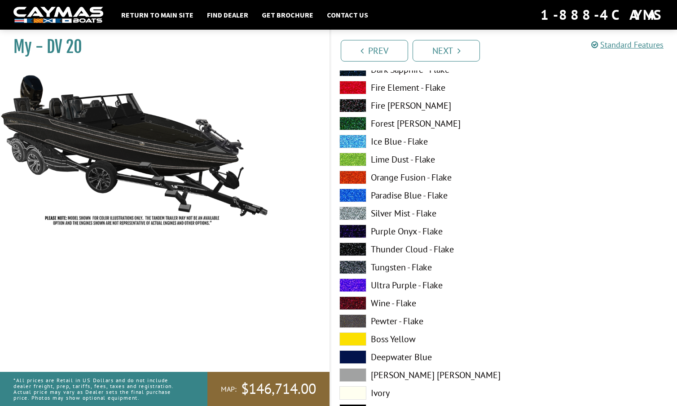
scroll to position [193, 0]
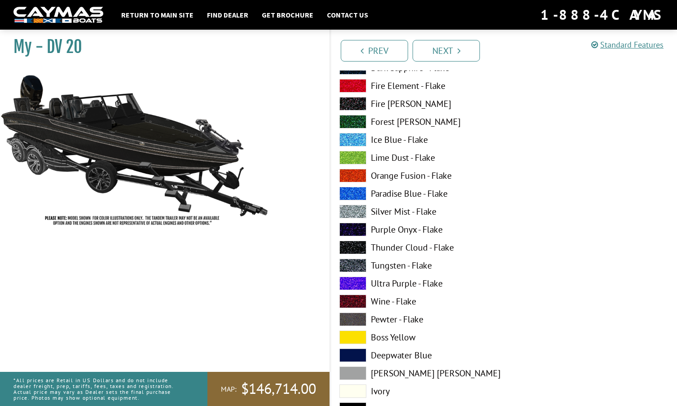
click at [353, 228] on span at bounding box center [352, 229] width 27 height 13
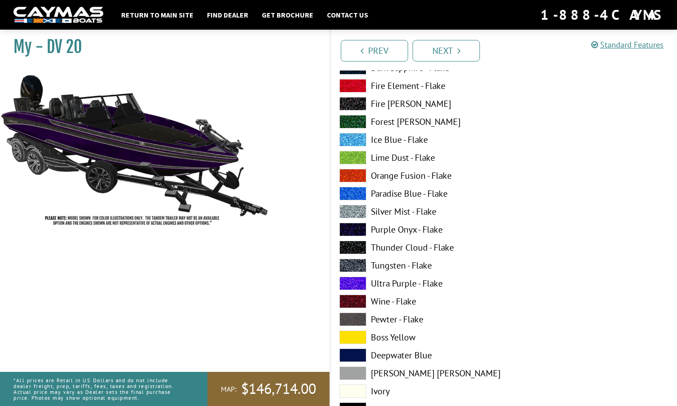
click at [357, 261] on span at bounding box center [352, 265] width 27 height 13
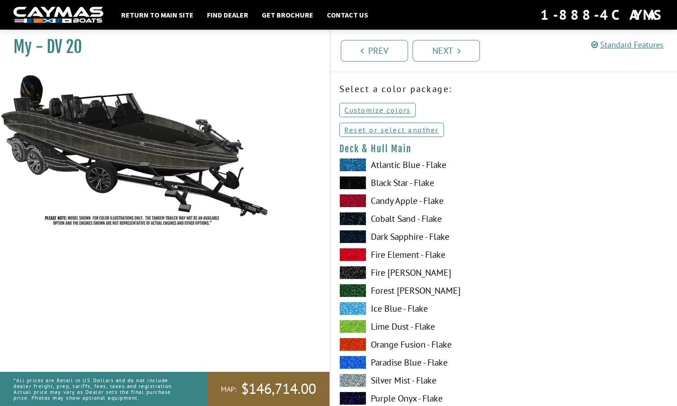
scroll to position [25, 0]
click at [355, 183] on span at bounding box center [352, 182] width 27 height 13
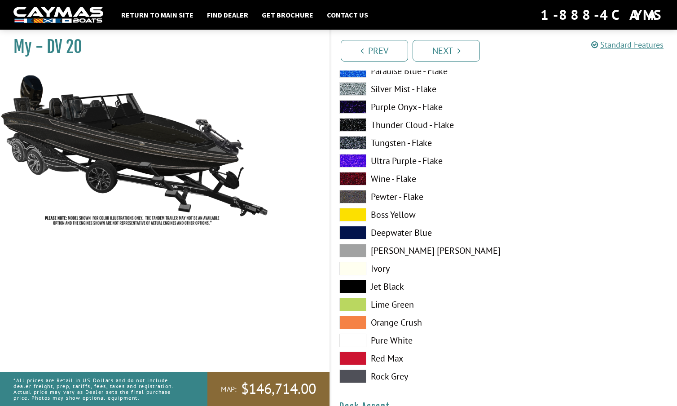
scroll to position [315, 0]
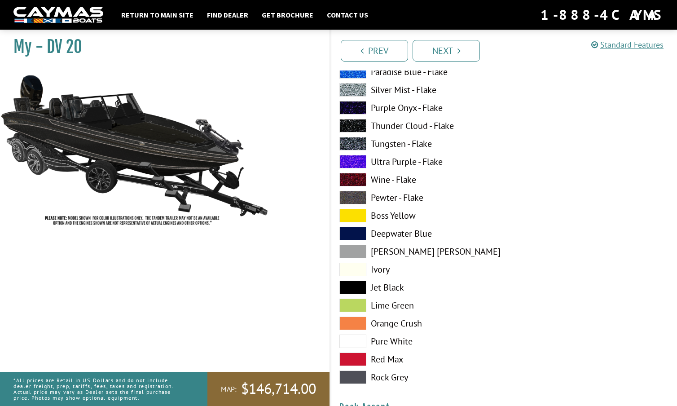
click at [360, 157] on span at bounding box center [352, 161] width 27 height 13
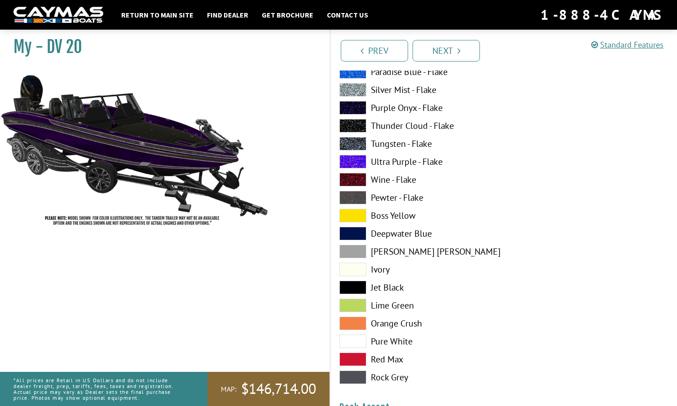
click at [362, 230] on span at bounding box center [352, 233] width 27 height 13
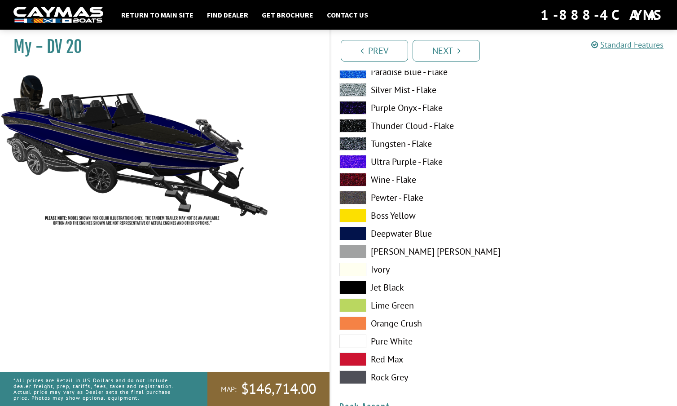
click at [359, 246] on span at bounding box center [352, 251] width 27 height 13
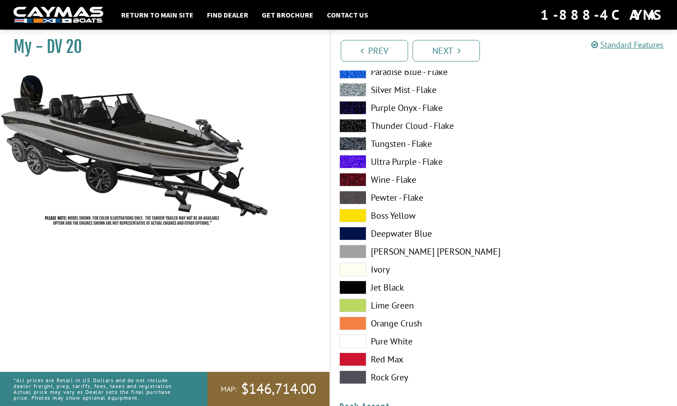
click at [355, 377] on span at bounding box center [352, 376] width 27 height 13
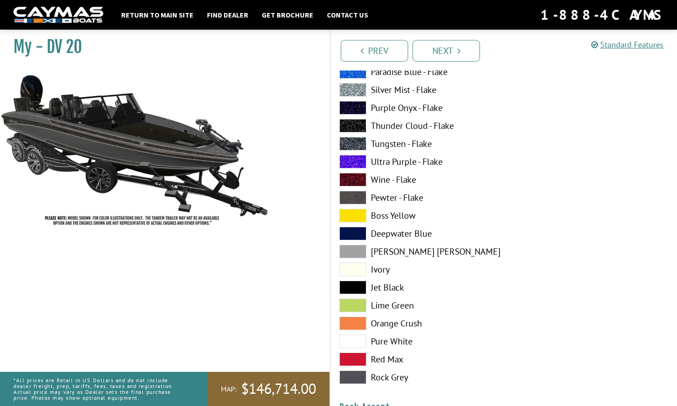
click at [356, 251] on span at bounding box center [352, 251] width 27 height 13
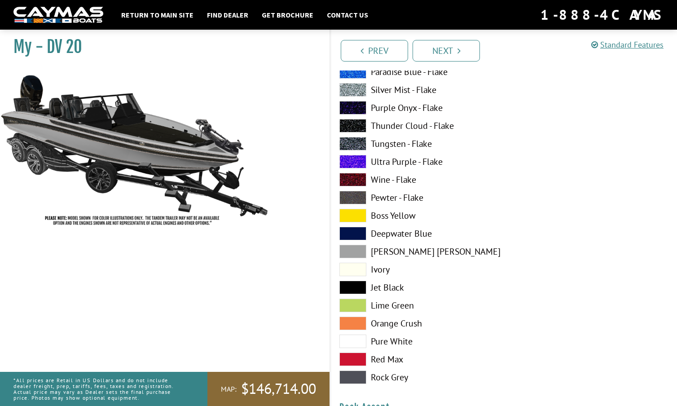
click at [351, 195] on span at bounding box center [352, 197] width 27 height 13
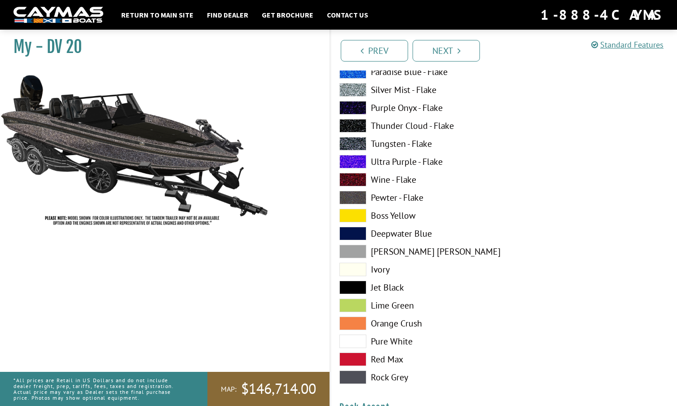
click at [355, 247] on span at bounding box center [352, 251] width 27 height 13
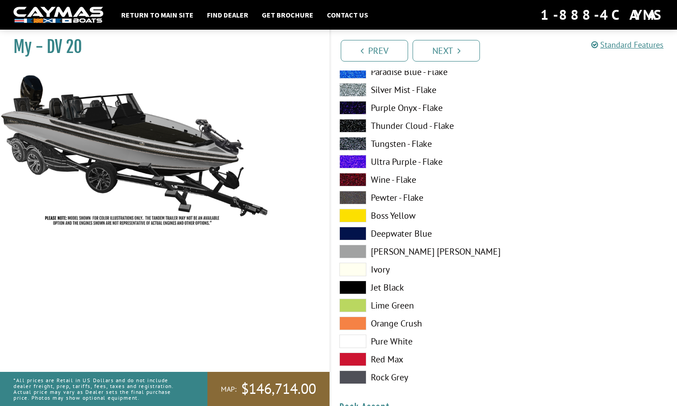
click at [356, 268] on span at bounding box center [352, 269] width 27 height 13
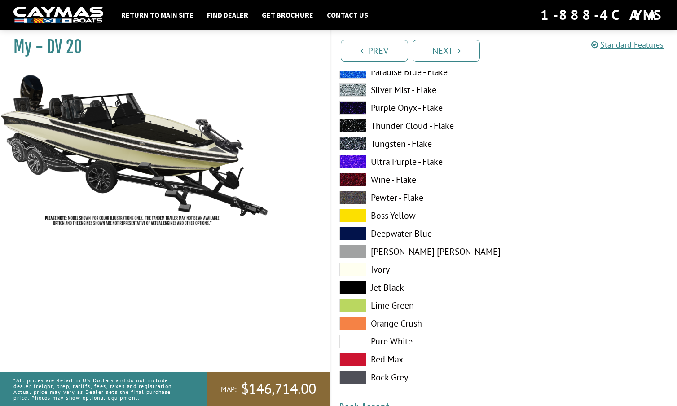
click at [357, 336] on span at bounding box center [352, 340] width 27 height 13
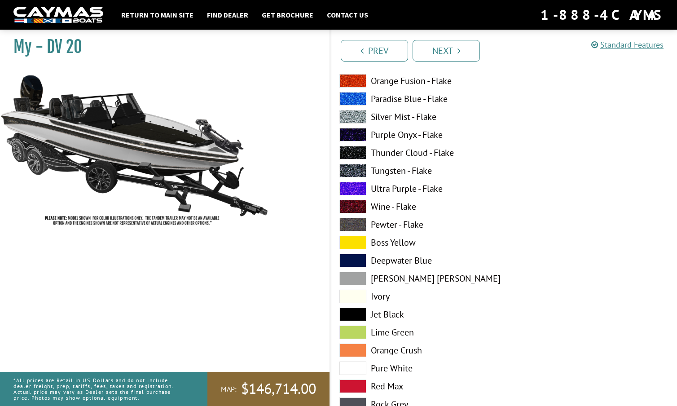
click at [356, 92] on span at bounding box center [352, 98] width 27 height 13
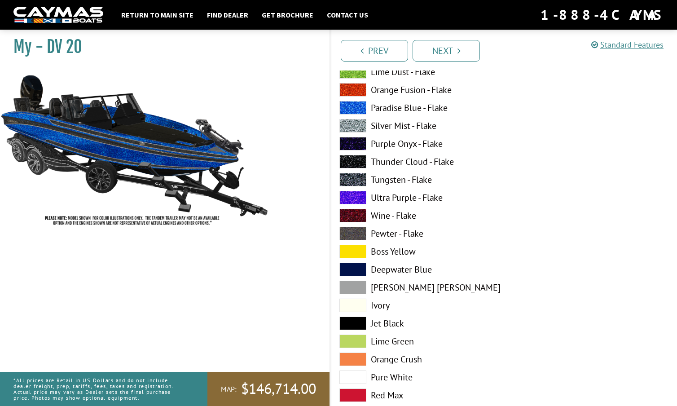
scroll to position [276, 0]
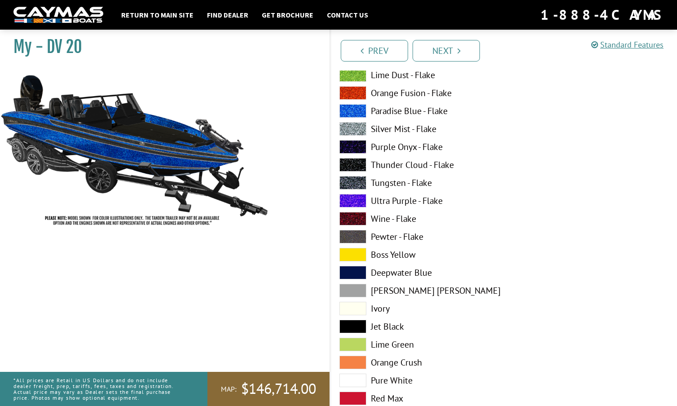
click at [356, 92] on span at bounding box center [352, 92] width 27 height 13
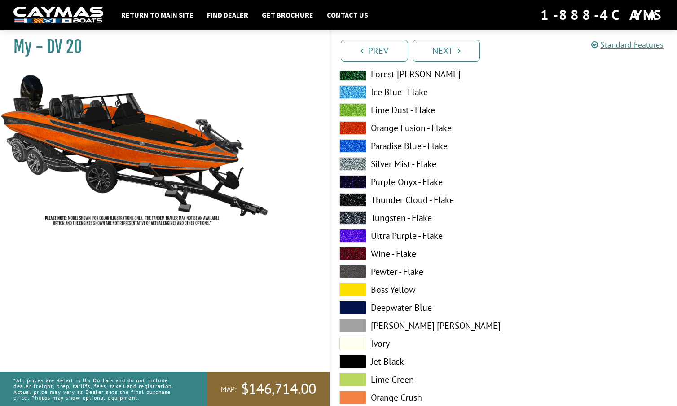
scroll to position [241, 0]
click at [356, 104] on span at bounding box center [352, 110] width 27 height 13
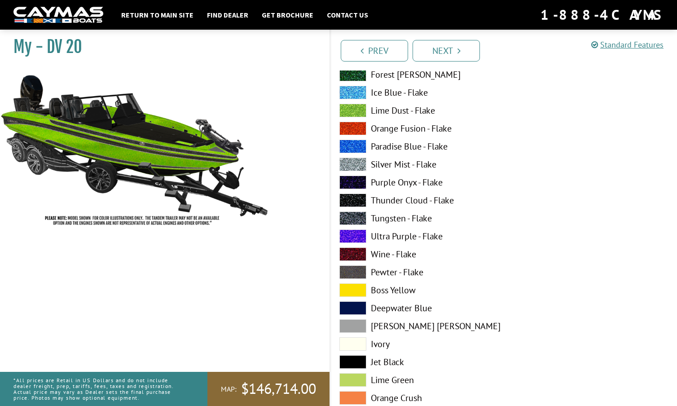
click at [357, 88] on span at bounding box center [352, 92] width 27 height 13
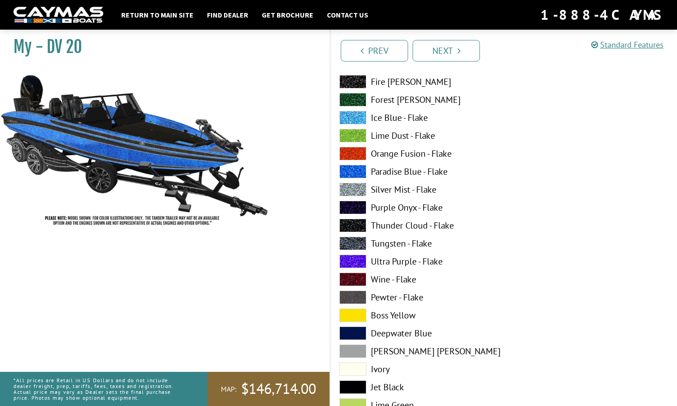
scroll to position [213, 0]
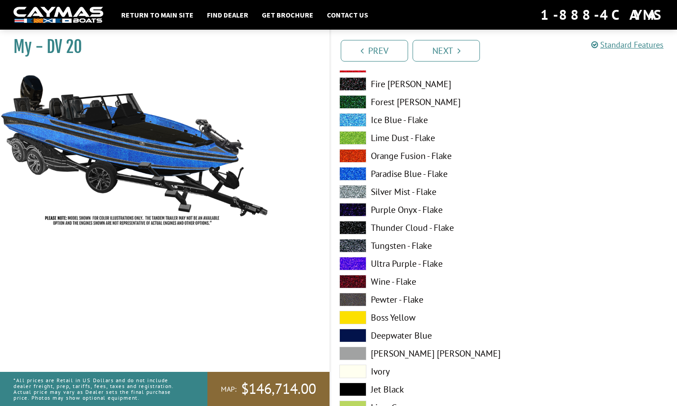
click at [357, 96] on span at bounding box center [352, 101] width 27 height 13
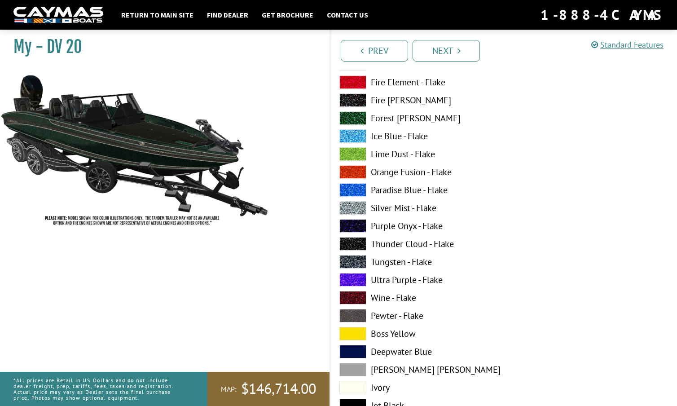
scroll to position [197, 0]
click at [357, 99] on span at bounding box center [352, 100] width 27 height 13
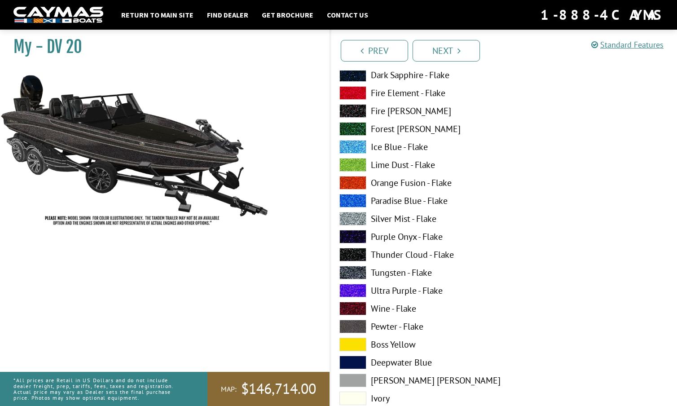
scroll to position [183, 0]
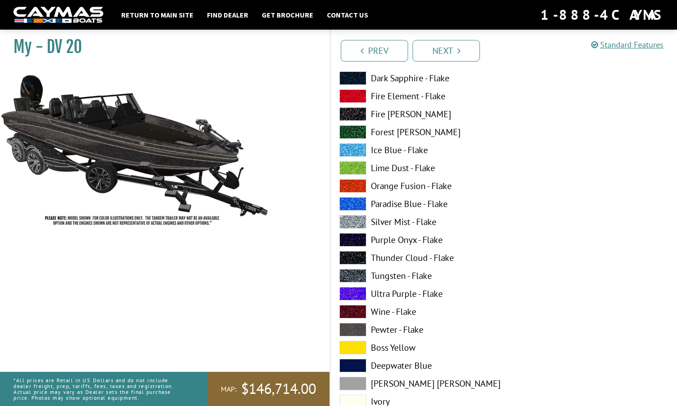
click at [353, 95] on span at bounding box center [352, 95] width 27 height 13
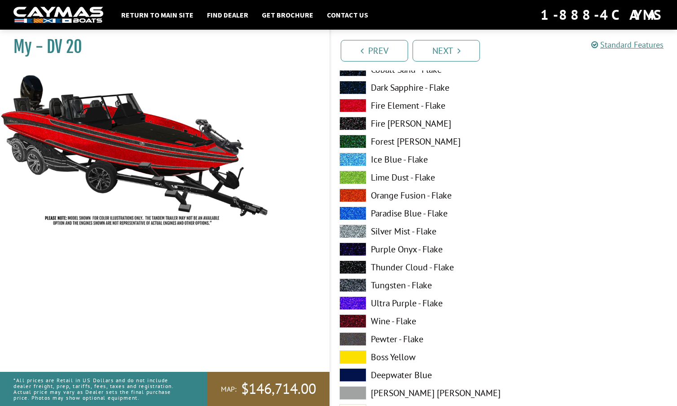
scroll to position [168, 0]
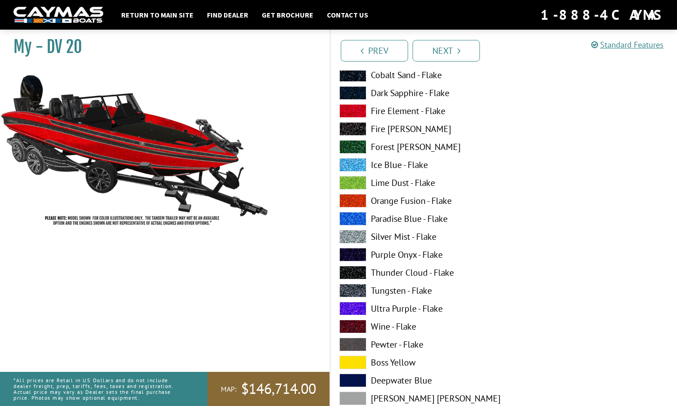
click at [354, 91] on span at bounding box center [352, 92] width 27 height 13
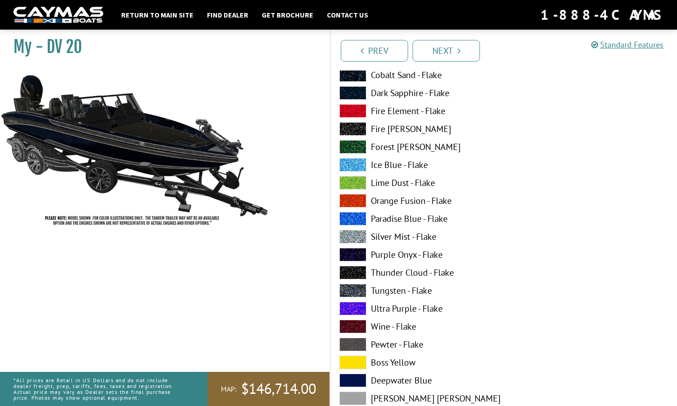
click at [357, 77] on span at bounding box center [352, 74] width 27 height 13
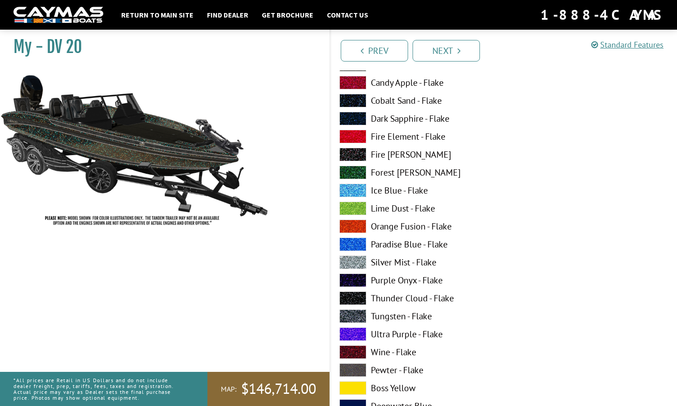
scroll to position [142, 0]
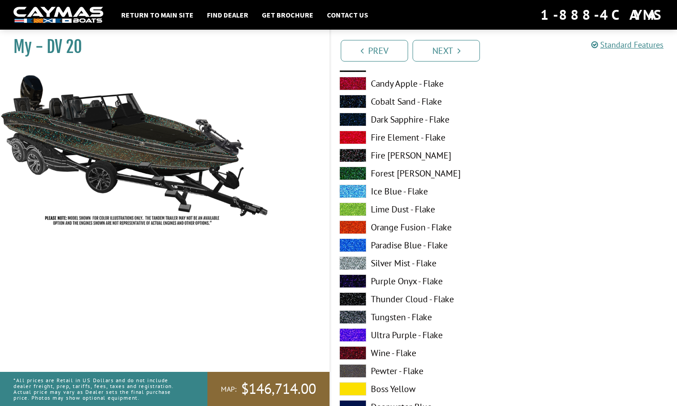
click at [357, 81] on span at bounding box center [352, 83] width 27 height 13
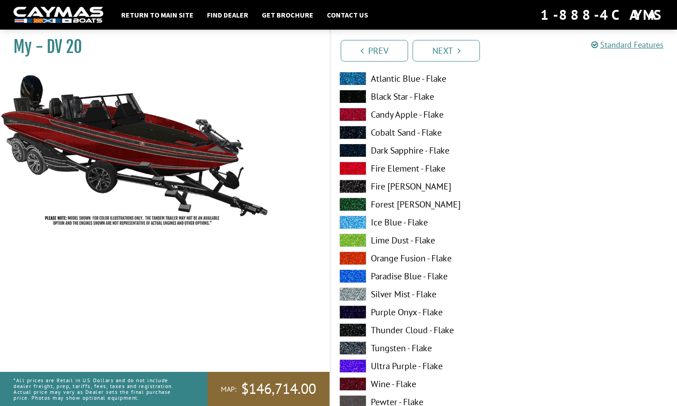
scroll to position [110, 0]
click at [355, 96] on span at bounding box center [352, 96] width 27 height 13
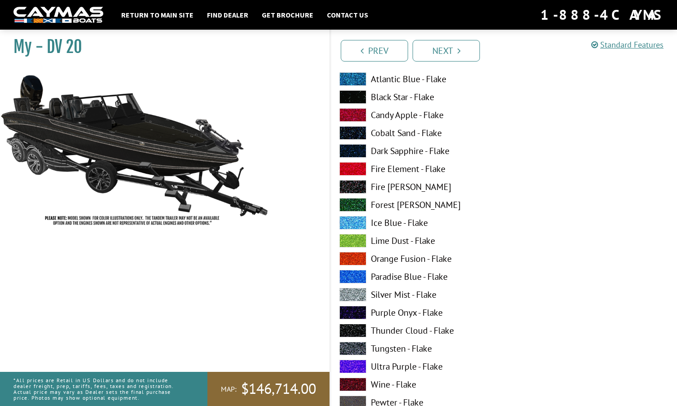
click at [356, 77] on span at bounding box center [352, 78] width 27 height 13
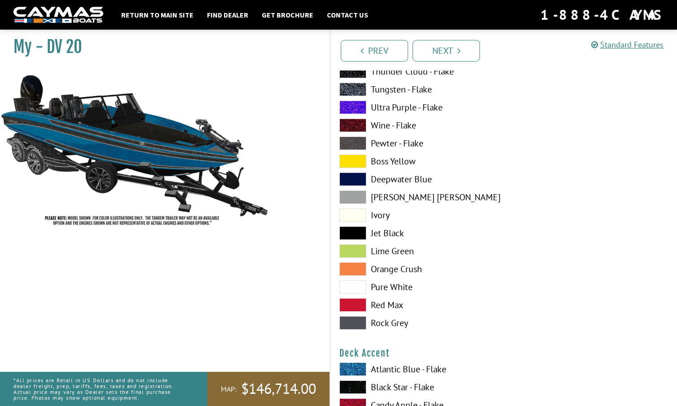
scroll to position [373, 0]
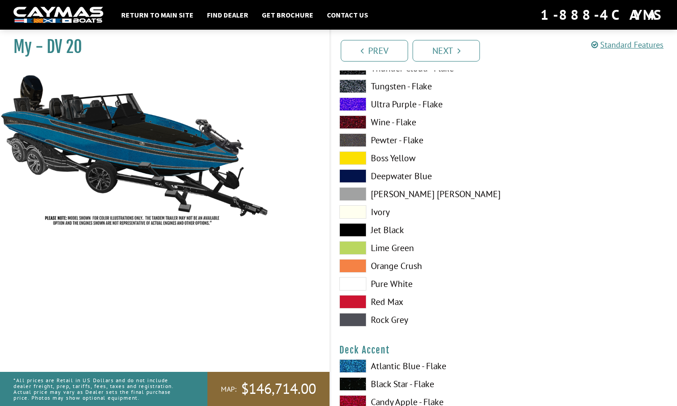
click at [360, 319] on span at bounding box center [352, 319] width 27 height 13
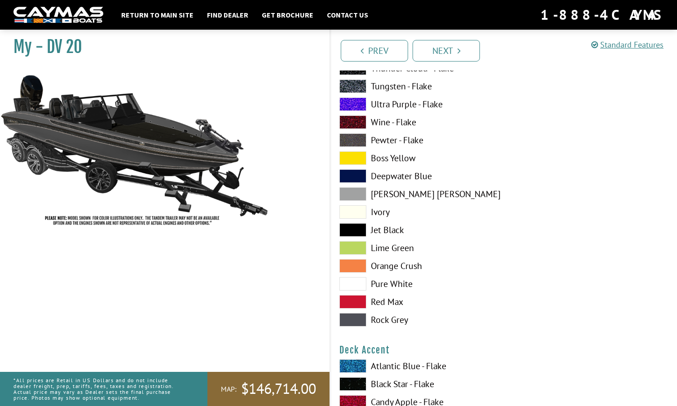
click at [354, 303] on span at bounding box center [352, 301] width 27 height 13
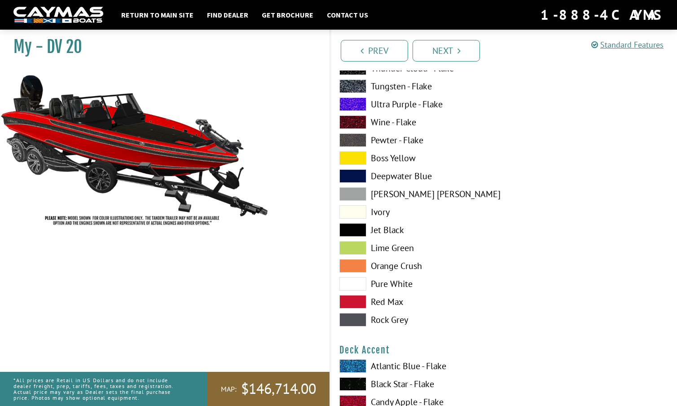
click at [356, 282] on span at bounding box center [352, 283] width 27 height 13
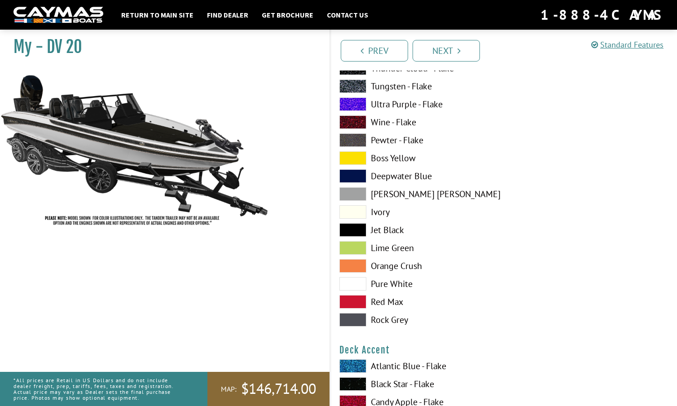
click at [354, 262] on span at bounding box center [352, 265] width 27 height 13
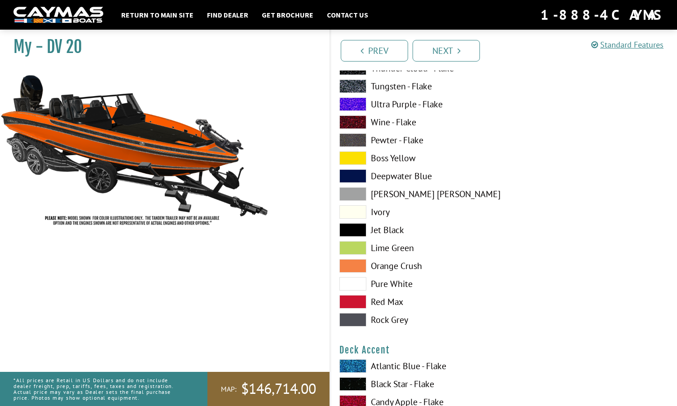
click at [354, 246] on span at bounding box center [352, 247] width 27 height 13
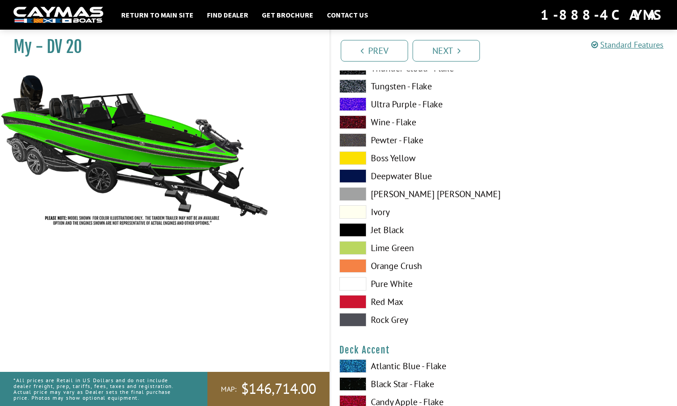
click at [354, 227] on span at bounding box center [352, 229] width 27 height 13
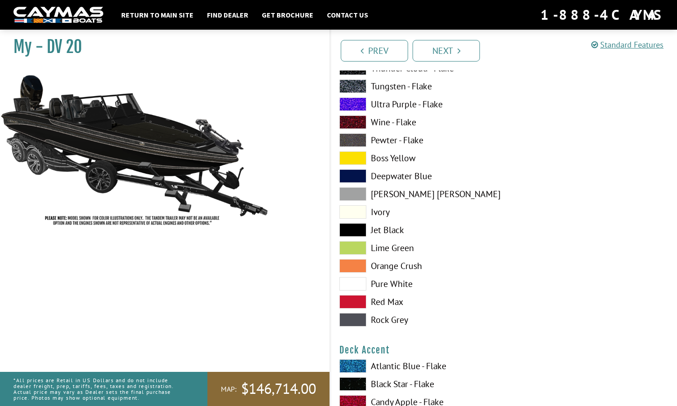
click at [354, 209] on span at bounding box center [352, 211] width 27 height 13
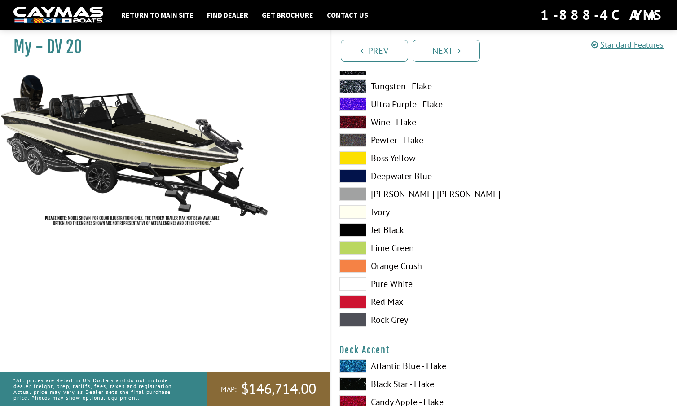
click at [353, 190] on span at bounding box center [352, 193] width 27 height 13
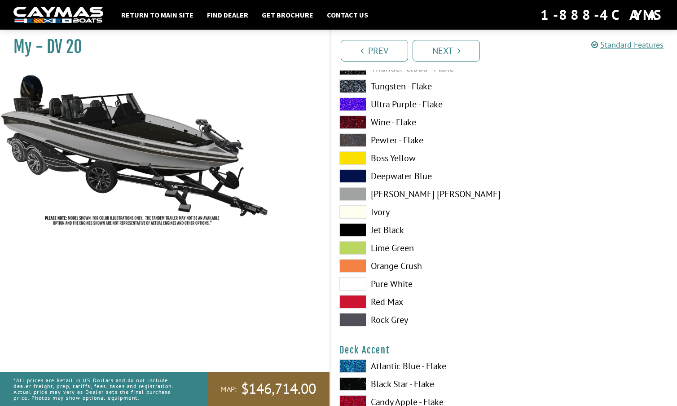
click at [353, 173] on span at bounding box center [352, 175] width 27 height 13
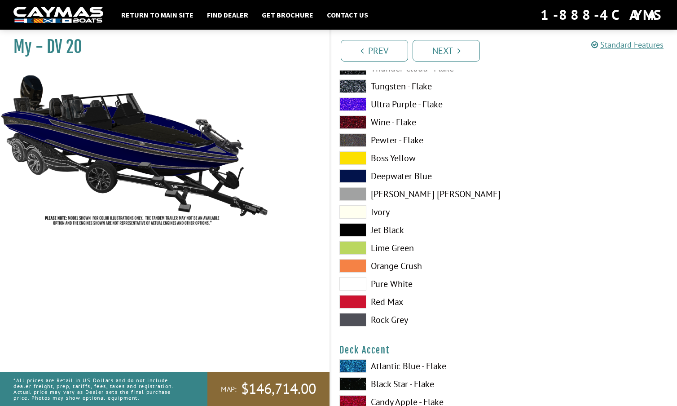
click at [355, 156] on span at bounding box center [352, 157] width 27 height 13
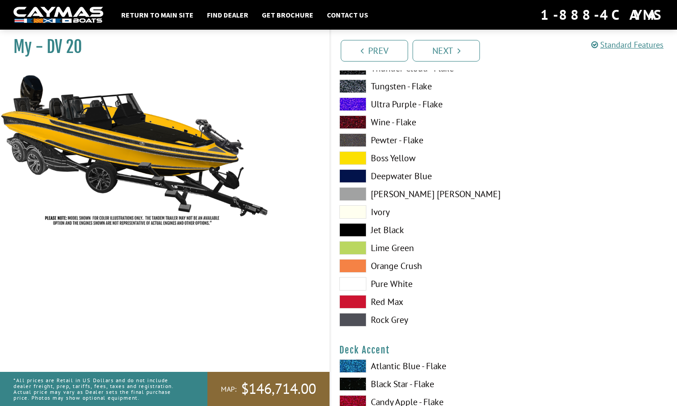
click at [355, 135] on span at bounding box center [352, 139] width 27 height 13
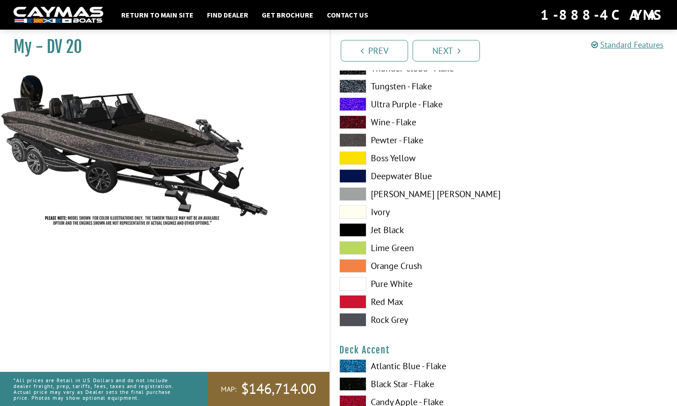
click at [353, 119] on span at bounding box center [352, 121] width 27 height 13
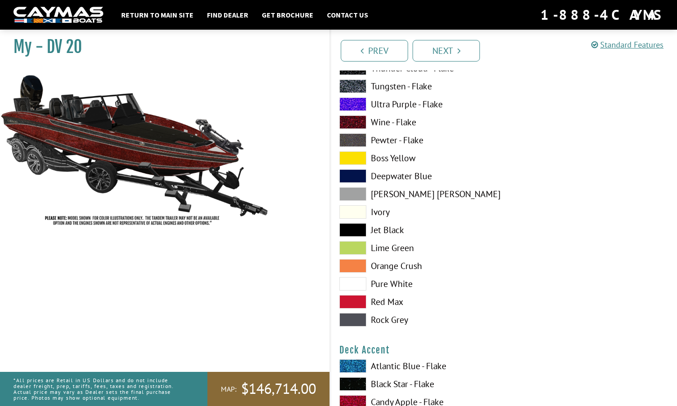
click at [356, 101] on span at bounding box center [352, 103] width 27 height 13
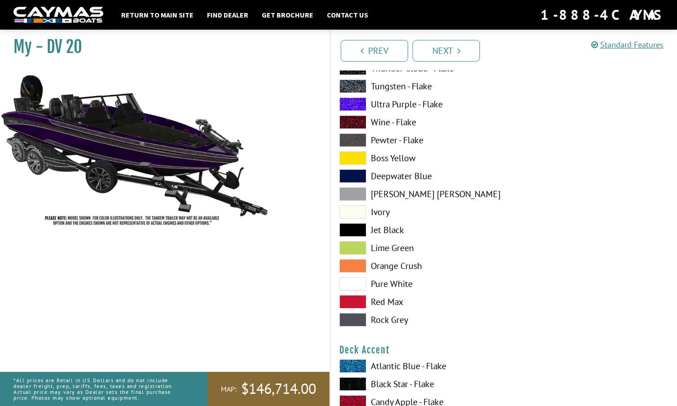
click at [355, 85] on span at bounding box center [352, 85] width 27 height 13
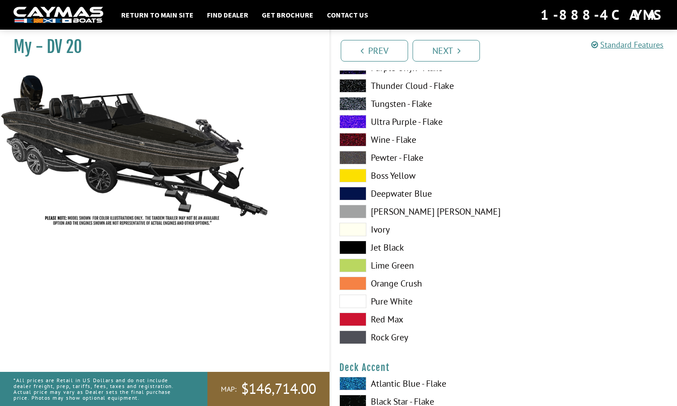
scroll to position [350, 0]
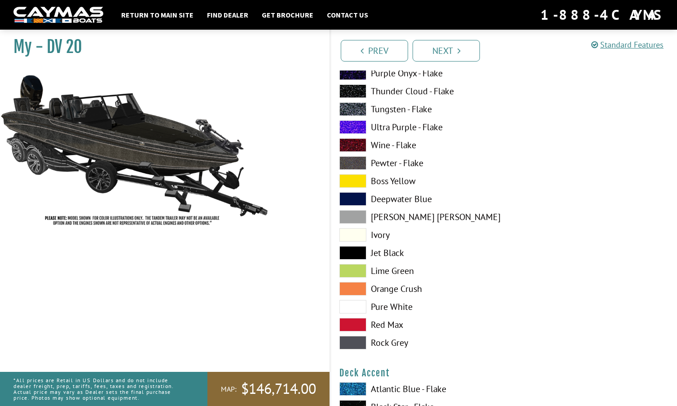
click at [357, 89] on span at bounding box center [352, 90] width 27 height 13
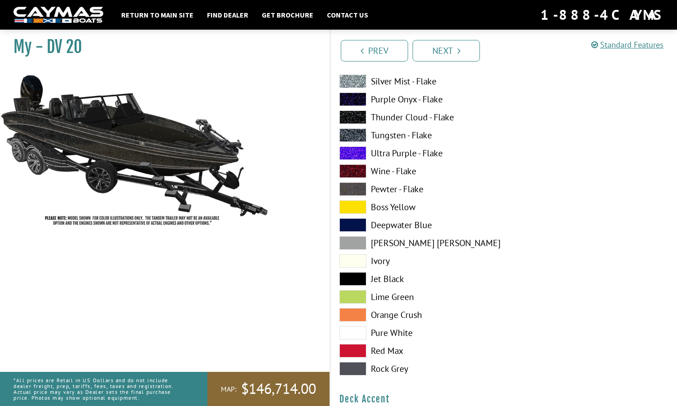
scroll to position [320, 0]
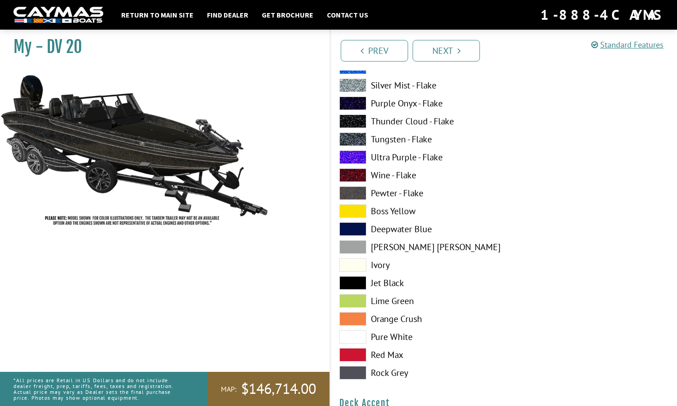
click at [357, 100] on span at bounding box center [352, 103] width 27 height 13
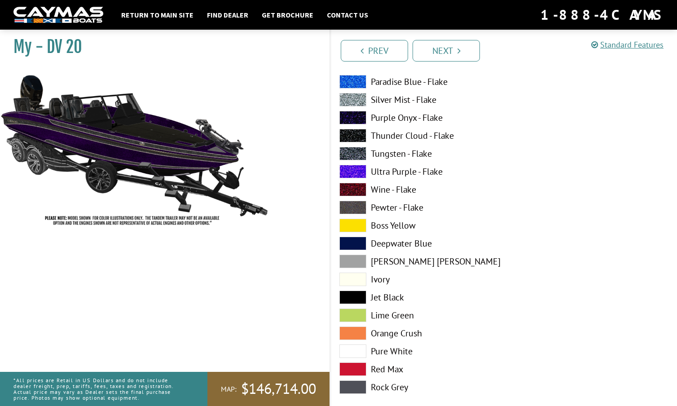
scroll to position [301, 0]
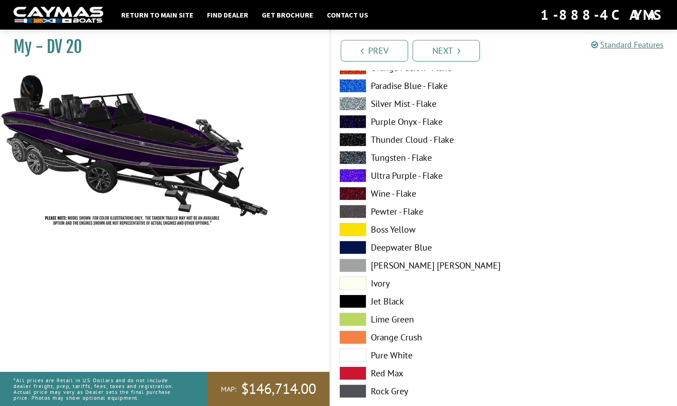
click at [357, 100] on span at bounding box center [352, 103] width 27 height 13
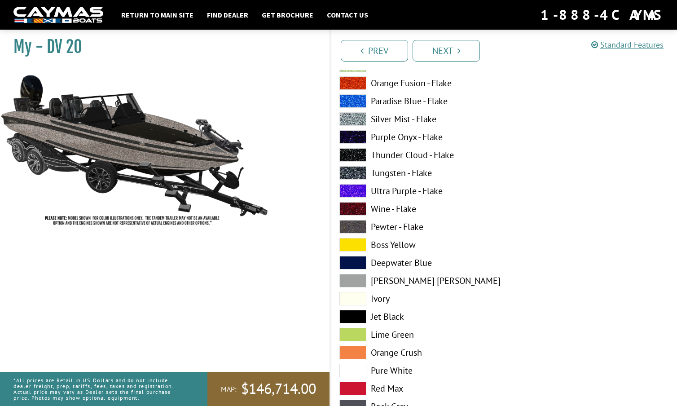
scroll to position [286, 0]
click at [357, 100] on span at bounding box center [352, 101] width 27 height 13
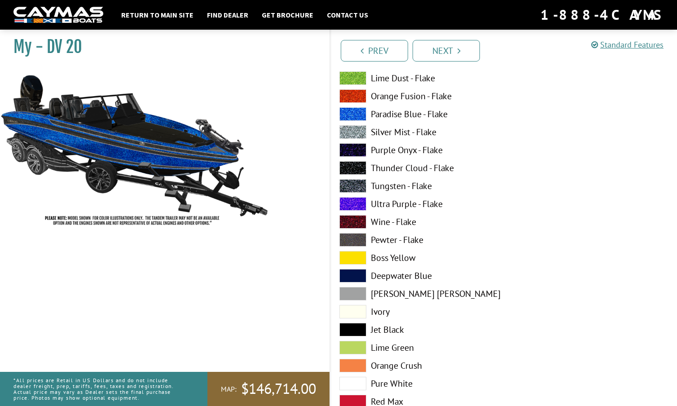
scroll to position [265, 0]
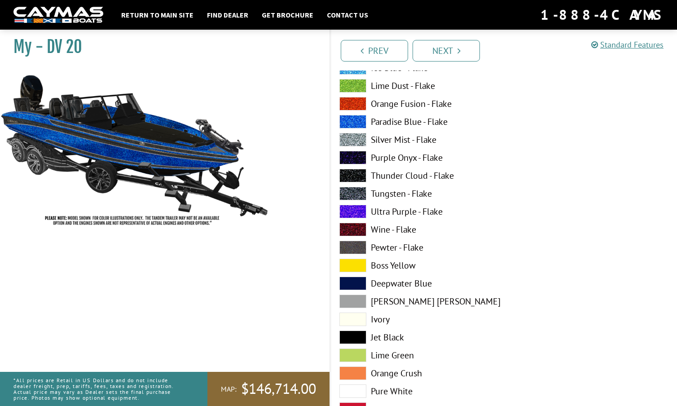
click at [357, 102] on span at bounding box center [352, 103] width 27 height 13
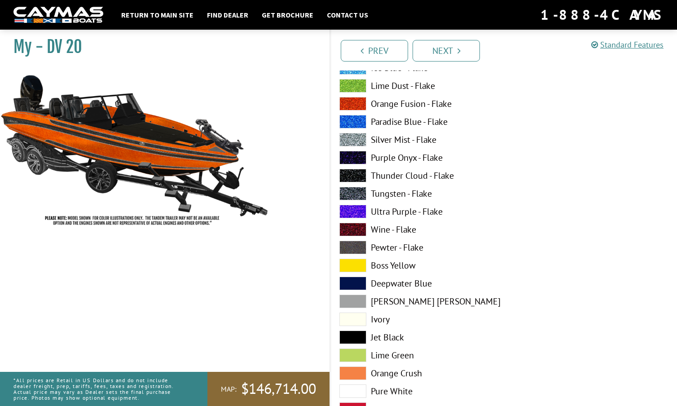
click at [354, 87] on span at bounding box center [352, 85] width 27 height 13
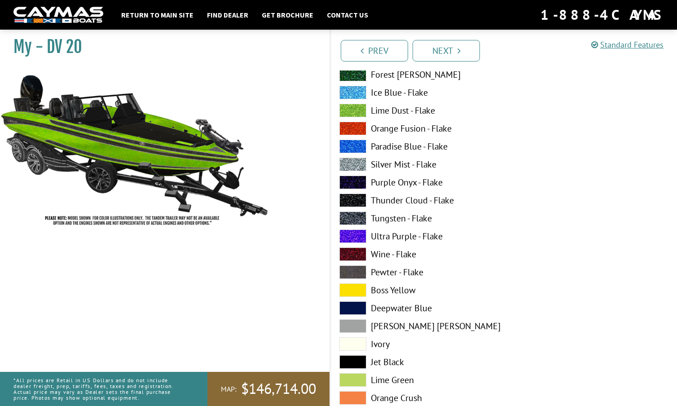
scroll to position [240, 0]
click at [354, 87] on span at bounding box center [352, 92] width 27 height 13
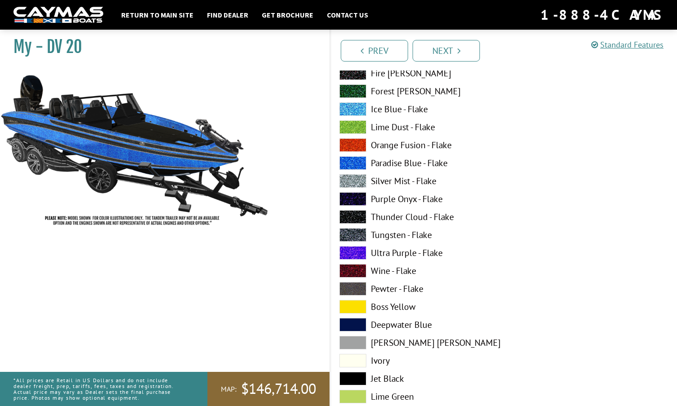
scroll to position [224, 0]
click at [354, 87] on span at bounding box center [352, 91] width 27 height 13
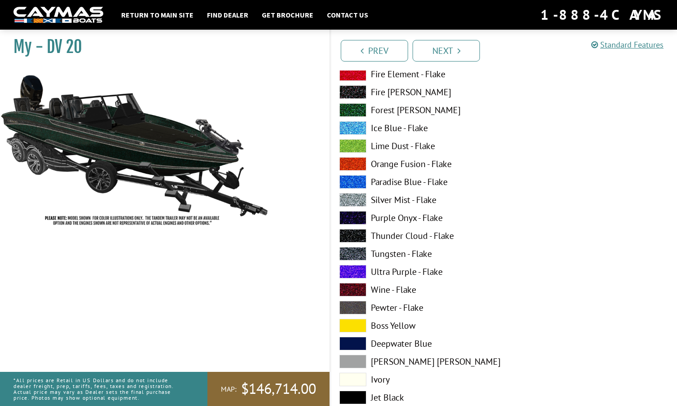
scroll to position [203, 0]
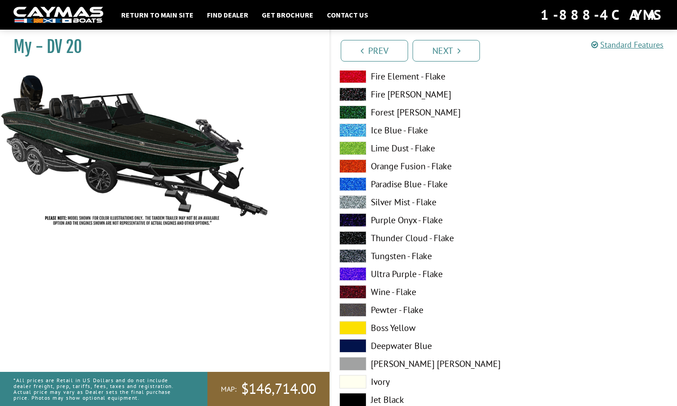
click at [355, 91] on span at bounding box center [352, 94] width 27 height 13
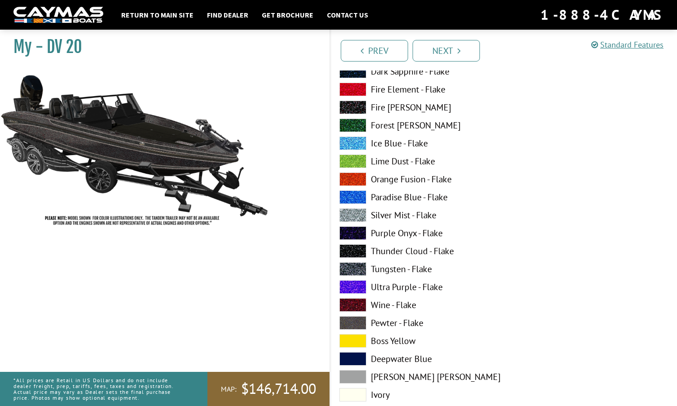
scroll to position [185, 0]
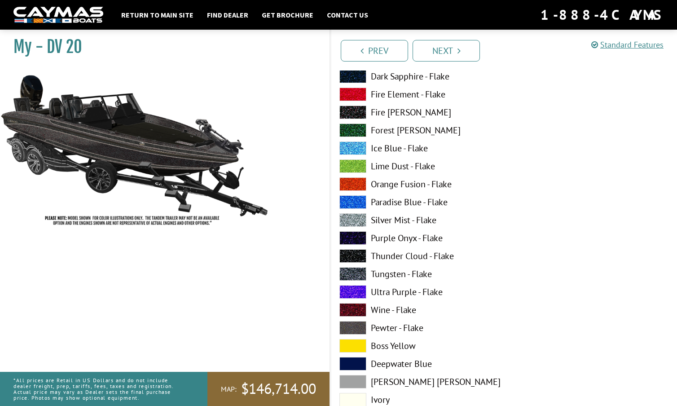
click at [355, 91] on span at bounding box center [352, 94] width 27 height 13
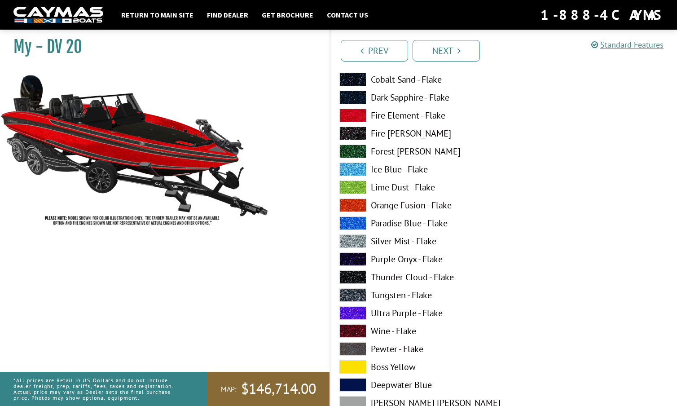
scroll to position [163, 0]
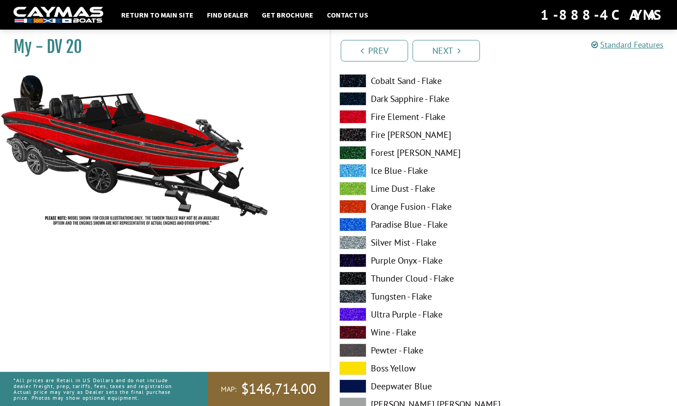
click at [356, 96] on span at bounding box center [352, 98] width 27 height 13
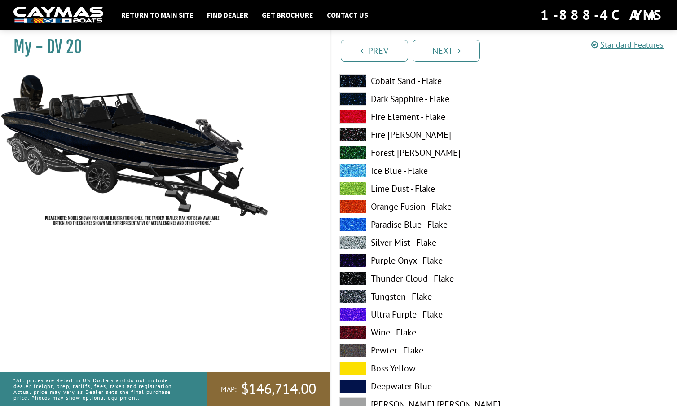
scroll to position [151, 0]
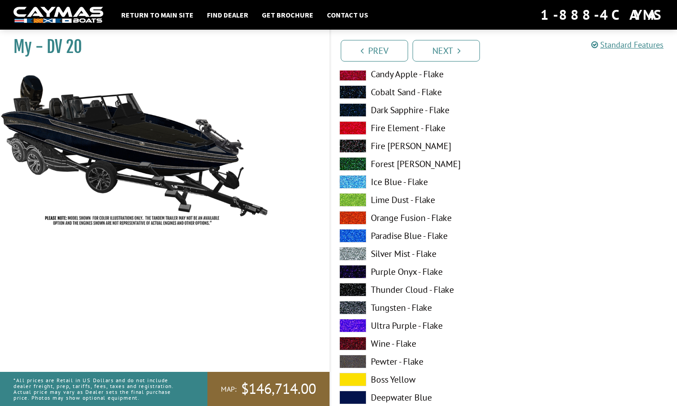
click at [356, 90] on span at bounding box center [352, 91] width 27 height 13
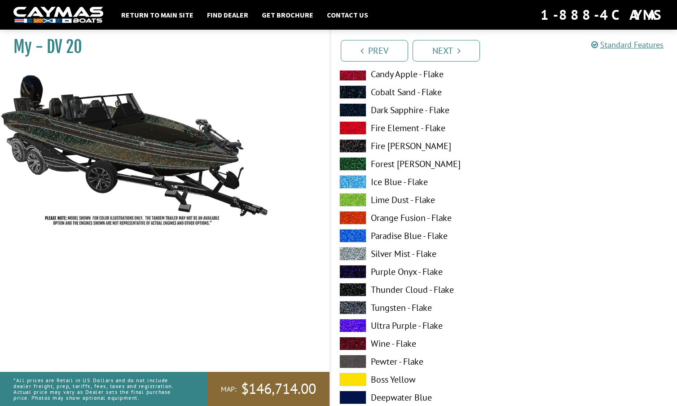
scroll to position [140, 0]
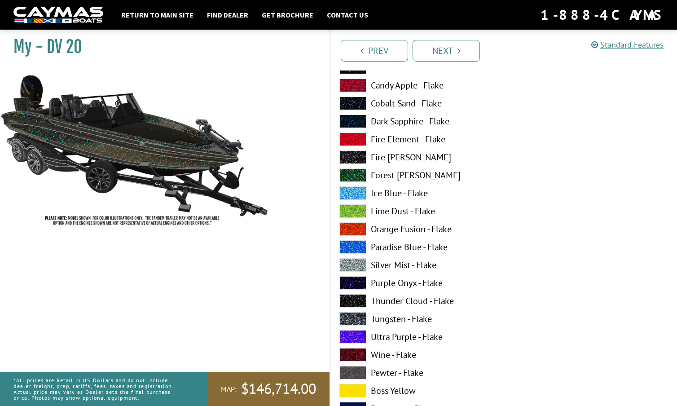
click at [356, 84] on span at bounding box center [352, 85] width 27 height 13
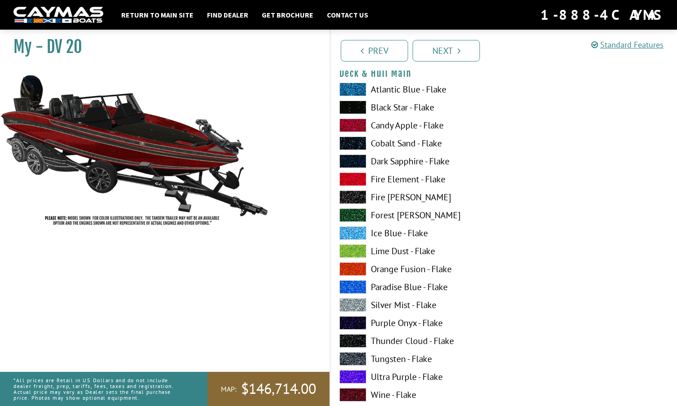
scroll to position [99, 0]
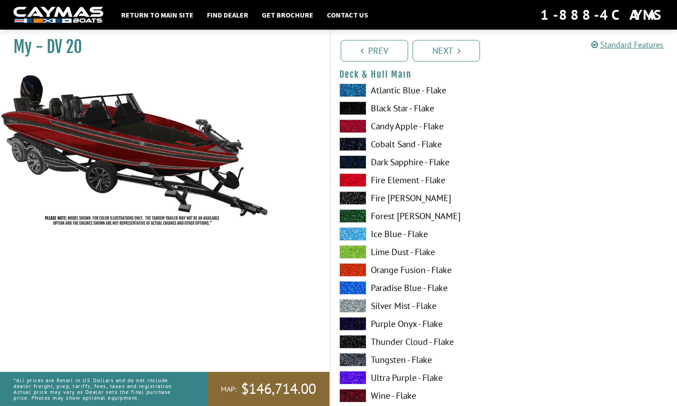
click at [357, 104] on span at bounding box center [352, 107] width 27 height 13
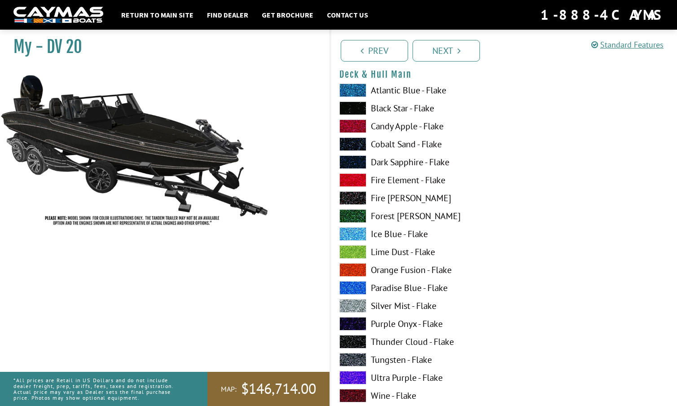
click at [356, 86] on span at bounding box center [352, 89] width 27 height 13
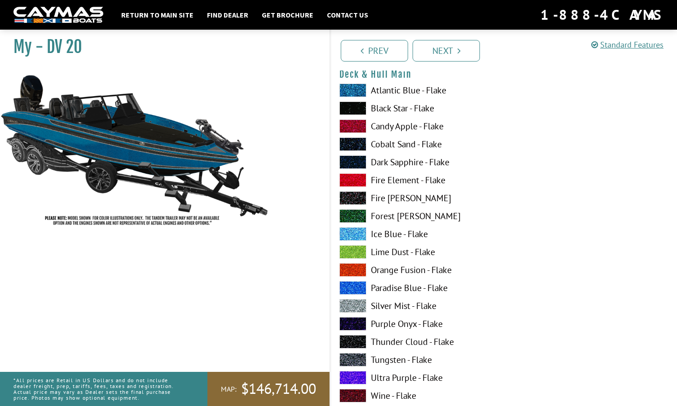
click at [356, 106] on span at bounding box center [352, 107] width 27 height 13
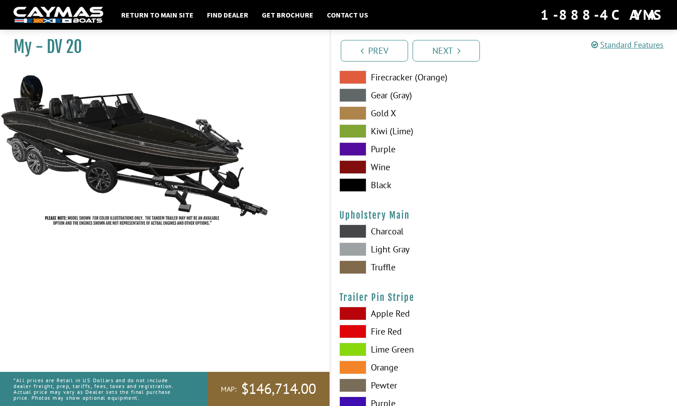
scroll to position [4326, 0]
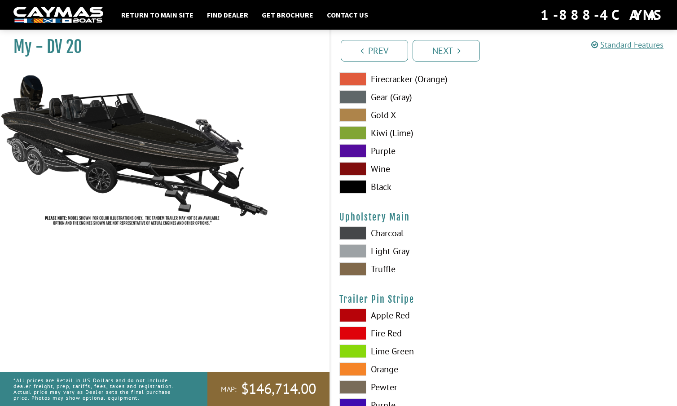
click at [356, 246] on span at bounding box center [352, 250] width 27 height 13
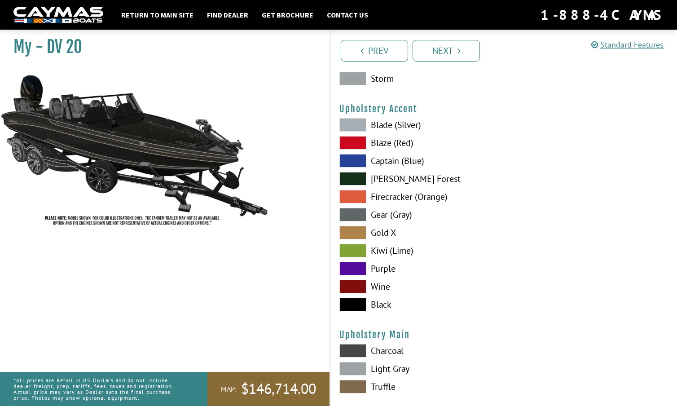
scroll to position [4212, 0]
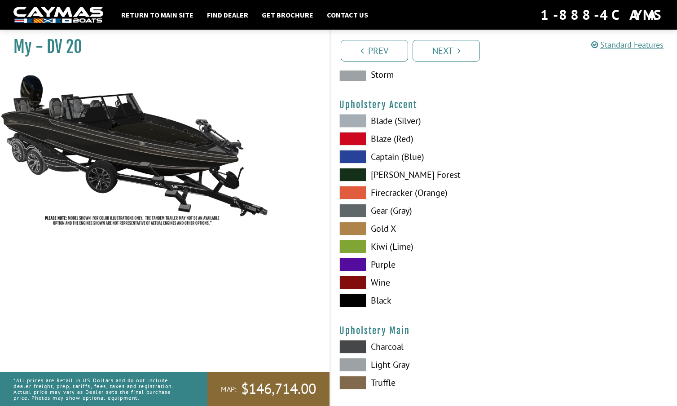
click at [356, 118] on span at bounding box center [352, 120] width 27 height 13
click at [359, 212] on span at bounding box center [352, 210] width 27 height 13
click at [356, 299] on span at bounding box center [352, 300] width 27 height 13
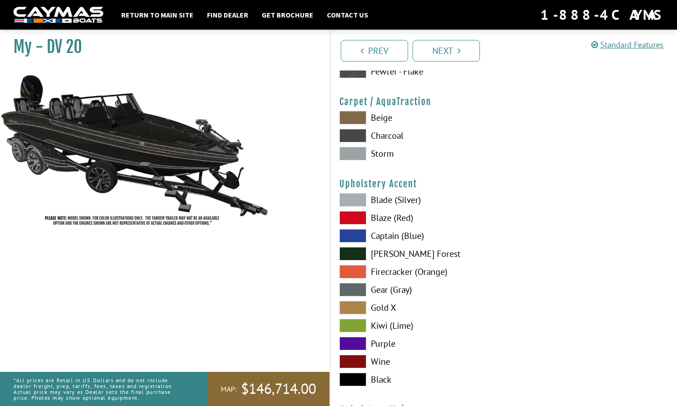
scroll to position [4130, 0]
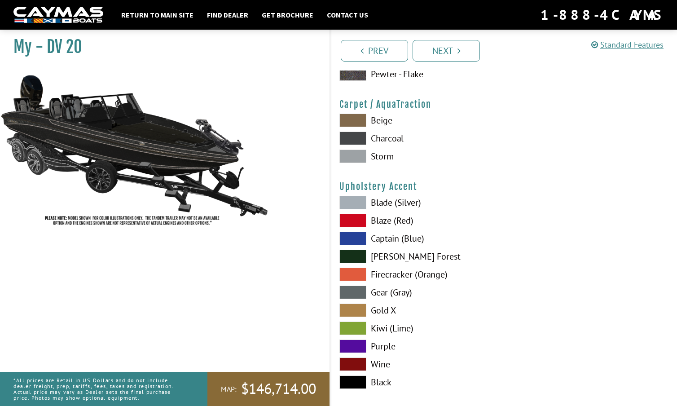
click at [353, 154] on span at bounding box center [352, 155] width 27 height 13
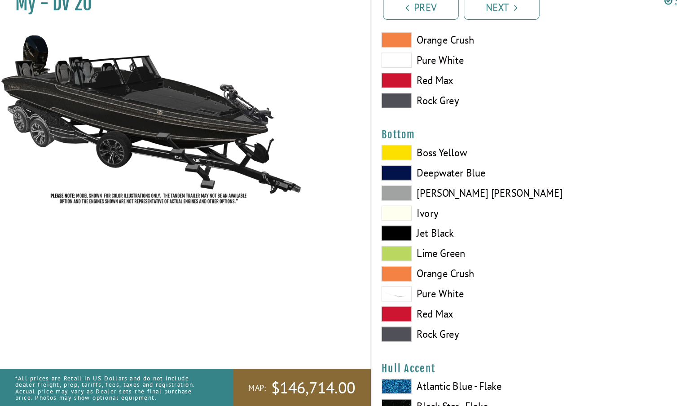
scroll to position [2040, 0]
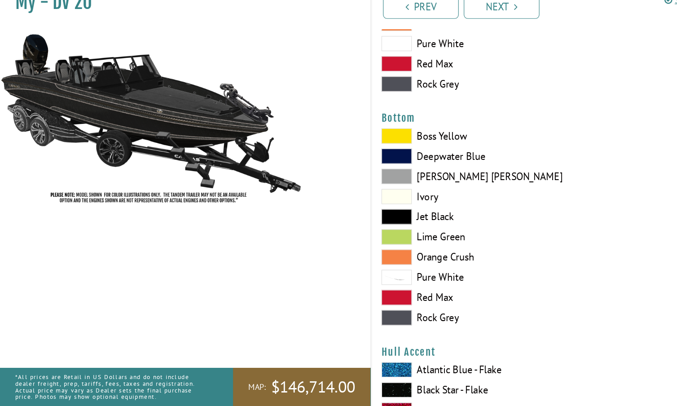
click at [354, 195] on span at bounding box center [352, 201] width 27 height 13
click at [356, 231] on span at bounding box center [352, 237] width 27 height 13
click at [356, 321] on span at bounding box center [352, 327] width 27 height 13
click at [353, 303] on span at bounding box center [352, 309] width 27 height 13
click at [353, 285] on span at bounding box center [352, 291] width 27 height 13
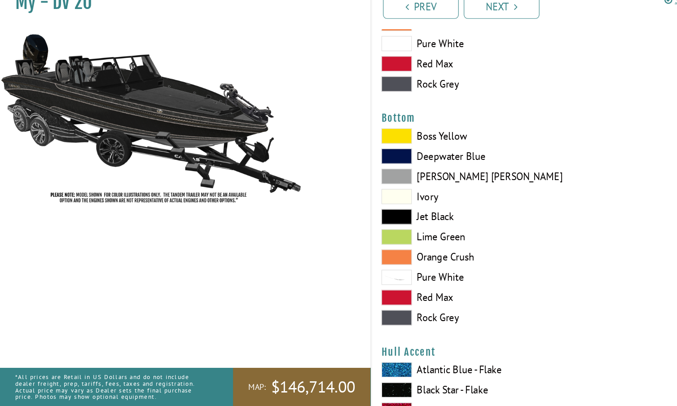
click at [353, 267] on span at bounding box center [352, 273] width 27 height 13
click at [353, 231] on span at bounding box center [352, 237] width 27 height 13
click at [356, 177] on span at bounding box center [352, 183] width 27 height 13
click at [355, 195] on span at bounding box center [352, 201] width 27 height 13
click at [359, 321] on span at bounding box center [352, 327] width 27 height 13
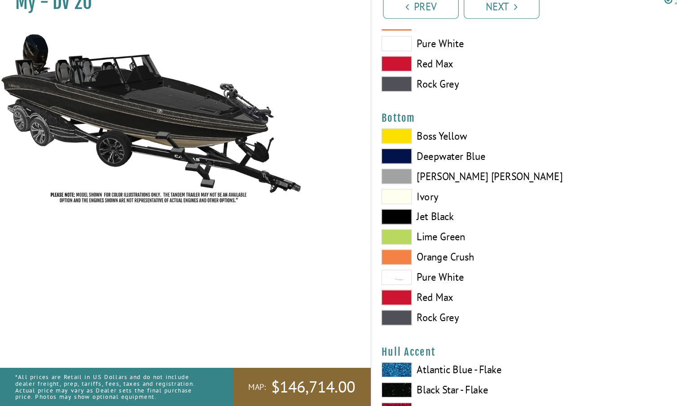
click at [356, 321] on span at bounding box center [352, 327] width 27 height 13
click at [351, 321] on span at bounding box center [352, 327] width 27 height 13
click at [358, 213] on span at bounding box center [352, 219] width 27 height 13
click at [357, 321] on span at bounding box center [352, 327] width 27 height 13
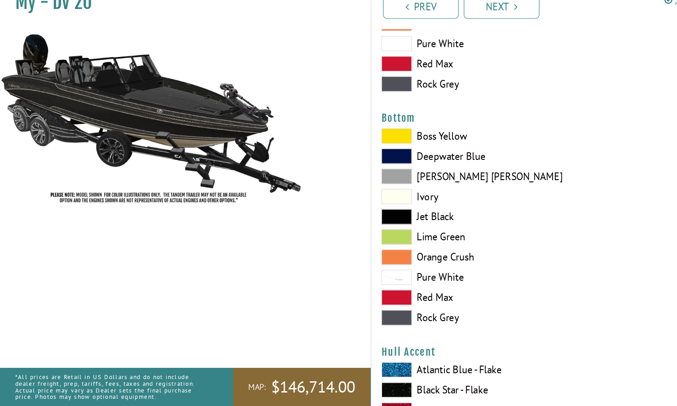
click at [356, 231] on span at bounding box center [352, 237] width 27 height 13
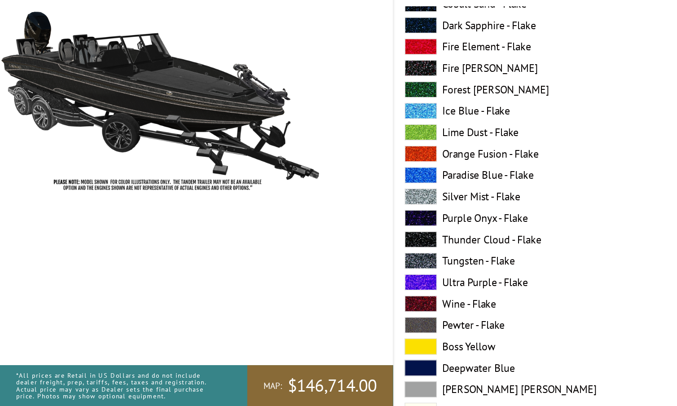
scroll to position [725, 0]
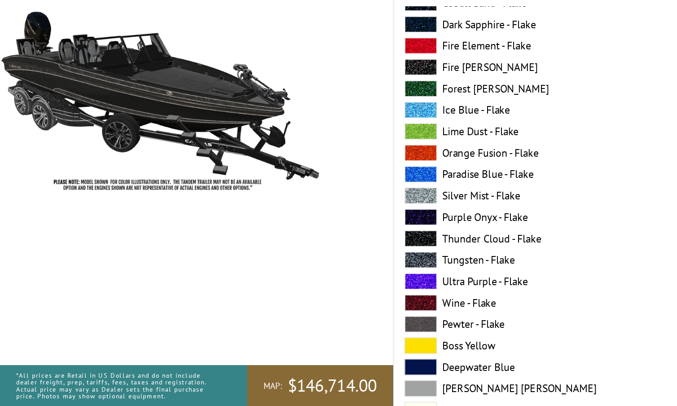
click at [354, 330] on span at bounding box center [352, 336] width 27 height 13
click at [356, 384] on span at bounding box center [352, 390] width 27 height 13
click at [351, 277] on span at bounding box center [352, 283] width 27 height 13
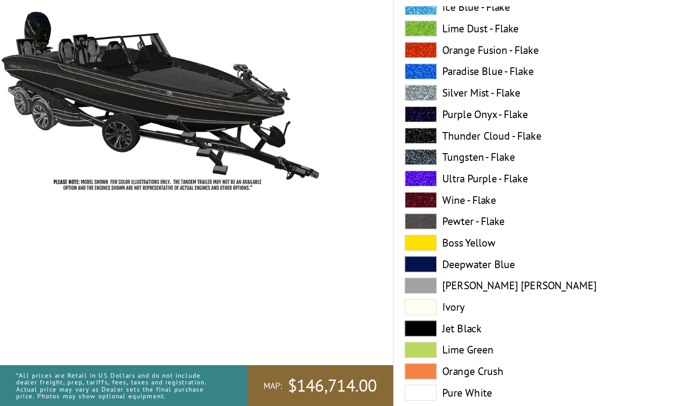
scroll to position [811, 0]
click at [353, 244] on span at bounding box center [352, 250] width 27 height 13
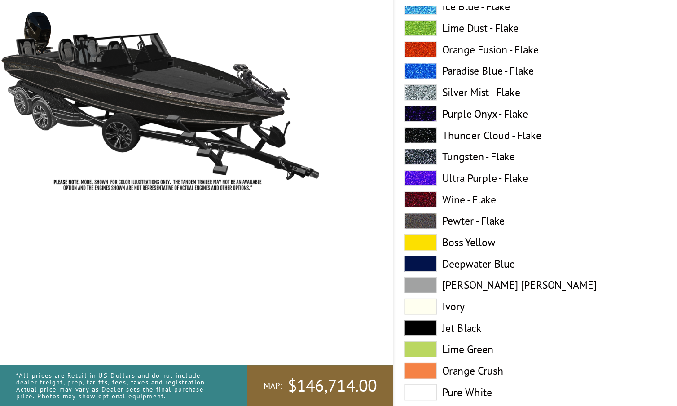
click at [359, 190] on span at bounding box center [352, 196] width 27 height 13
click at [354, 244] on span at bounding box center [352, 250] width 27 height 13
click at [357, 190] on span at bounding box center [352, 196] width 27 height 13
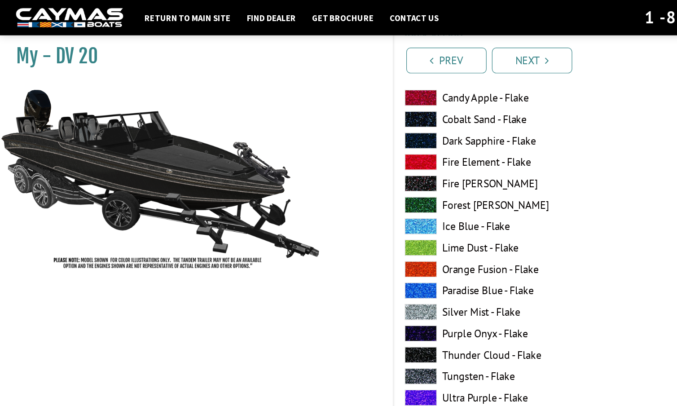
scroll to position [690, 0]
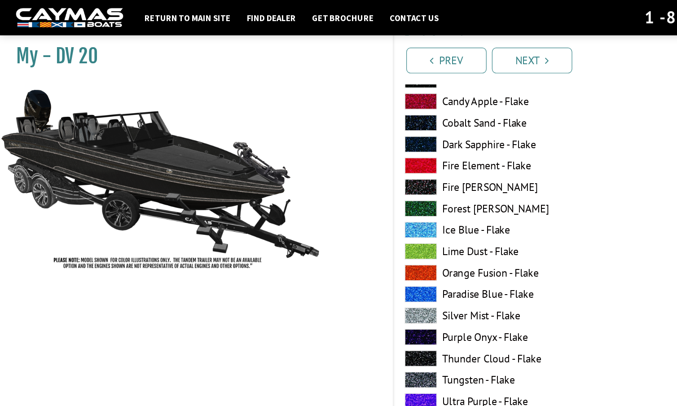
click at [356, 151] on span at bounding box center [352, 156] width 27 height 13
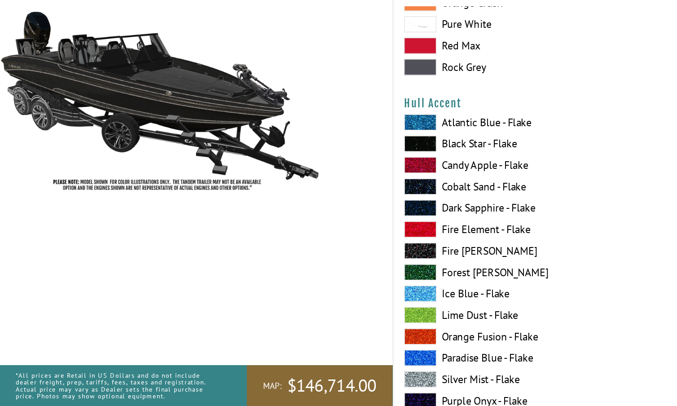
scroll to position [2249, 0]
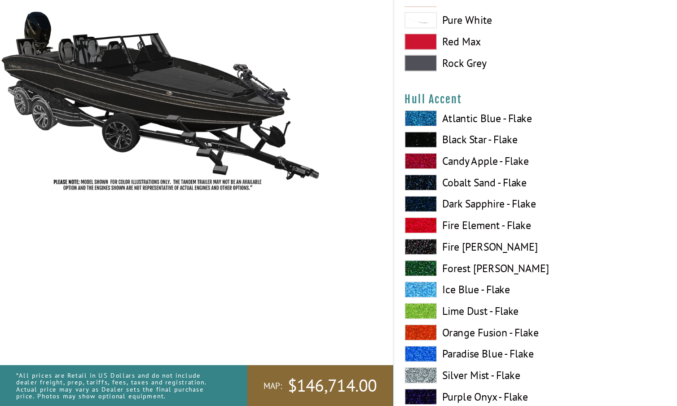
click at [356, 266] on span at bounding box center [352, 272] width 27 height 13
click at [356, 176] on span at bounding box center [352, 182] width 27 height 13
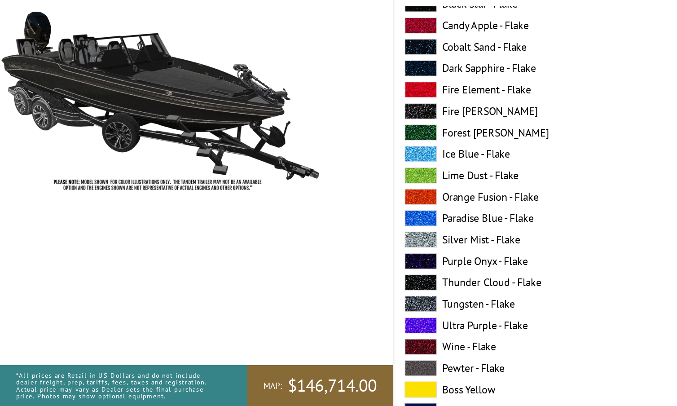
scroll to position [2364, 0]
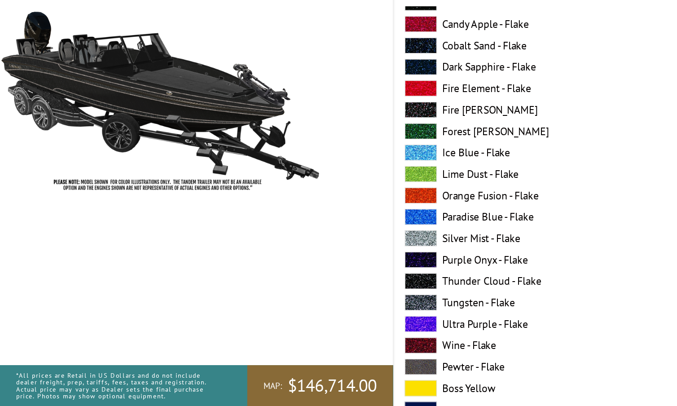
click at [351, 312] on span at bounding box center [352, 318] width 27 height 13
click at [356, 151] on span at bounding box center [352, 157] width 27 height 13
click at [356, 312] on span at bounding box center [352, 318] width 27 height 13
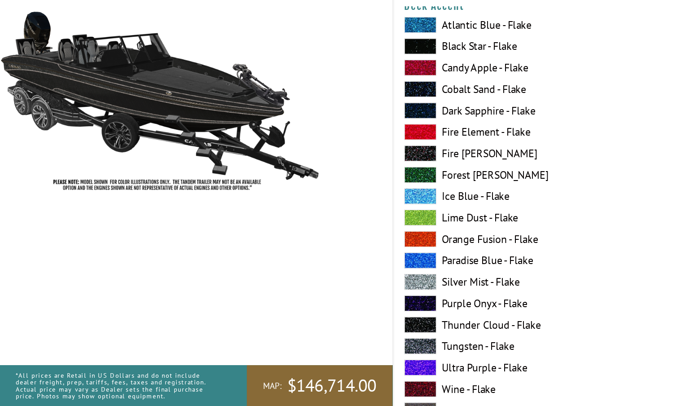
scroll to position [653, 0]
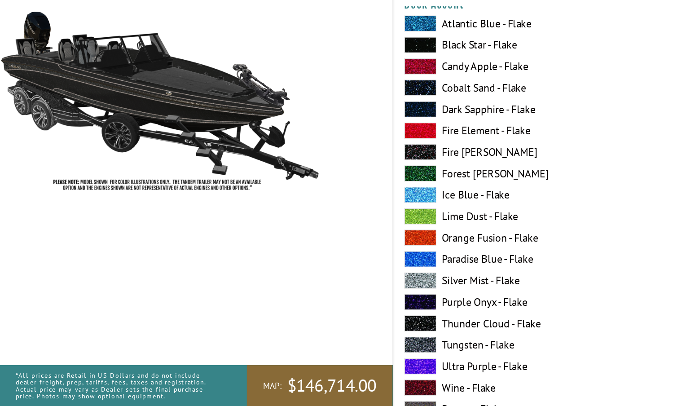
click at [358, 348] on span at bounding box center [352, 354] width 27 height 13
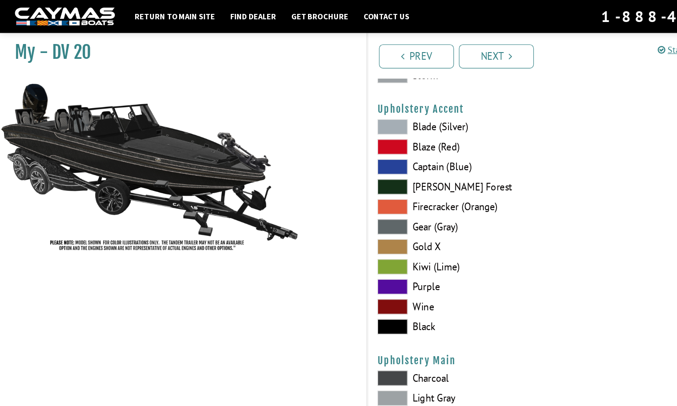
scroll to position [4215, 0]
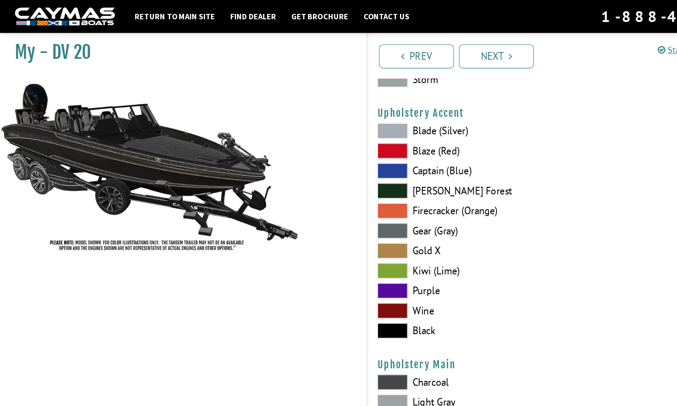
click at [351, 117] on span at bounding box center [352, 117] width 27 height 13
click at [356, 297] on span at bounding box center [352, 296] width 27 height 13
click at [351, 205] on span at bounding box center [352, 207] width 27 height 13
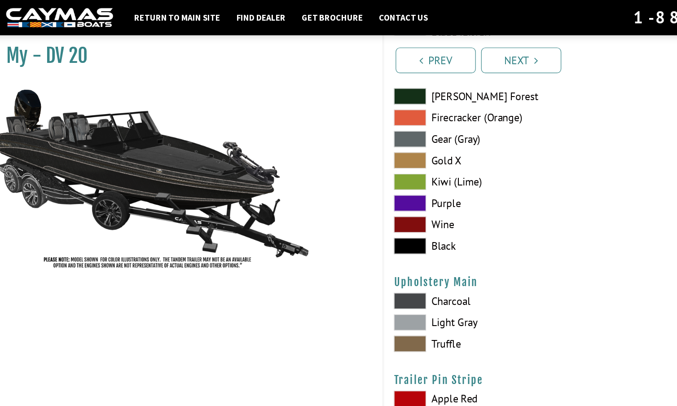
scroll to position [4305, 0]
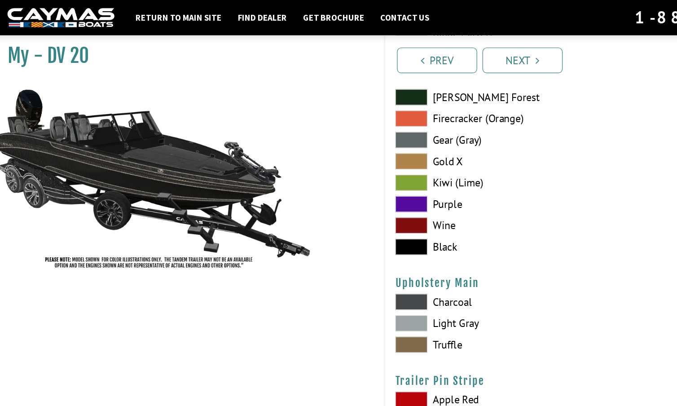
click at [355, 210] on span at bounding box center [352, 207] width 27 height 13
click at [435, 49] on link "Next" at bounding box center [446, 51] width 67 height 22
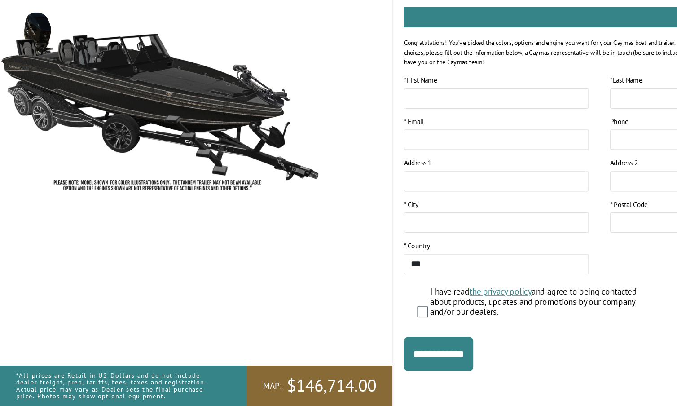
scroll to position [92, 0]
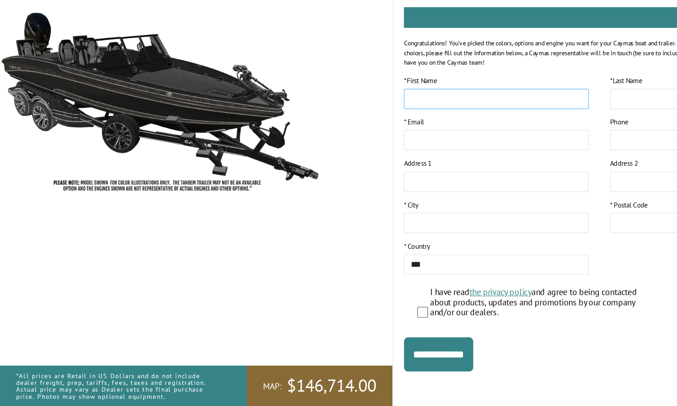
drag, startPoint x: 404, startPoint y: 191, endPoint x: 386, endPoint y: 90, distance: 102.6
type input "******"
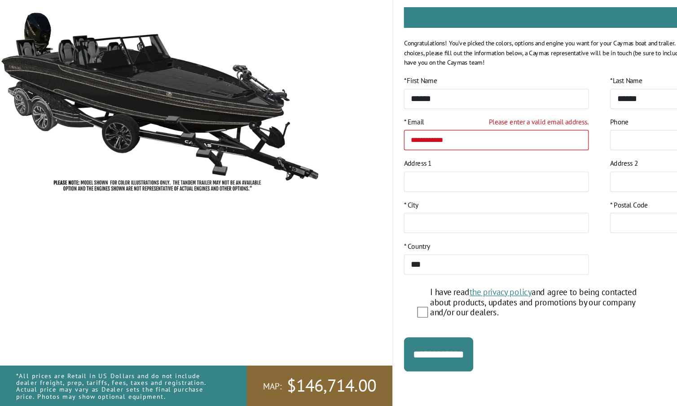
type input "**********"
type input "*********"
type input "*****"
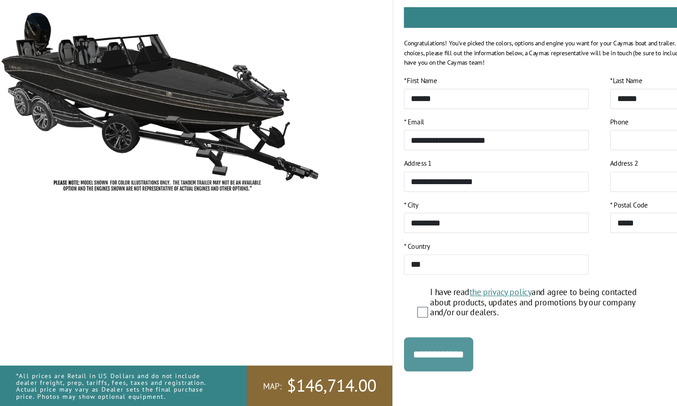
click at [378, 348] on input "**********" at bounding box center [368, 362] width 58 height 29
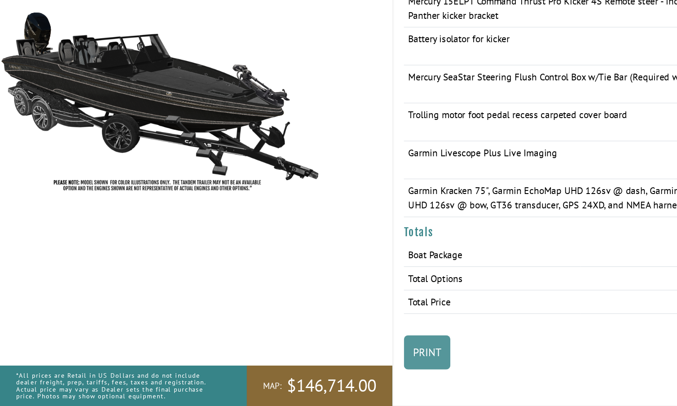
scroll to position [1665, 0]
click at [358, 347] on link "Print" at bounding box center [358, 361] width 39 height 29
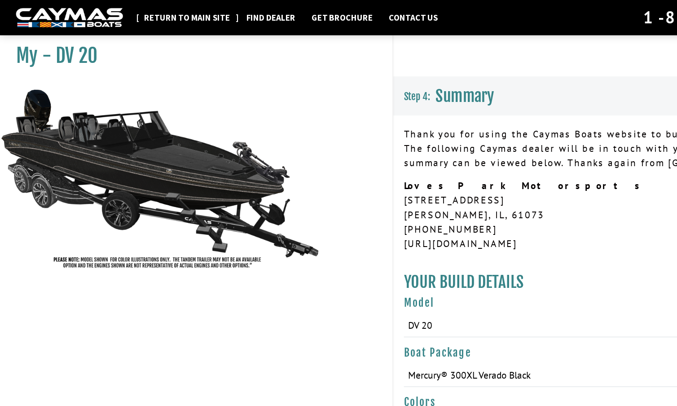
click at [172, 14] on link "Return to main site" at bounding box center [157, 15] width 81 height 12
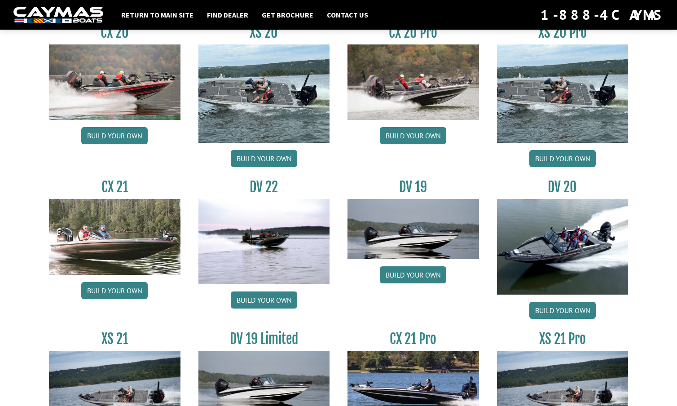
scroll to position [932, 0]
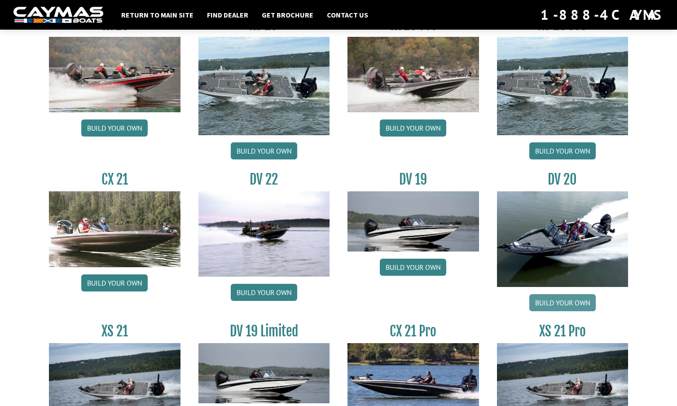
click at [561, 300] on link "Build your own" at bounding box center [562, 302] width 66 height 17
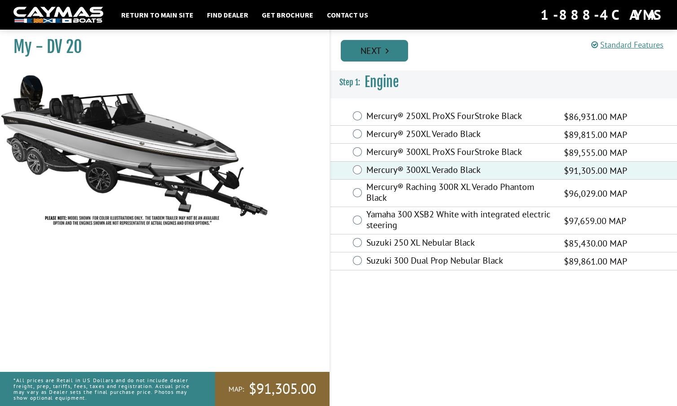
click at [373, 53] on link "Next" at bounding box center [374, 51] width 67 height 22
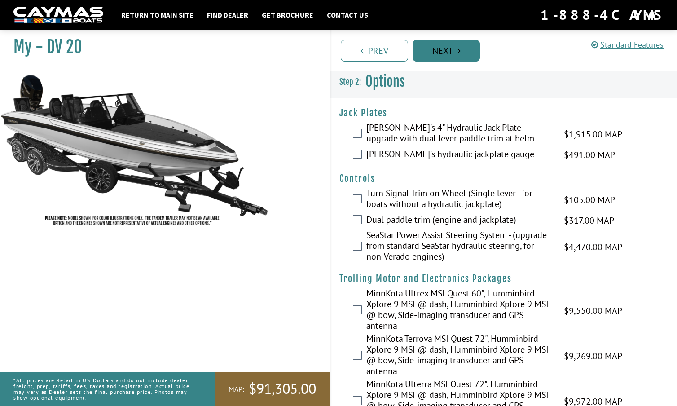
click at [446, 48] on link "Next" at bounding box center [446, 51] width 67 height 22
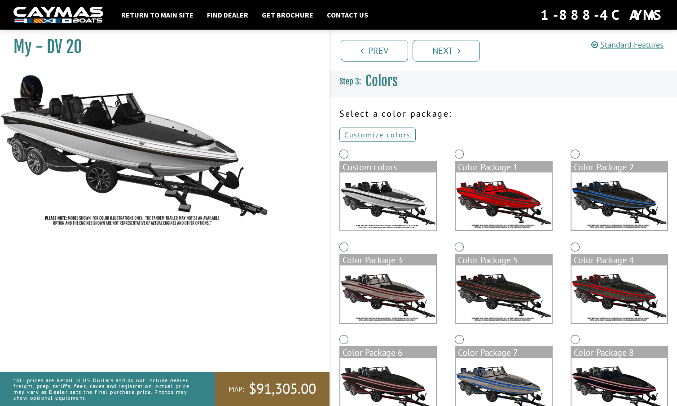
click at [374, 193] on img at bounding box center [388, 201] width 96 height 58
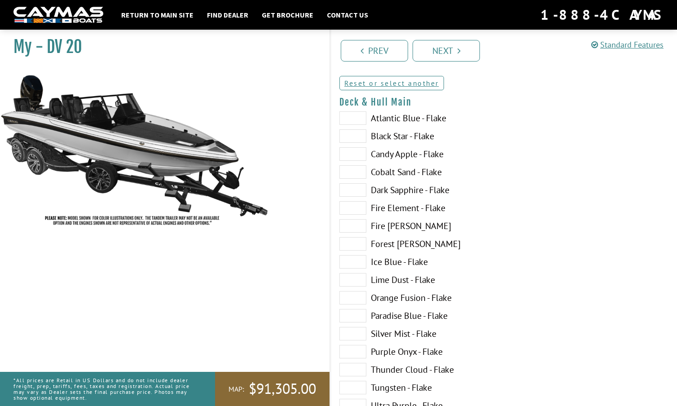
scroll to position [80, 0]
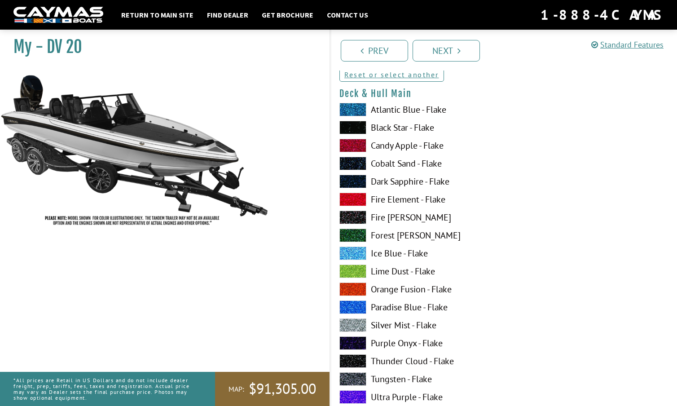
click at [362, 127] on span at bounding box center [352, 127] width 27 height 13
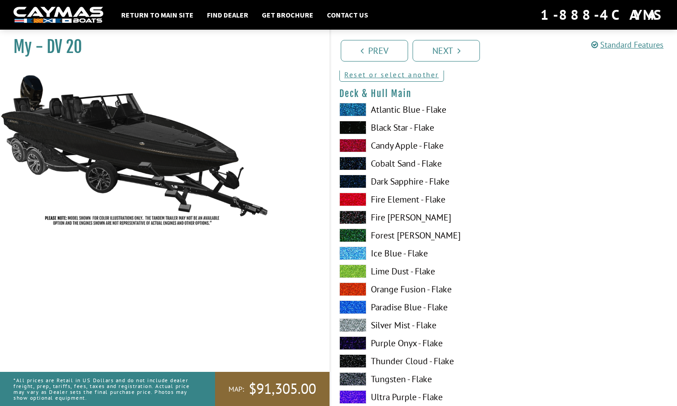
click at [356, 216] on span at bounding box center [352, 217] width 27 height 13
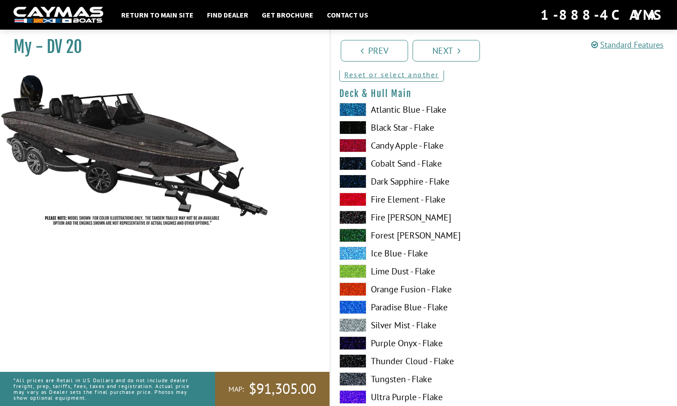
click at [355, 179] on span at bounding box center [352, 181] width 27 height 13
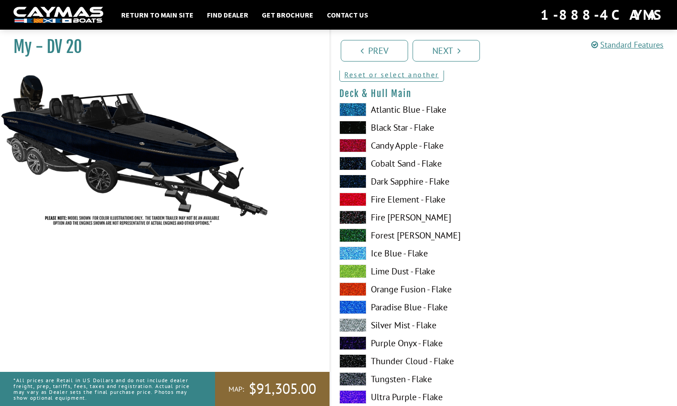
click at [357, 124] on span at bounding box center [352, 127] width 27 height 13
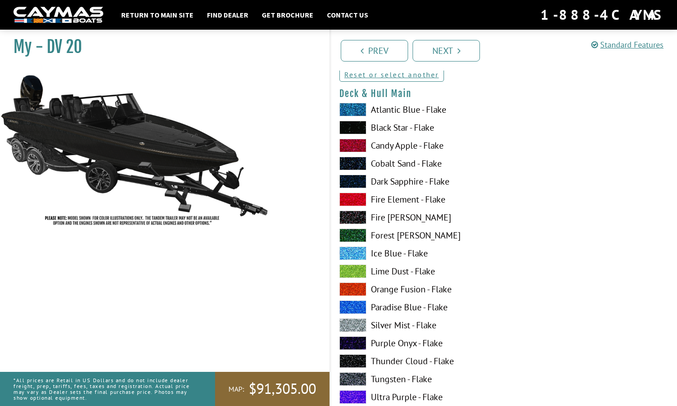
click at [355, 178] on span at bounding box center [352, 181] width 27 height 13
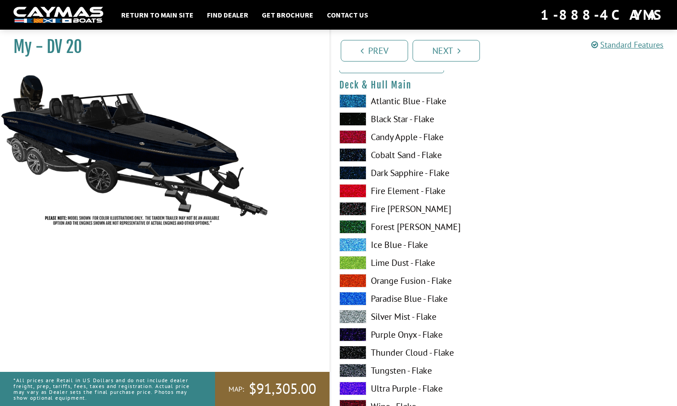
scroll to position [91, 0]
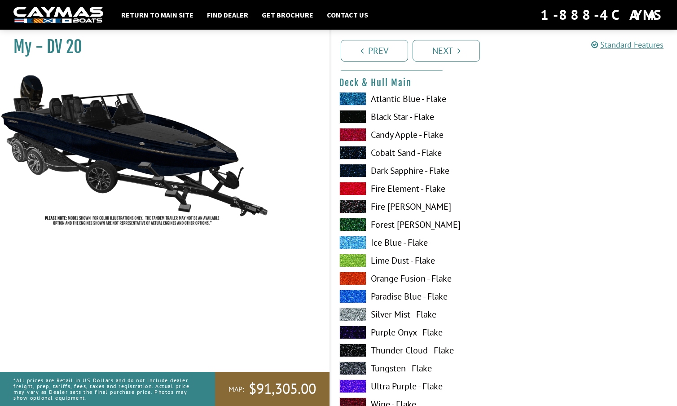
click at [352, 201] on span at bounding box center [352, 206] width 27 height 13
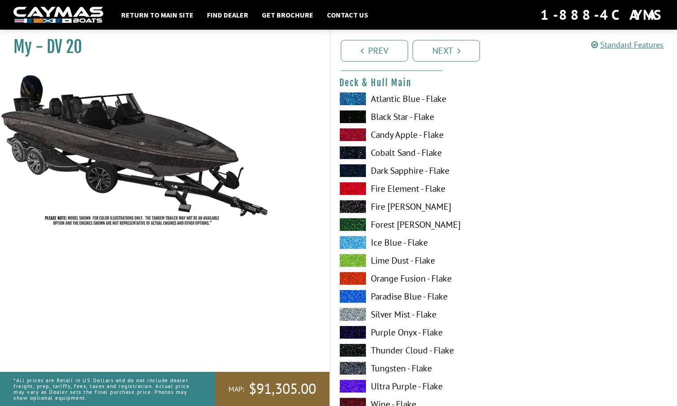
click at [355, 167] on span at bounding box center [352, 170] width 27 height 13
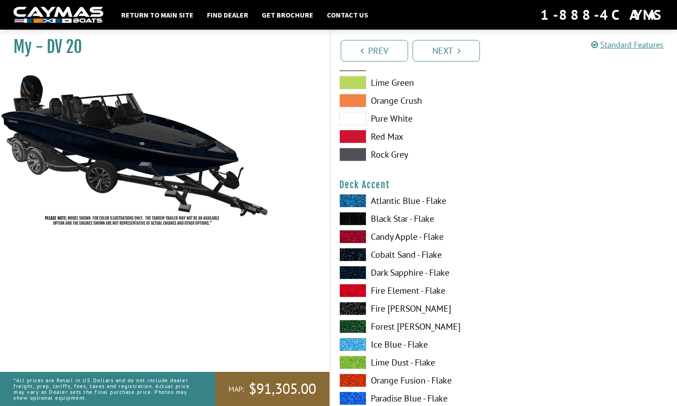
scroll to position [536, 0]
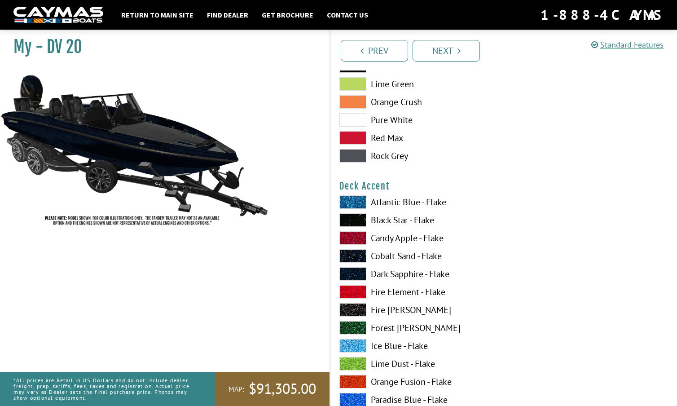
click at [353, 291] on span at bounding box center [352, 291] width 27 height 13
click at [354, 272] on span at bounding box center [352, 273] width 27 height 13
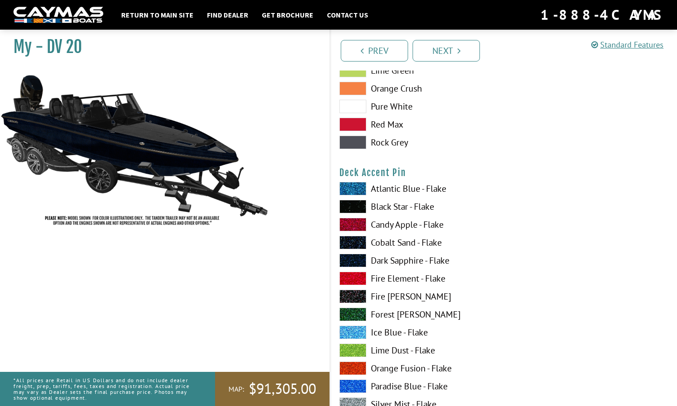
scroll to position [1099, 0]
click at [355, 273] on span at bounding box center [352, 277] width 27 height 13
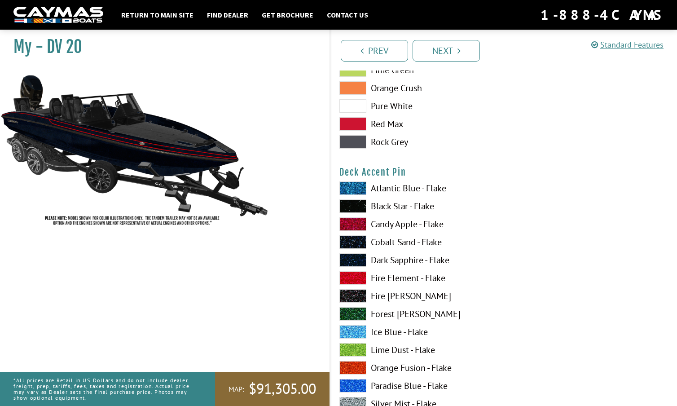
click at [355, 274] on span at bounding box center [352, 277] width 27 height 13
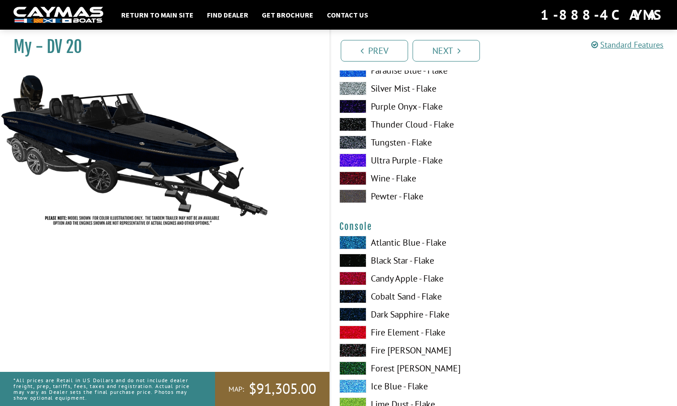
scroll to position [1416, 0]
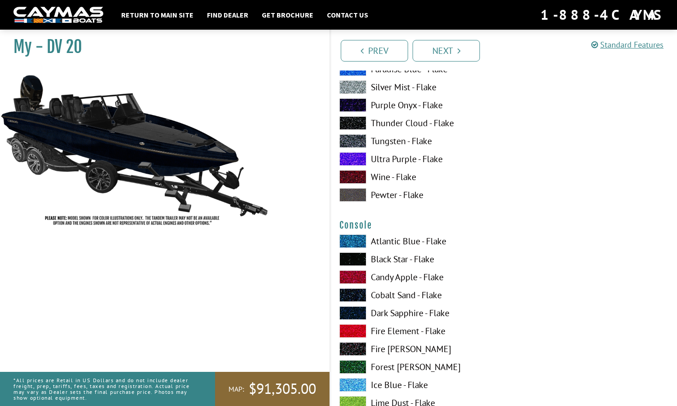
click at [353, 260] on span at bounding box center [352, 258] width 27 height 13
click at [354, 315] on span at bounding box center [352, 312] width 27 height 13
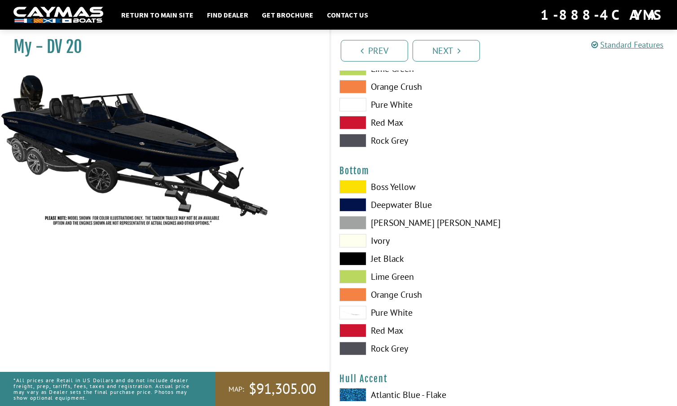
scroll to position [2019, 0]
click at [352, 345] on span at bounding box center [352, 348] width 27 height 13
click at [362, 254] on span at bounding box center [352, 258] width 27 height 13
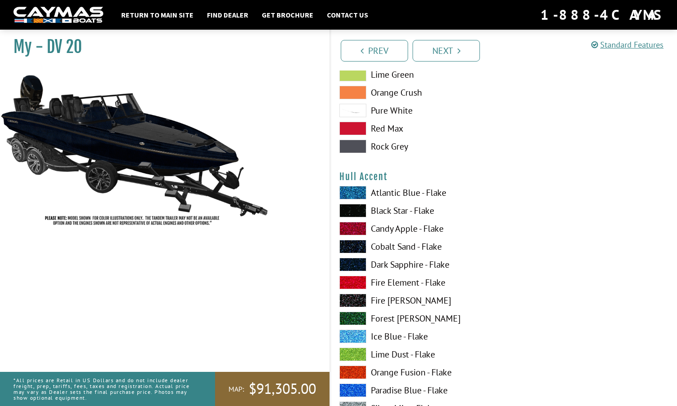
scroll to position [2223, 0]
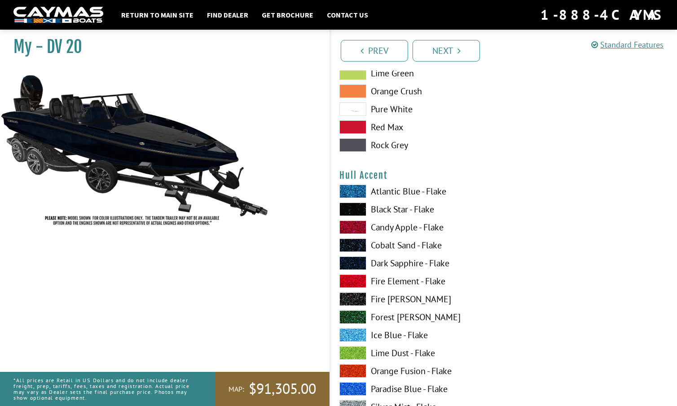
click at [360, 279] on span at bounding box center [352, 280] width 27 height 13
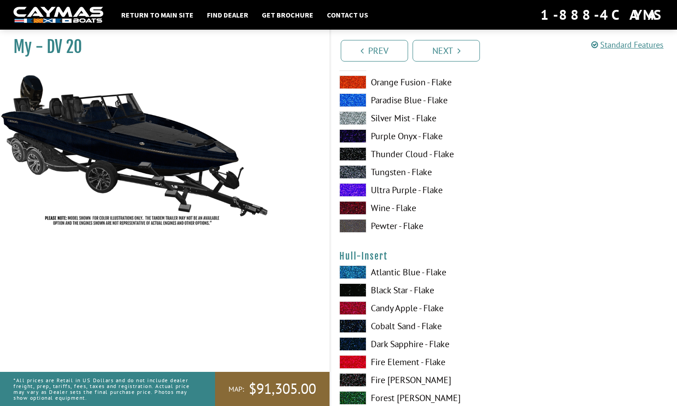
scroll to position [3067, 0]
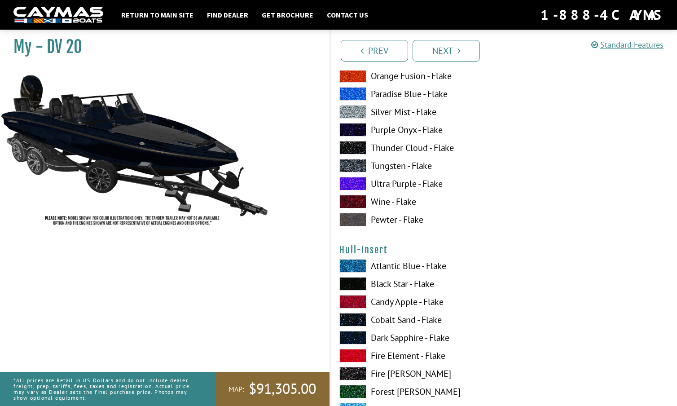
click at [355, 299] on span at bounding box center [352, 301] width 27 height 13
click at [354, 356] on span at bounding box center [352, 355] width 27 height 13
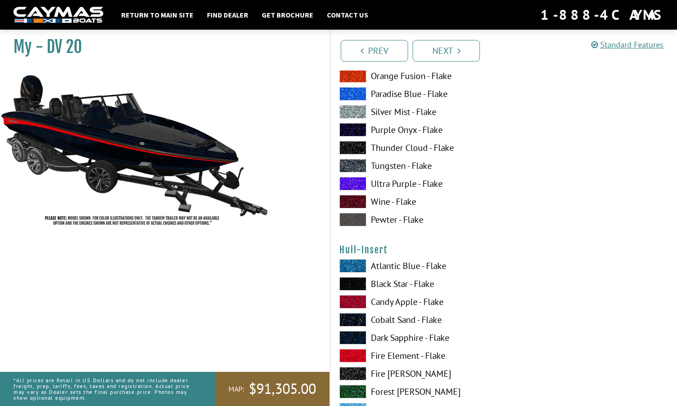
click at [359, 264] on span at bounding box center [352, 265] width 27 height 13
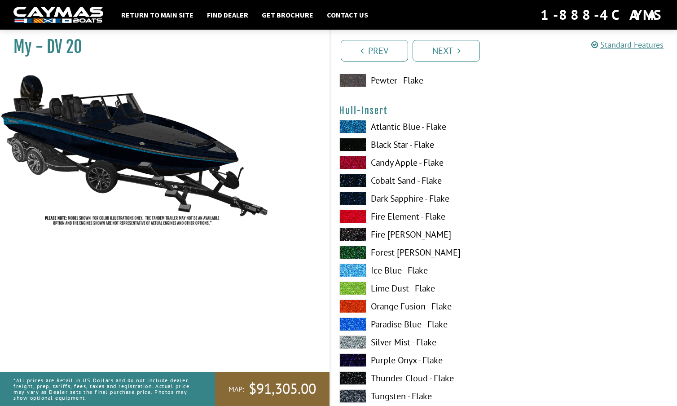
scroll to position [3207, 0]
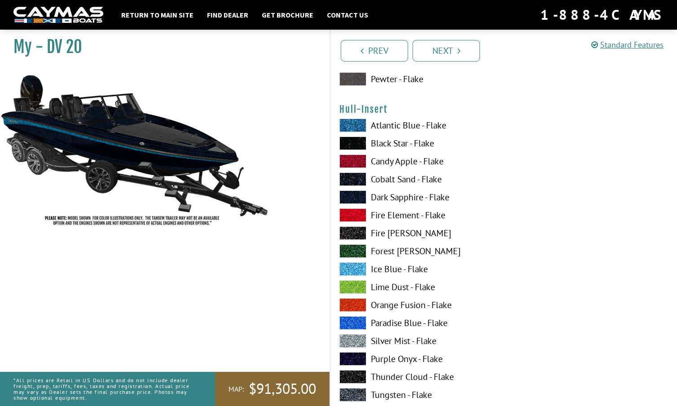
click at [354, 323] on span at bounding box center [352, 322] width 27 height 13
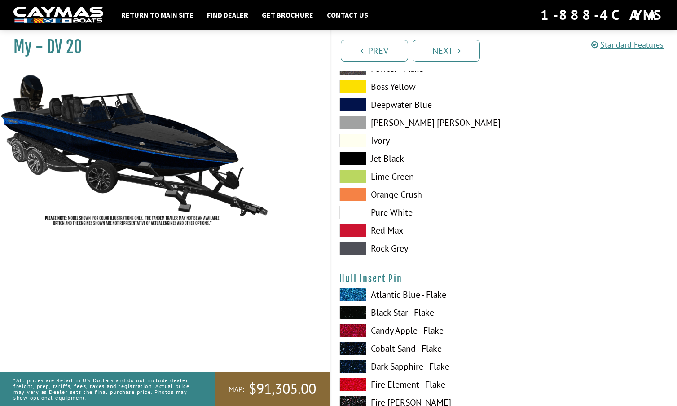
scroll to position [3599, 0]
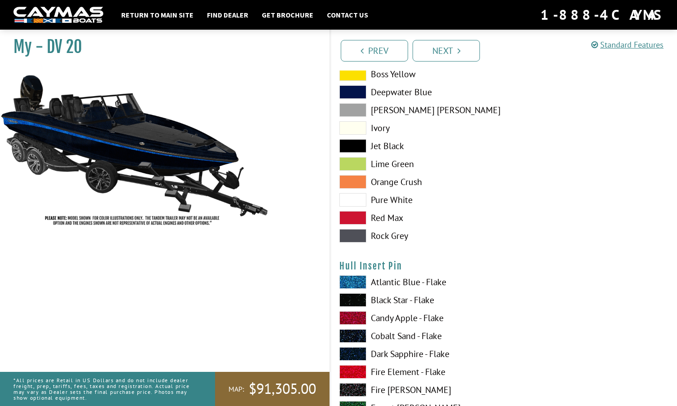
click at [353, 281] on span at bounding box center [352, 281] width 27 height 13
click at [354, 368] on span at bounding box center [352, 371] width 27 height 13
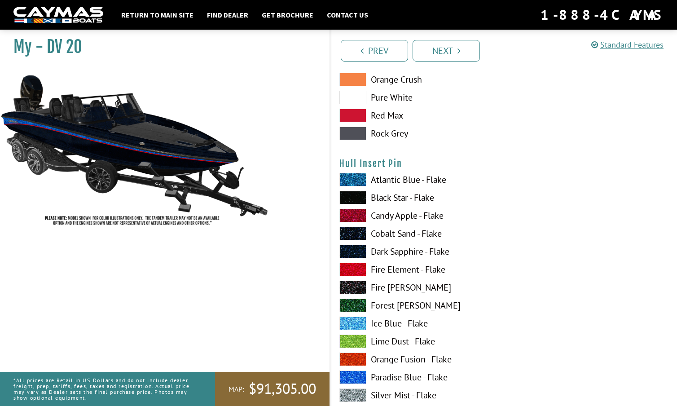
scroll to position [3705, 0]
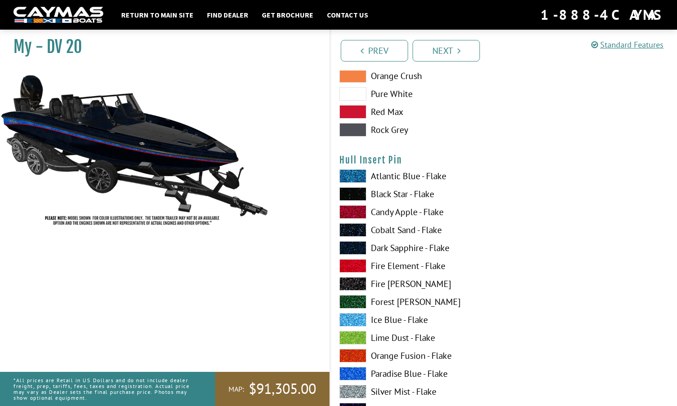
click at [355, 354] on span at bounding box center [352, 355] width 27 height 13
click at [355, 259] on span at bounding box center [352, 265] width 27 height 13
click at [354, 369] on span at bounding box center [352, 373] width 27 height 13
click at [353, 316] on span at bounding box center [352, 319] width 27 height 13
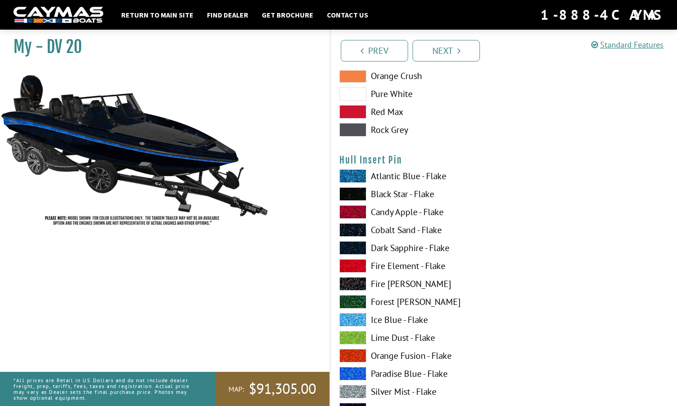
click at [353, 316] on span at bounding box center [352, 319] width 27 height 13
click at [355, 172] on span at bounding box center [352, 175] width 27 height 13
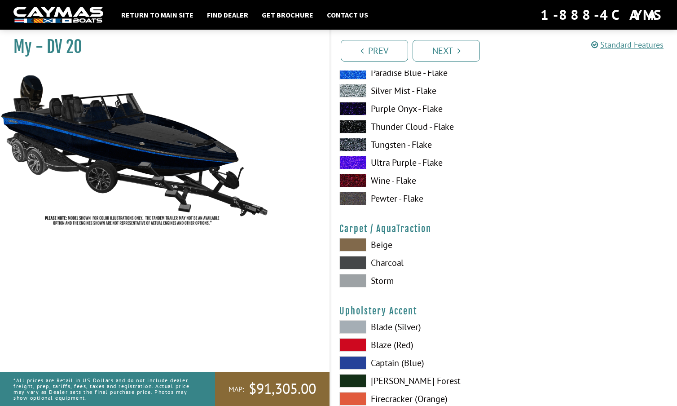
scroll to position [4006, 0]
click at [352, 280] on span at bounding box center [352, 280] width 27 height 13
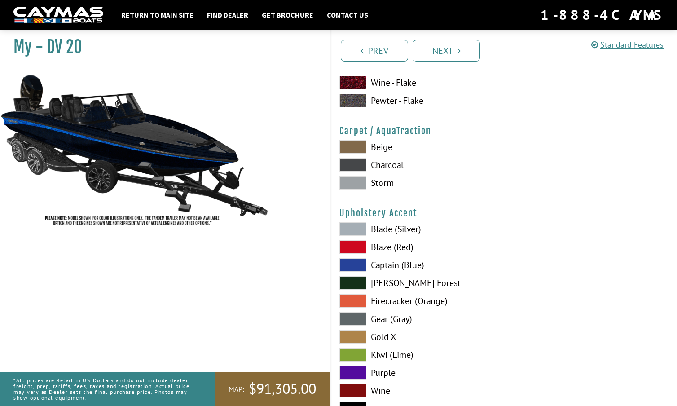
scroll to position [4108, 0]
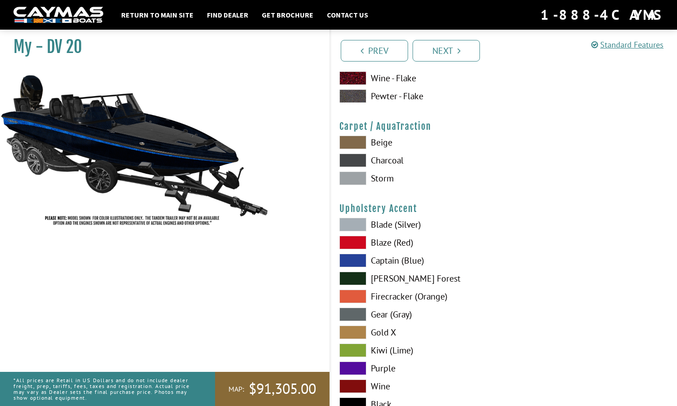
click at [357, 261] on span at bounding box center [352, 260] width 27 height 13
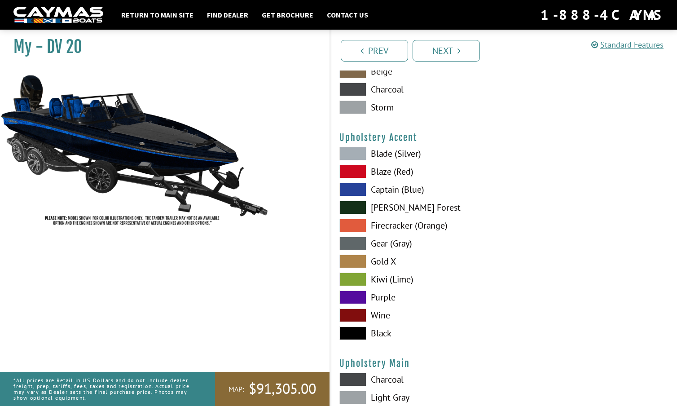
scroll to position [4184, 0]
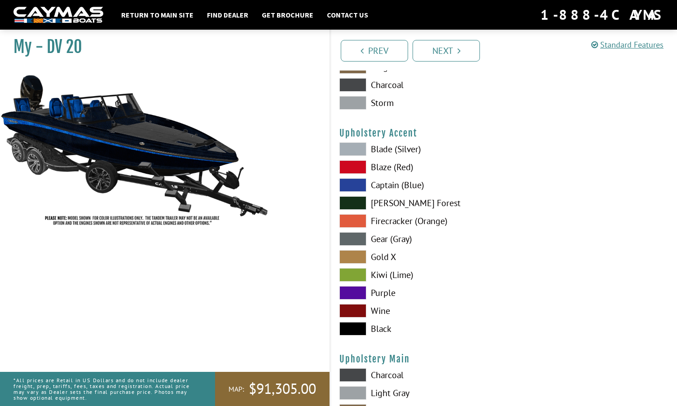
click at [349, 327] on span at bounding box center [352, 328] width 27 height 13
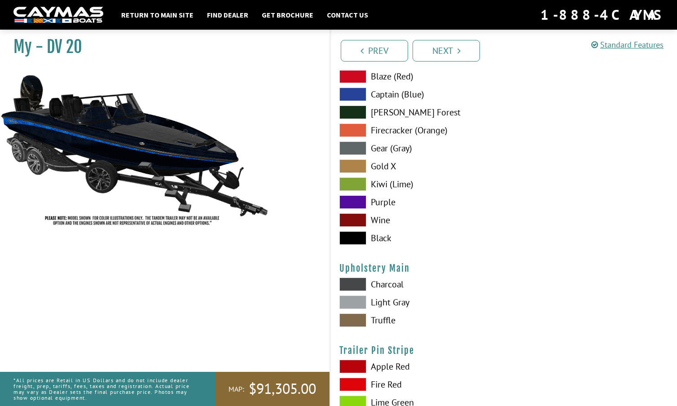
scroll to position [4286, 0]
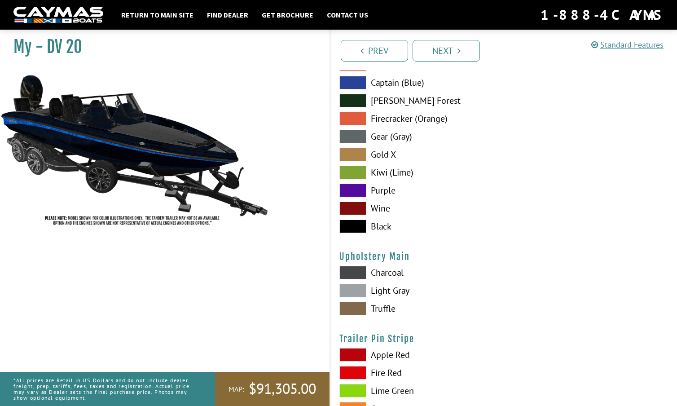
click at [354, 289] on span at bounding box center [352, 290] width 27 height 13
click at [358, 270] on span at bounding box center [352, 272] width 27 height 13
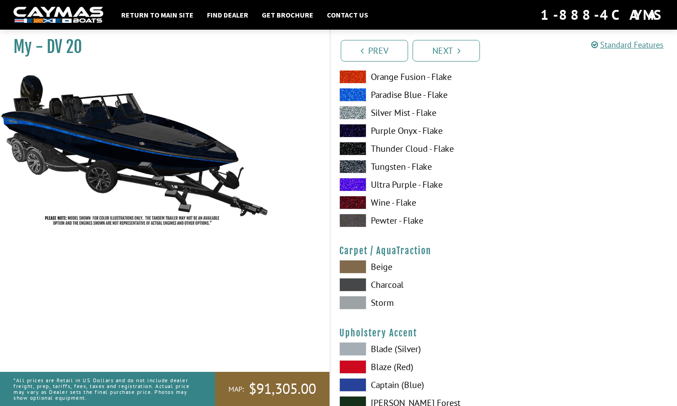
scroll to position [3981, 0]
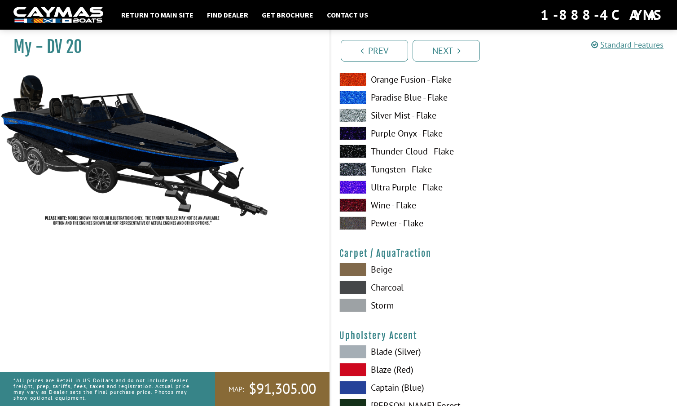
click at [349, 286] on span at bounding box center [352, 287] width 27 height 13
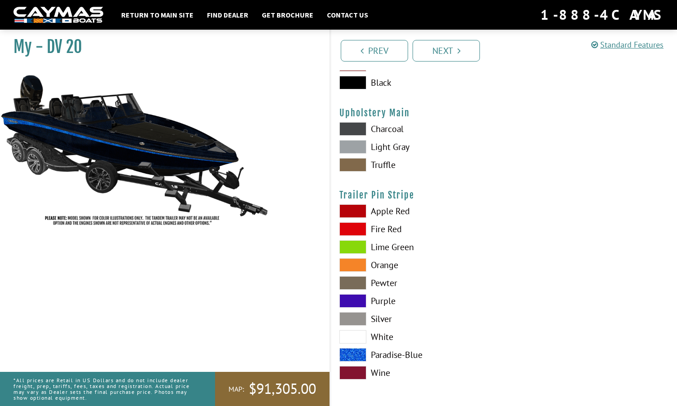
scroll to position [4430, 0]
click at [355, 353] on span at bounding box center [352, 354] width 27 height 13
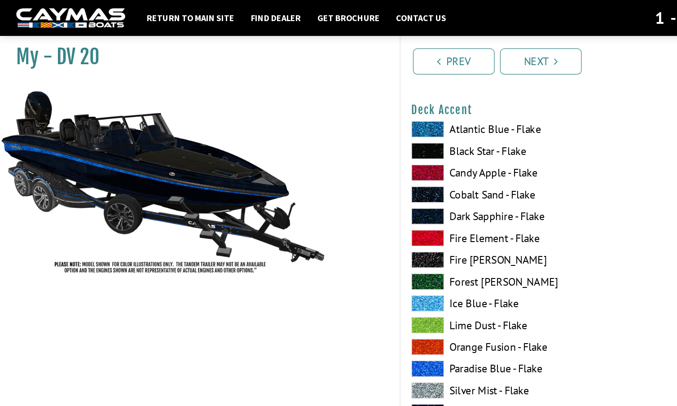
scroll to position [632, 0]
click at [358, 250] on span at bounding box center [352, 250] width 27 height 13
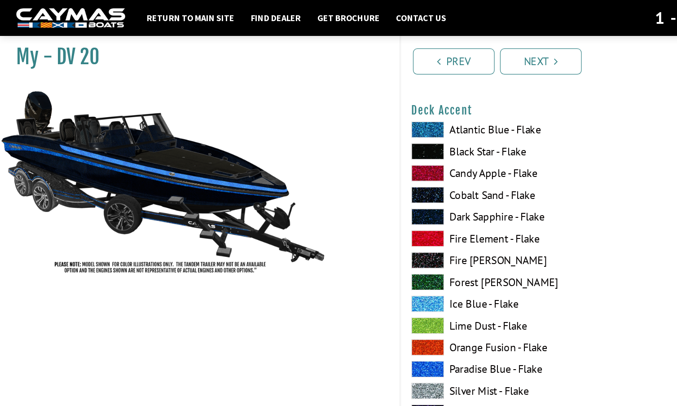
click at [357, 250] on span at bounding box center [352, 250] width 27 height 13
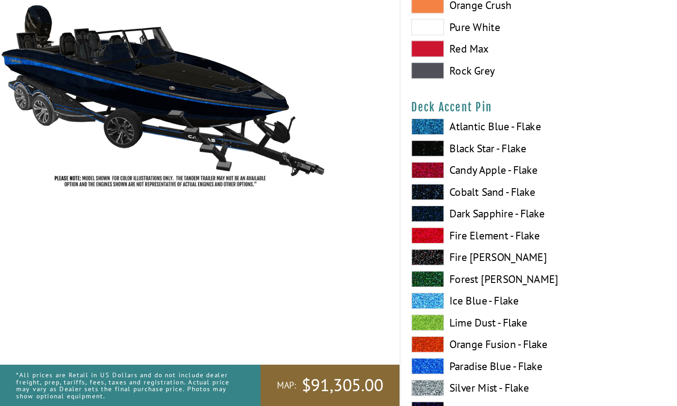
scroll to position [1112, 0]
click at [357, 312] on span at bounding box center [352, 318] width 27 height 13
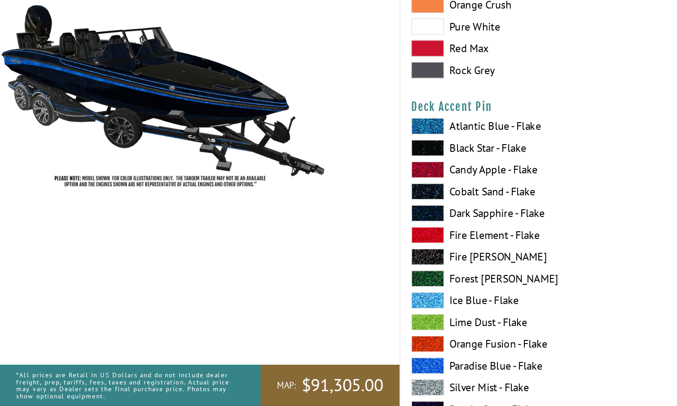
click at [357, 312] on span at bounding box center [352, 318] width 27 height 13
click at [356, 366] on span at bounding box center [352, 372] width 27 height 13
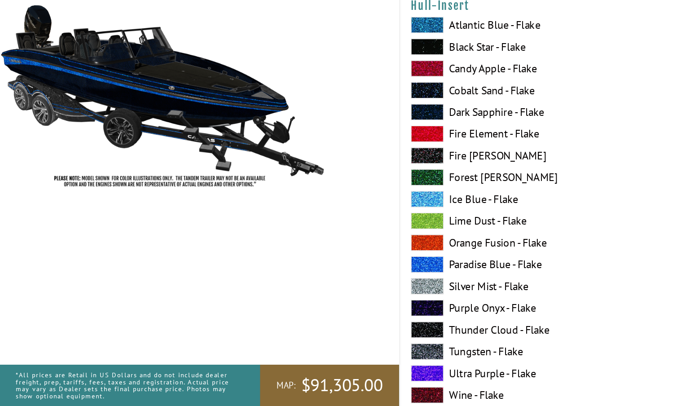
scroll to position [3241, 0]
click at [355, 300] on span at bounding box center [352, 306] width 27 height 13
click at [355, 282] on span at bounding box center [352, 288] width 27 height 13
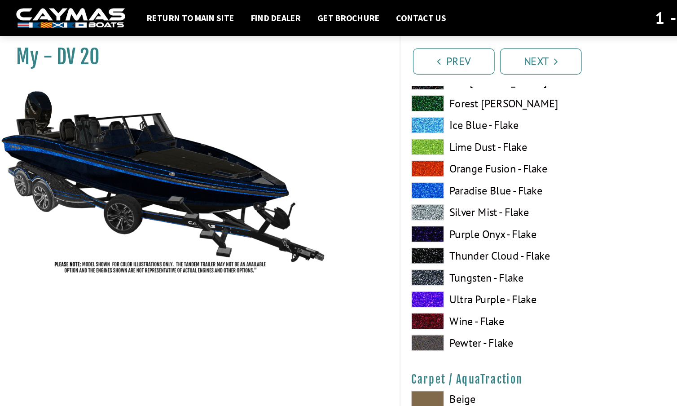
scroll to position [3921, 0]
click at [356, 280] on span at bounding box center [352, 283] width 27 height 13
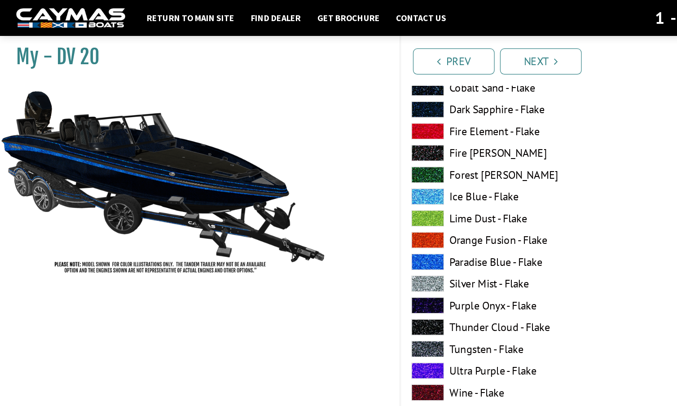
scroll to position [3862, 0]
click at [352, 213] on span at bounding box center [352, 216] width 27 height 13
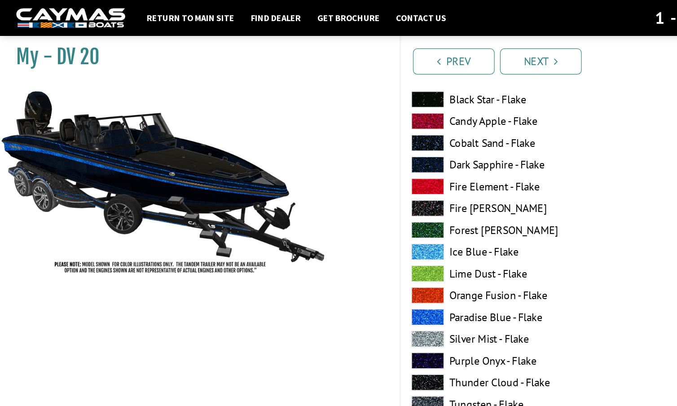
scroll to position [3814, 0]
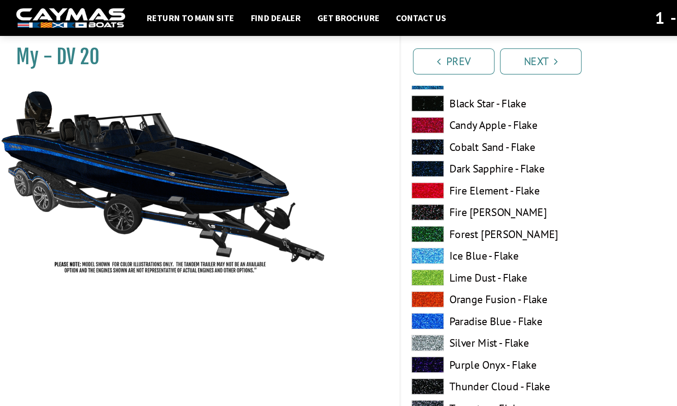
click at [353, 208] on span at bounding box center [352, 210] width 27 height 13
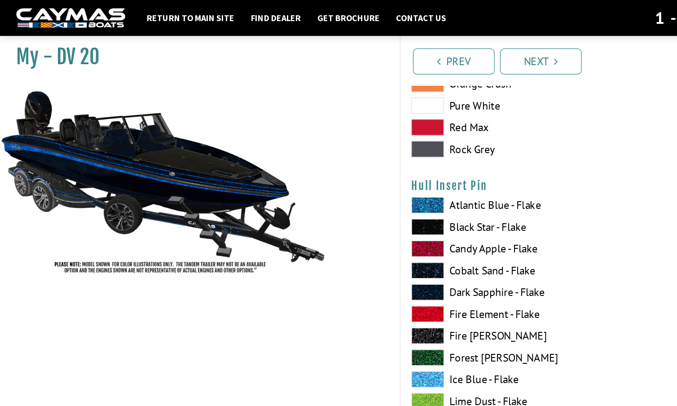
scroll to position [3712, 0]
click at [352, 166] on span at bounding box center [352, 169] width 27 height 13
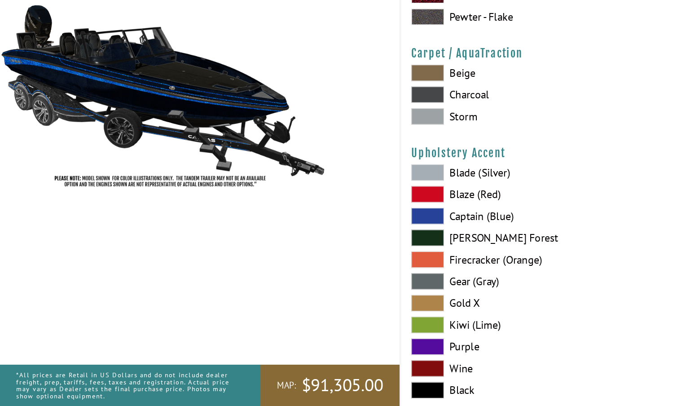
scroll to position [4121, 0]
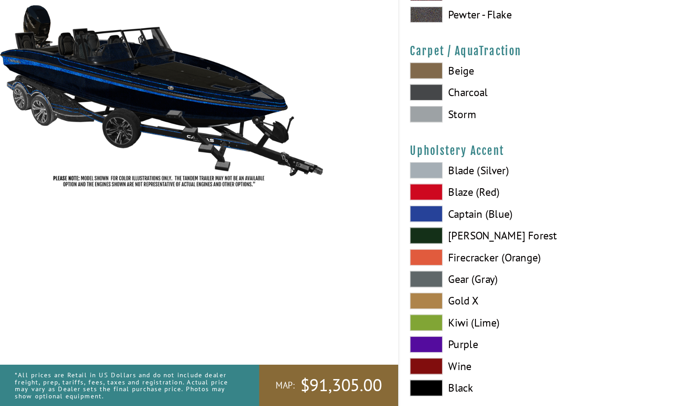
click at [357, 241] on span at bounding box center [352, 247] width 27 height 13
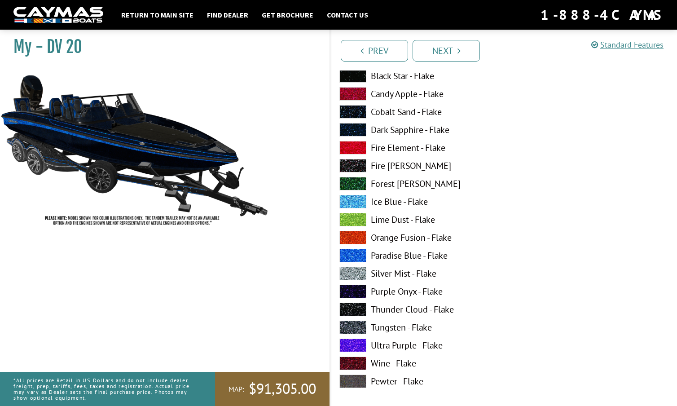
scroll to position [1226, 0]
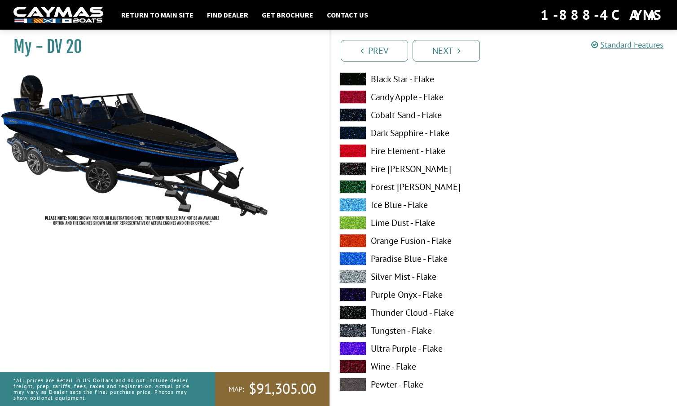
click at [353, 93] on span at bounding box center [352, 96] width 27 height 13
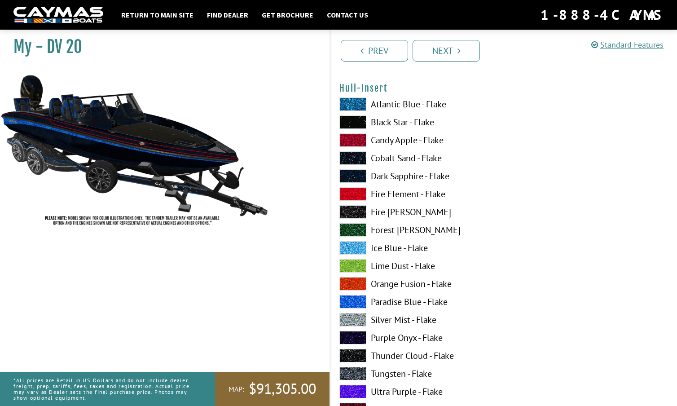
scroll to position [3225, 0]
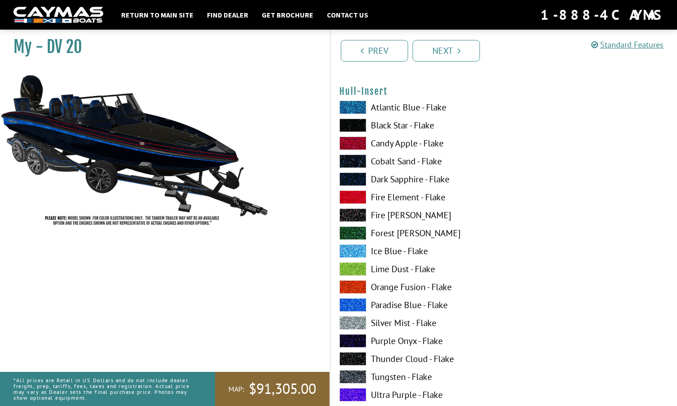
click at [355, 141] on span at bounding box center [352, 142] width 27 height 13
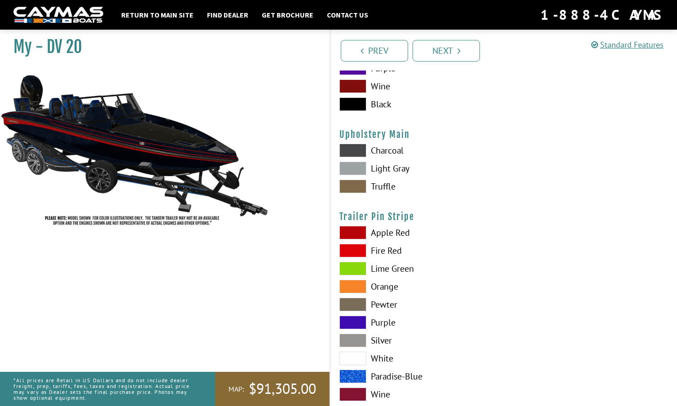
scroll to position [4409, 0]
click at [353, 231] on span at bounding box center [352, 231] width 27 height 13
click at [357, 247] on span at bounding box center [352, 249] width 27 height 13
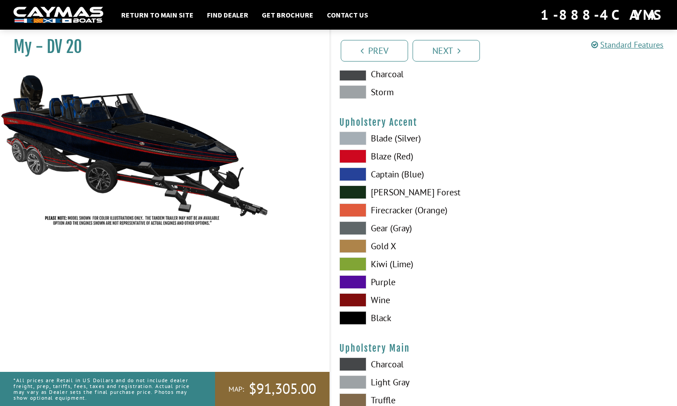
scroll to position [4185, 0]
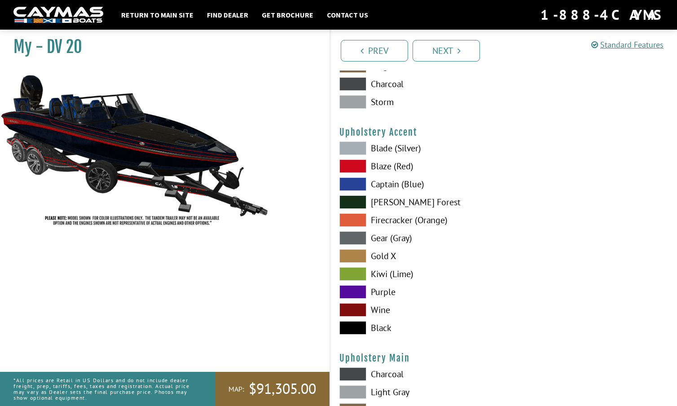
click at [351, 163] on span at bounding box center [352, 165] width 27 height 13
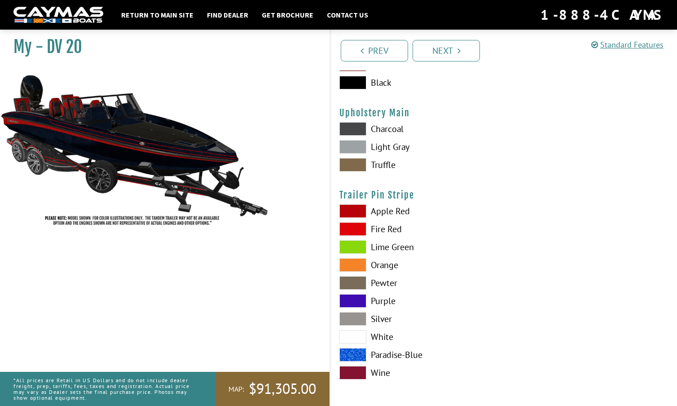
scroll to position [4430, 0]
click at [355, 210] on span at bounding box center [352, 210] width 27 height 13
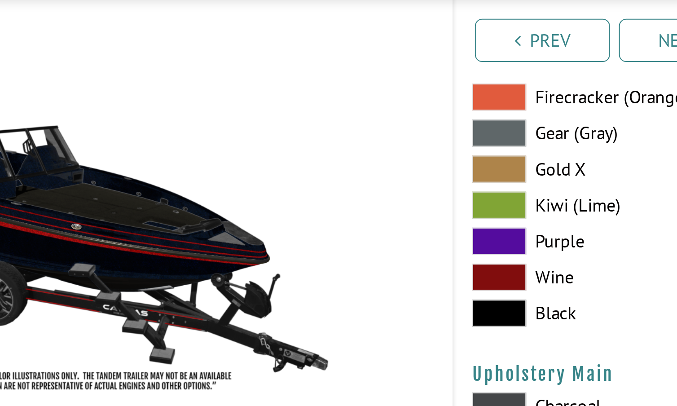
scroll to position [4253, 0]
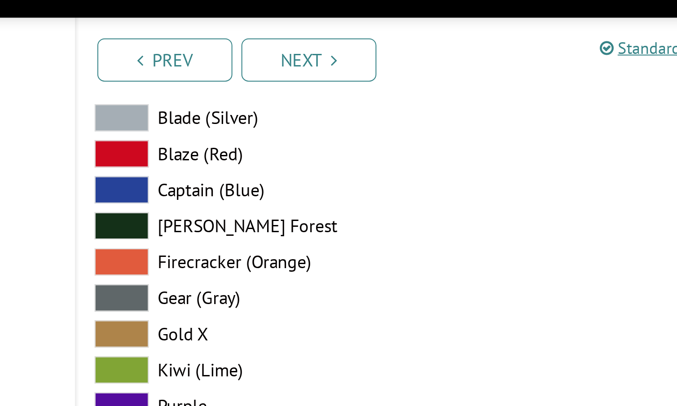
drag, startPoint x: 220, startPoint y: 91, endPoint x: 209, endPoint y: 98, distance: 12.6
click at [504, 97] on div at bounding box center [590, 172] width 173 height 198
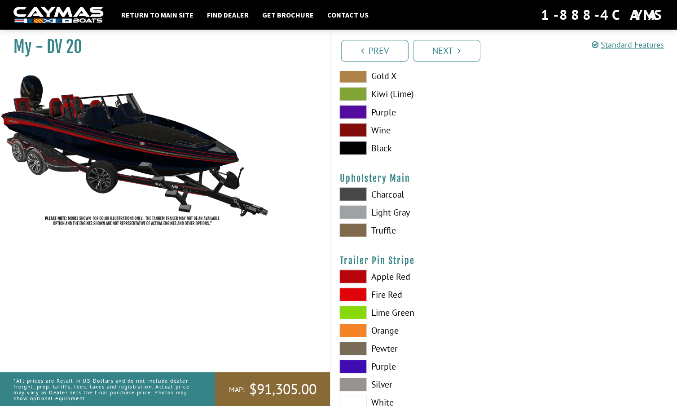
scroll to position [4361, 0]
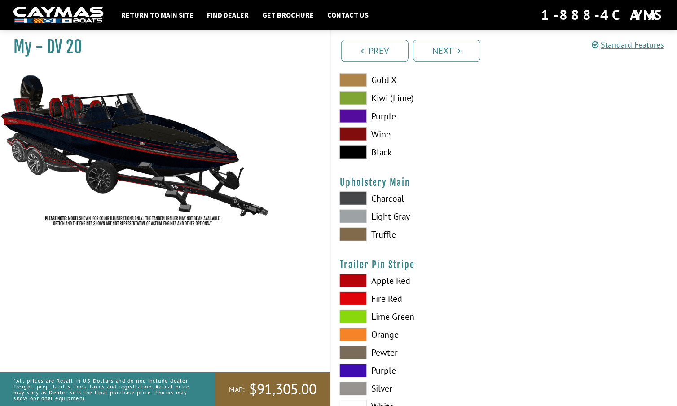
click at [355, 215] on span at bounding box center [352, 215] width 27 height 13
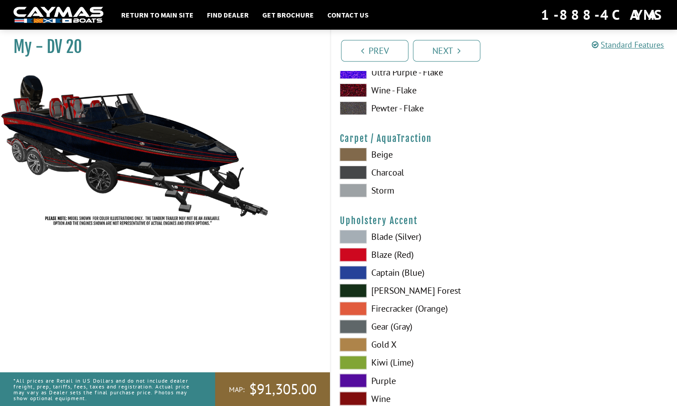
scroll to position [4093, 0]
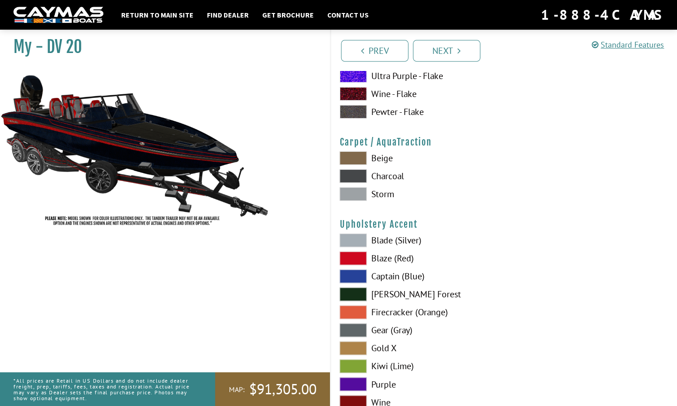
click at [352, 193] on span at bounding box center [352, 193] width 27 height 13
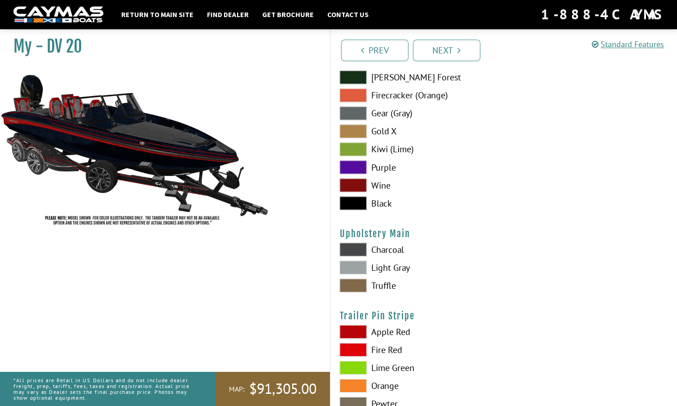
scroll to position [4320, 0]
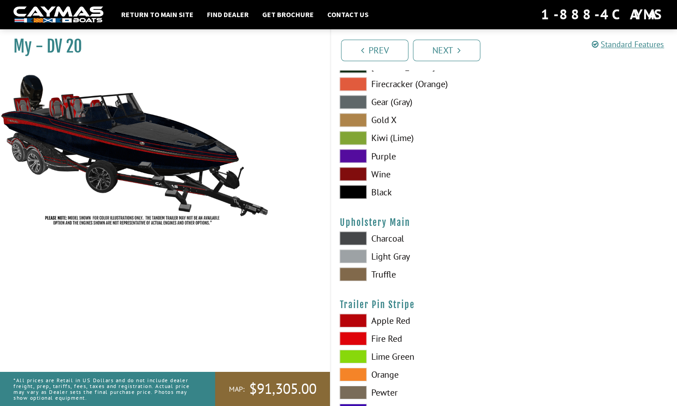
click at [356, 234] on span at bounding box center [352, 238] width 27 height 13
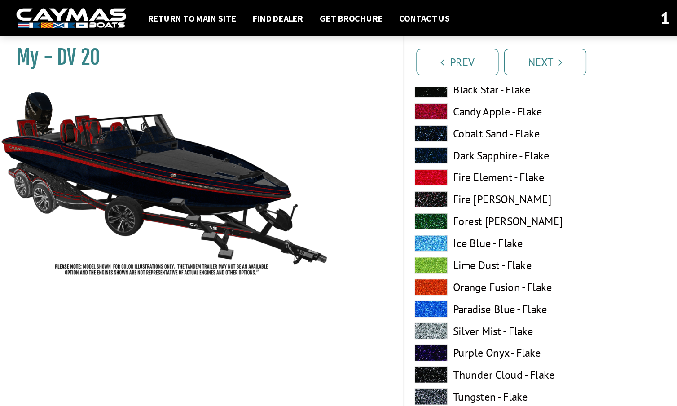
scroll to position [1599, 0]
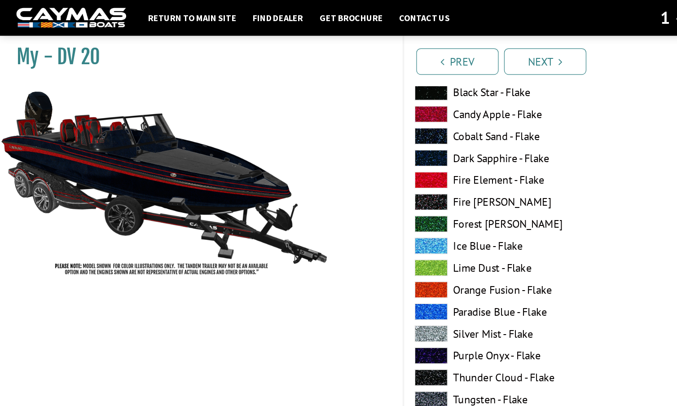
click at [350, 129] on span at bounding box center [352, 129] width 27 height 13
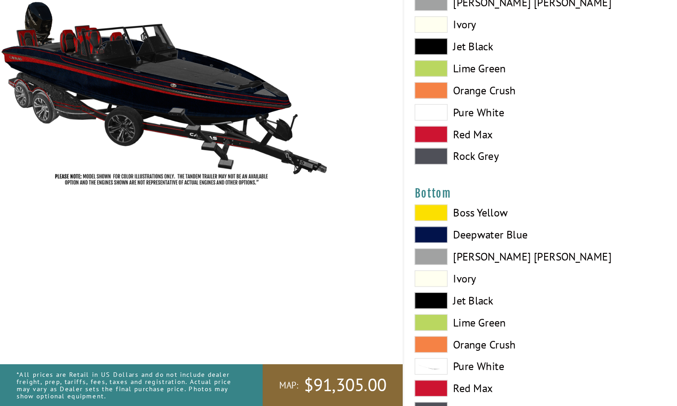
scroll to position [1959, 0]
